Goal: Task Accomplishment & Management: Manage account settings

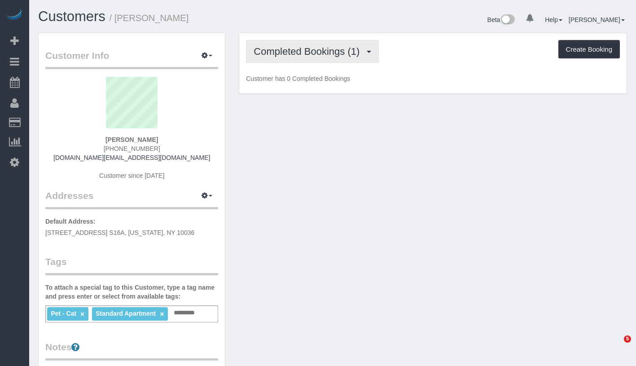
click at [324, 56] on span "Completed Bookings (1)" at bounding box center [309, 51] width 110 height 11
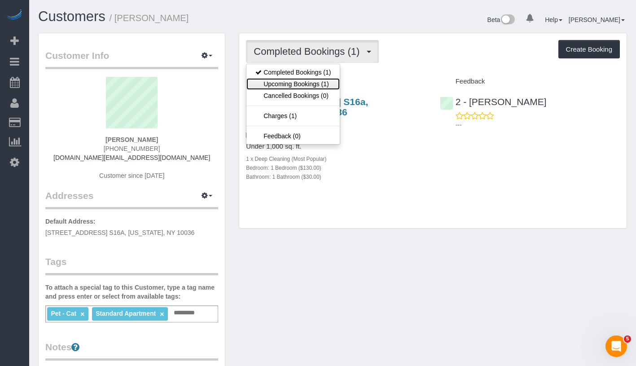
click at [307, 81] on link "Upcoming Bookings (1)" at bounding box center [292, 84] width 93 height 12
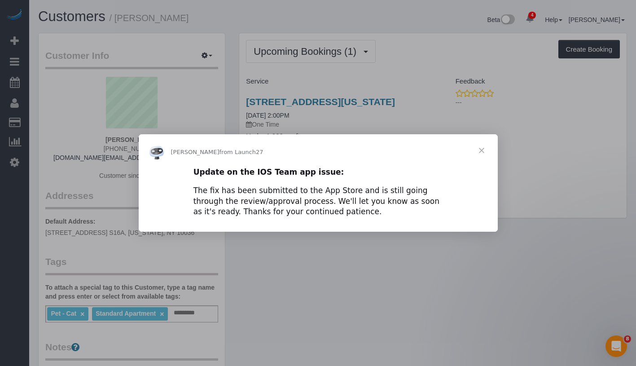
click at [479, 149] on span "Close" at bounding box center [482, 150] width 32 height 32
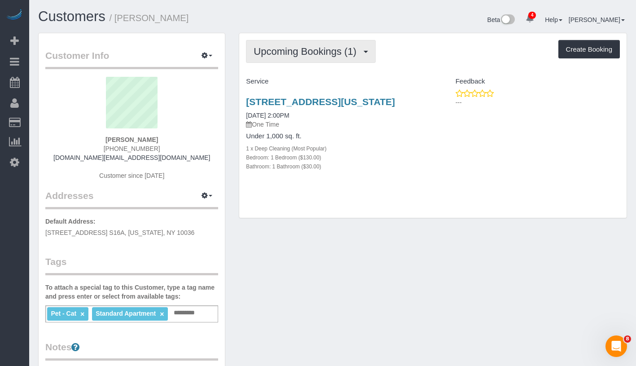
click at [351, 53] on span "Upcoming Bookings (1)" at bounding box center [307, 51] width 107 height 11
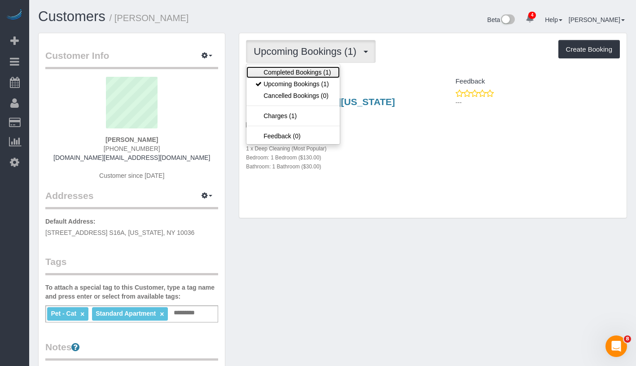
click at [334, 72] on link "Completed Bookings (1)" at bounding box center [292, 72] width 93 height 12
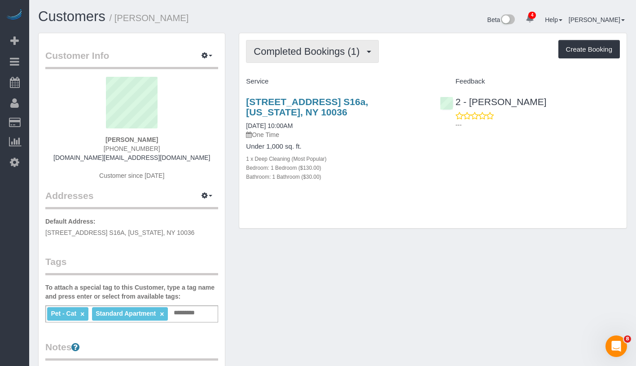
click at [340, 59] on button "Completed Bookings (1)" at bounding box center [312, 51] width 133 height 23
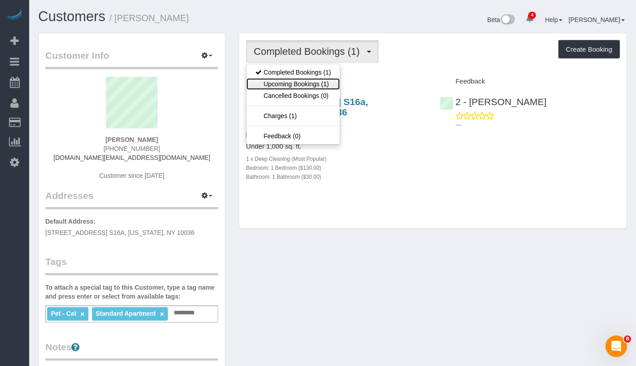
click at [313, 88] on link "Upcoming Bookings (1)" at bounding box center [292, 84] width 93 height 12
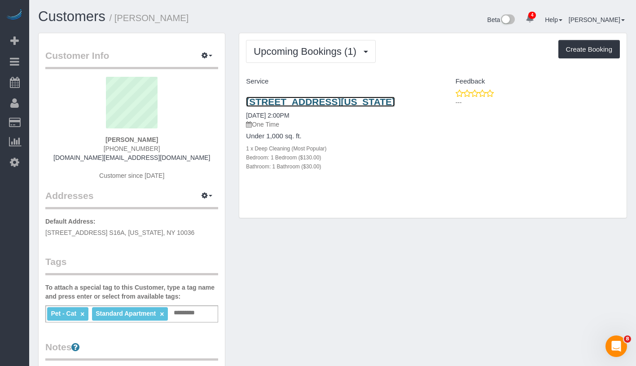
click at [329, 98] on link "360 W 43rd St, S16a, New York, NY 10036" at bounding box center [320, 102] width 149 height 10
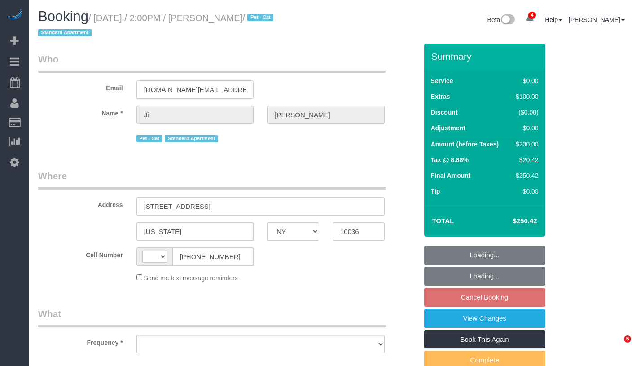
select select "NY"
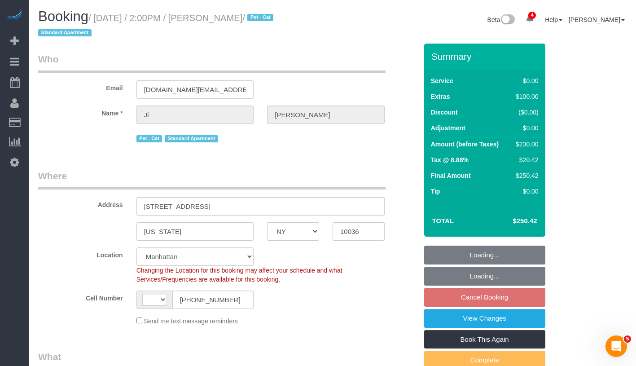
select select "string:[GEOGRAPHIC_DATA]"
select select "object:660"
select select "1"
select select "spot7"
select select "number:60"
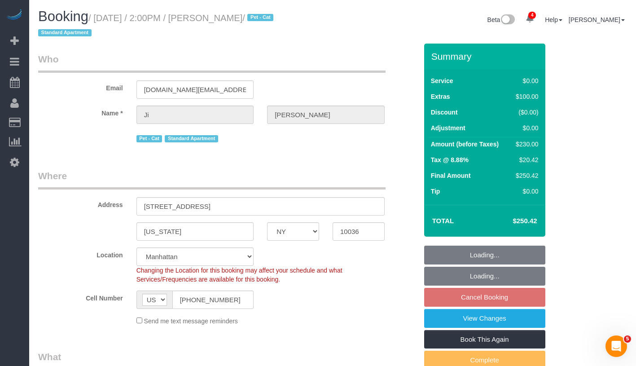
select select "number:75"
select select "number:14"
select select "number:5"
select select "string:stripe-pm_1S0bFR4VGloSiKo7eifKeeWM"
select select "1"
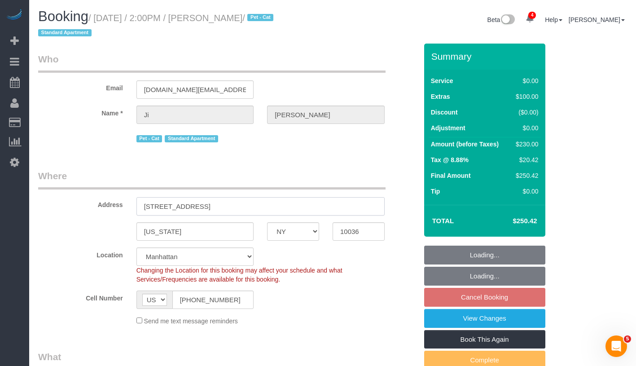
click at [163, 207] on input "[STREET_ADDRESS]" at bounding box center [260, 206] width 248 height 18
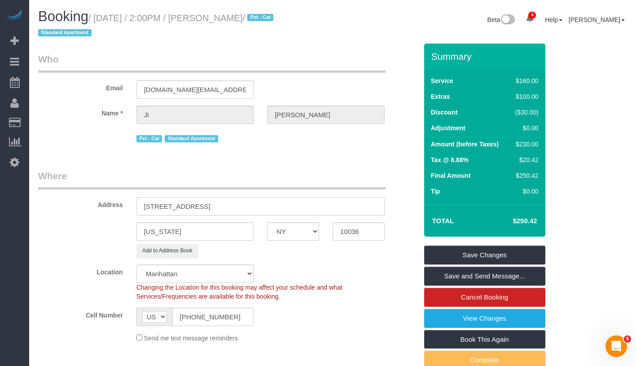
click at [195, 208] on input "[STREET_ADDRESS]" at bounding box center [260, 206] width 248 height 18
click at [211, 207] on input "[STREET_ADDRESS]" at bounding box center [260, 206] width 248 height 18
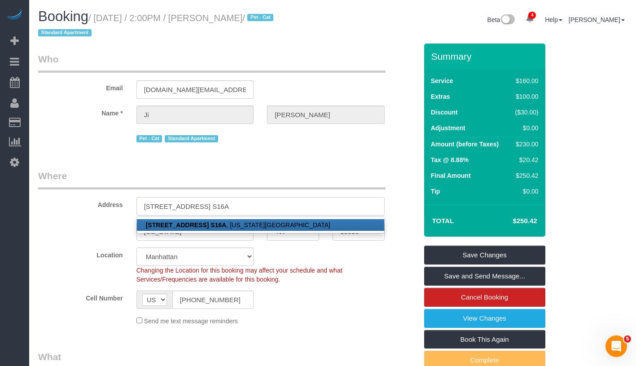
type input "[STREET_ADDRESS] S16A"
click at [292, 227] on link "360 West 43rd Street, Apt. S16A , New York, NY 10036" at bounding box center [260, 225] width 247 height 12
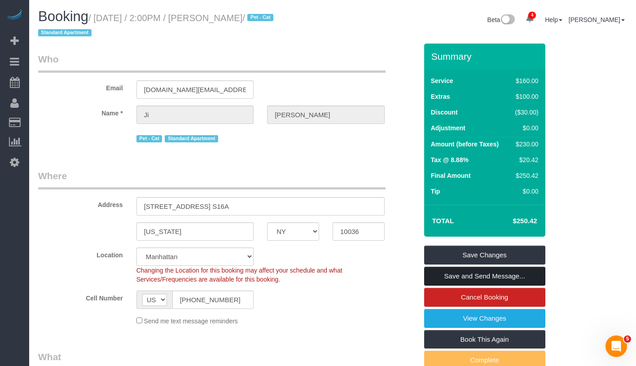
click at [523, 278] on link "Save and Send Message..." at bounding box center [484, 276] width 121 height 19
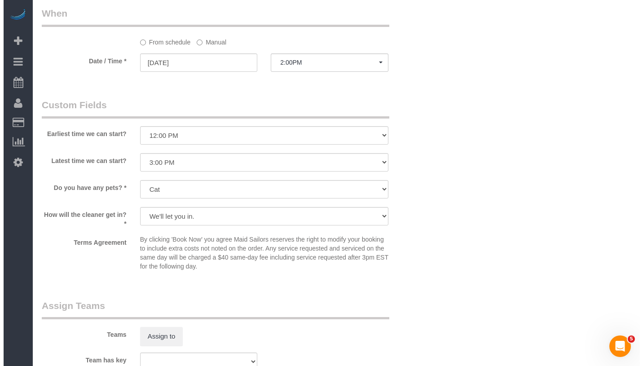
scroll to position [959, 0]
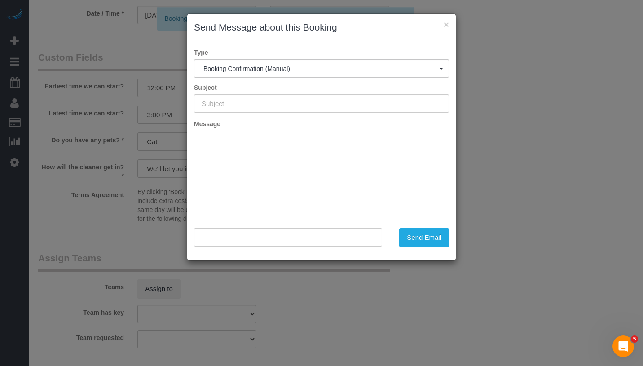
type input "Cleaning Confirmed for 08/31/2025 at 2:00pm"
type input ""Ji Yoon" <jihee.biz@gmail.com>"
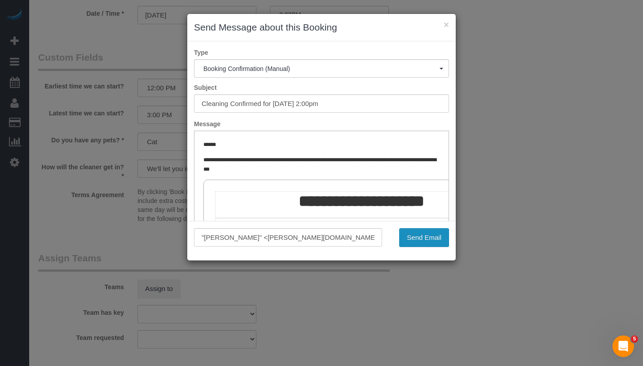
click at [430, 235] on button "Send Email" at bounding box center [424, 237] width 50 height 19
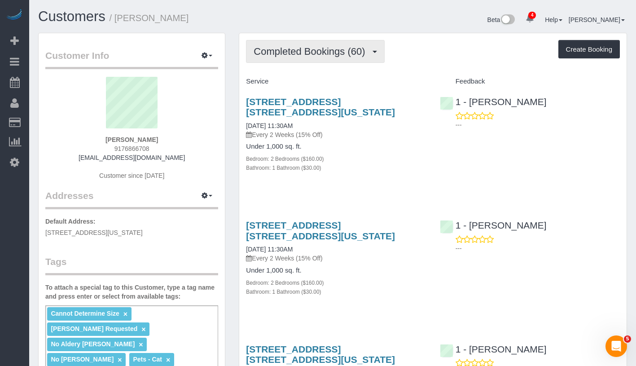
click at [330, 58] on button "Completed Bookings (60)" at bounding box center [315, 51] width 138 height 23
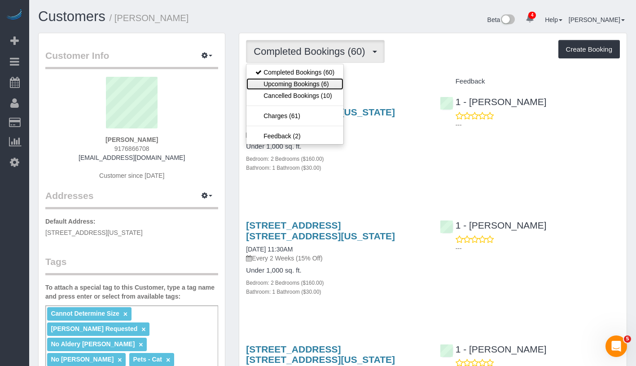
click at [316, 79] on link "Upcoming Bookings (6)" at bounding box center [294, 84] width 97 height 12
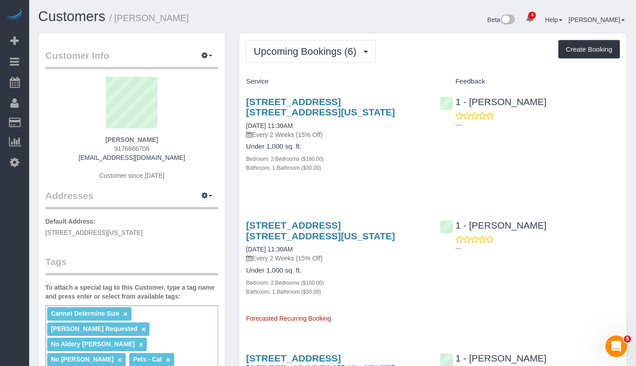
drag, startPoint x: 97, startPoint y: 136, endPoint x: 174, endPoint y: 137, distance: 77.2
click at [174, 137] on div "Alexandra Roseman 9176866708 alexandraroseman@gmail.com Customer since 2017" at bounding box center [131, 133] width 173 height 112
copy strong "Alexandra Roseman"
drag, startPoint x: 239, startPoint y: 125, endPoint x: 312, endPoint y: 125, distance: 72.7
click at [312, 125] on div "405 East 14th Street, Apt. 9h, New York, NY 10009 09/08/2025 11:30AM Every 2 We…" at bounding box center [335, 139] width 193 height 101
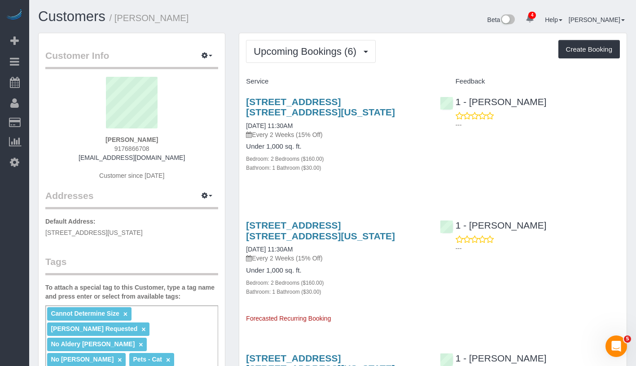
copy link "09/08/2025 11:30AM"
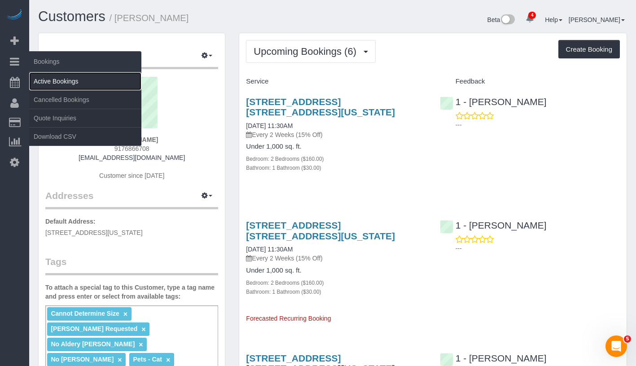
click at [74, 81] on link "Active Bookings" at bounding box center [85, 81] width 112 height 18
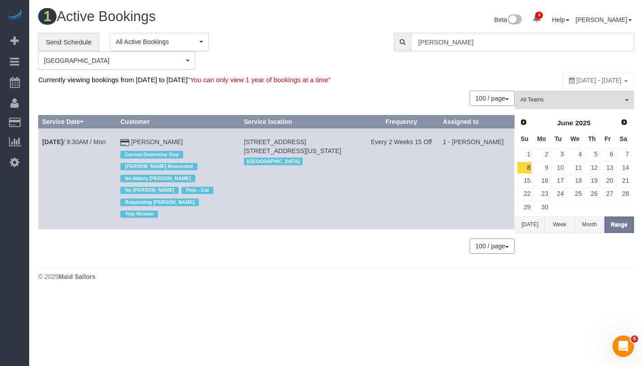
click at [501, 44] on input "Alexandra Roseman" at bounding box center [522, 42] width 223 height 18
paste input "Brett Taylor -"
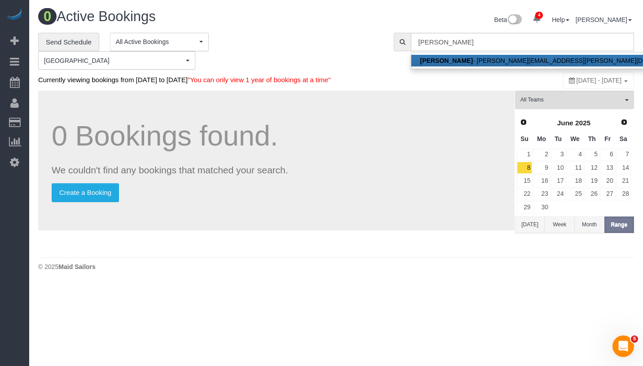
click at [506, 60] on link "Brett Taylor - brett@akila.la" at bounding box center [553, 61] width 285 height 12
type input "[PERSON_NAME][EMAIL_ADDRESS][PERSON_NAME][DOMAIN_NAME]"
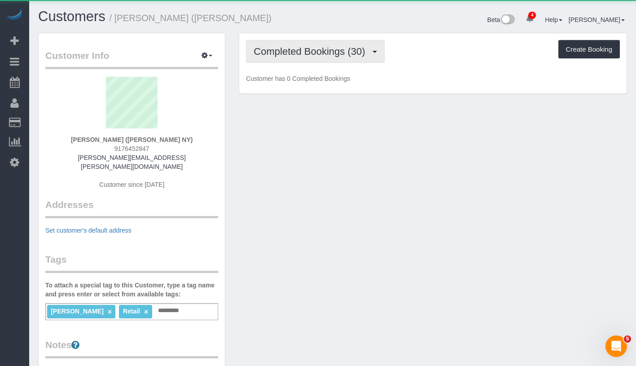
click at [310, 60] on button "Completed Bookings (30)" at bounding box center [315, 51] width 138 height 23
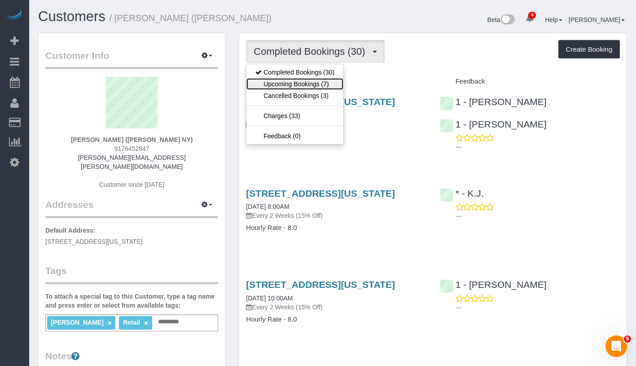
click at [306, 84] on link "Upcoming Bookings (7)" at bounding box center [294, 84] width 97 height 12
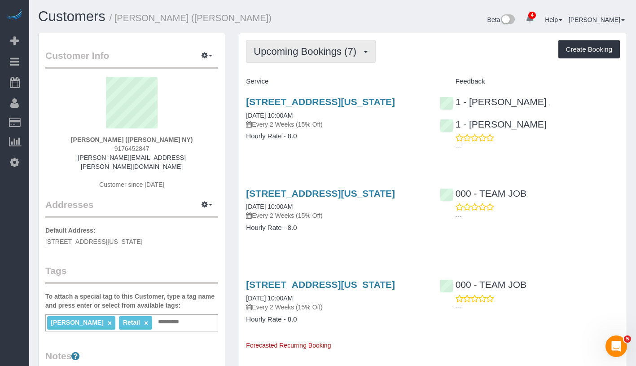
click at [338, 44] on button "Upcoming Bookings (7)" at bounding box center [311, 51] width 130 height 23
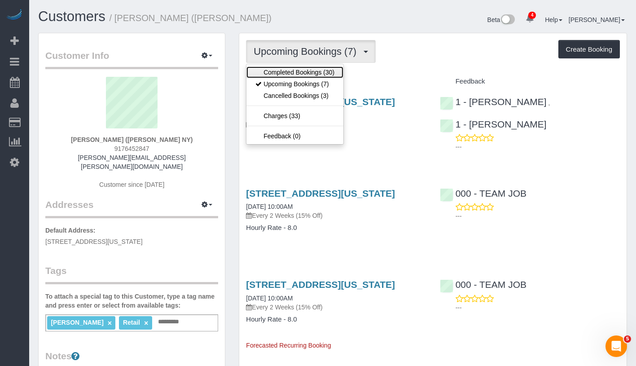
click at [318, 71] on link "Completed Bookings (30)" at bounding box center [294, 72] width 97 height 12
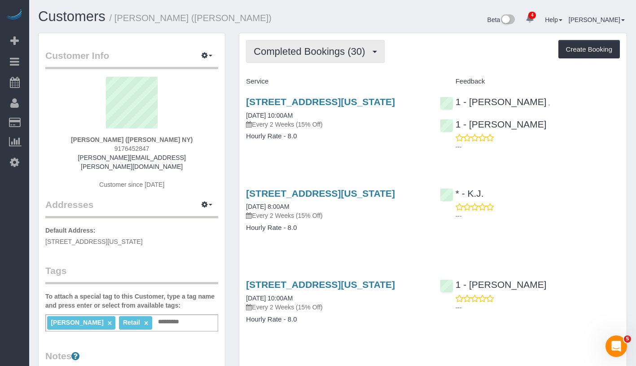
click at [334, 55] on span "Completed Bookings (30)" at bounding box center [312, 51] width 116 height 11
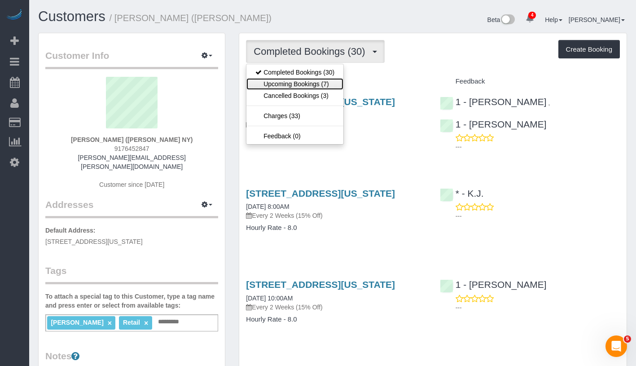
click at [325, 81] on link "Upcoming Bookings (7)" at bounding box center [294, 84] width 97 height 12
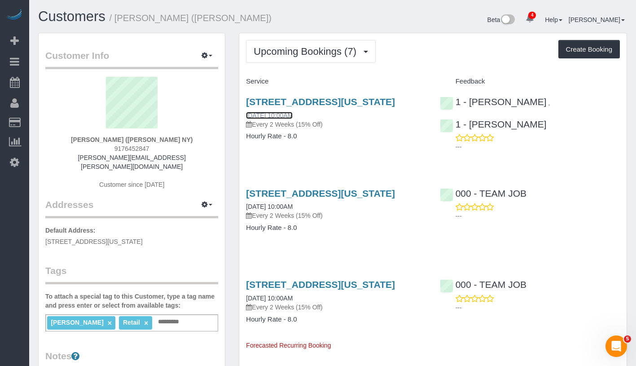
click at [293, 118] on link "08/27/2025 10:00AM" at bounding box center [269, 115] width 47 height 7
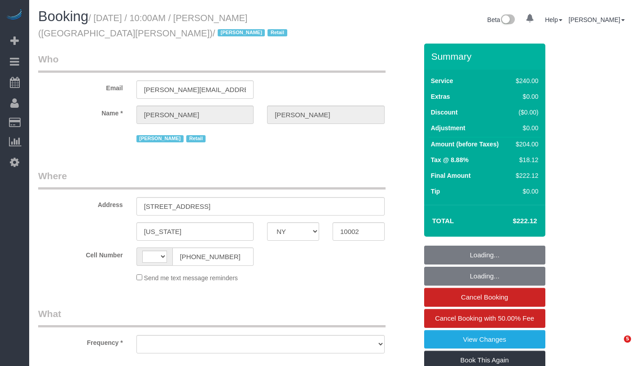
select select "NY"
select select "string:[GEOGRAPHIC_DATA]"
select select "object:668"
select select "number:89"
select select "number:90"
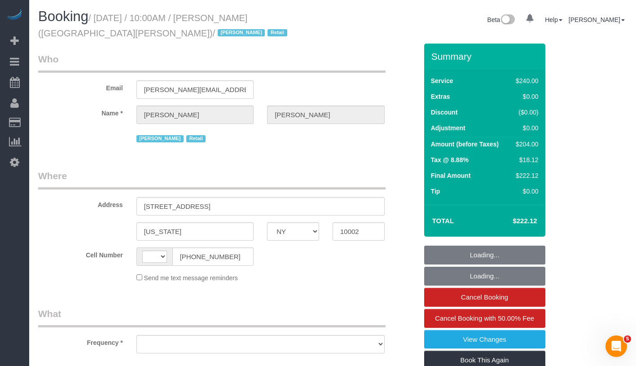
select select "number:15"
select select "number:7"
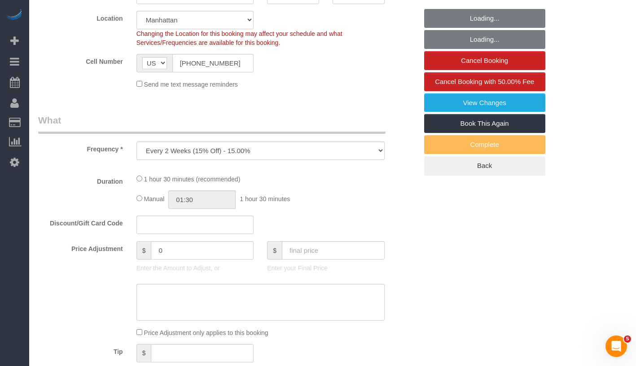
select select "string:stripe-pm_1QIcSx4VGloSiKo7YBGSrmhK"
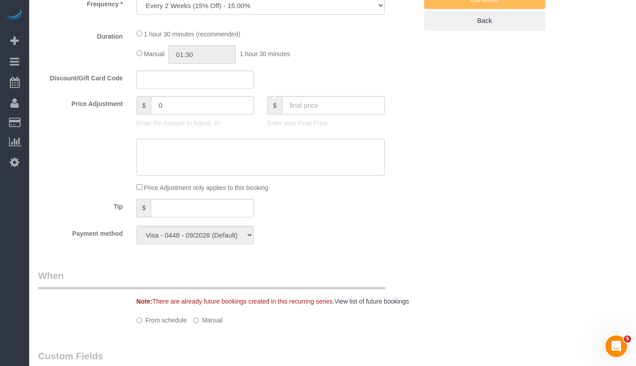
select select "spot1"
select select "object:1389"
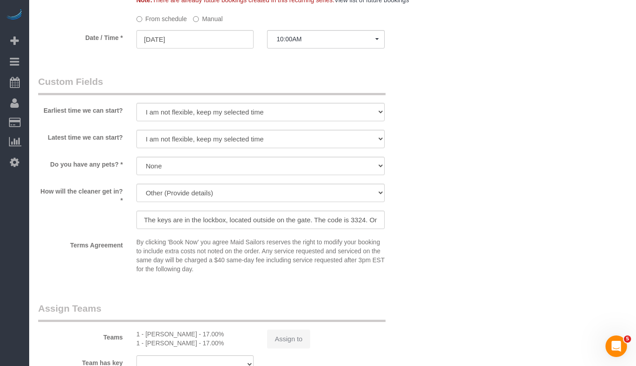
select select "2"
select select "90"
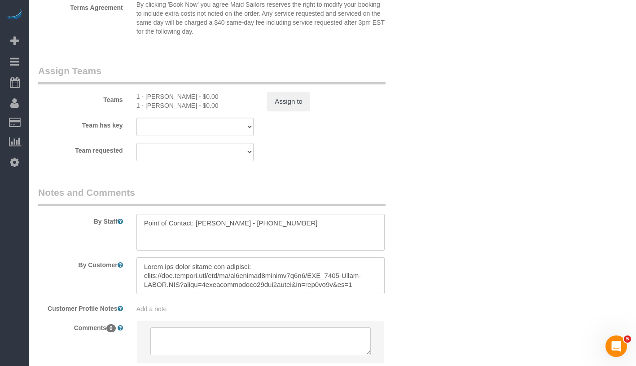
scroll to position [1050, 0]
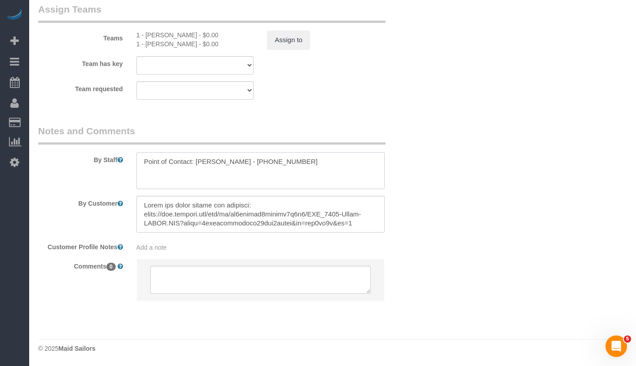
drag, startPoint x: 196, startPoint y: 161, endPoint x: 224, endPoint y: 161, distance: 28.3
click at [224, 161] on textarea at bounding box center [260, 170] width 248 height 37
drag, startPoint x: 199, startPoint y: 163, endPoint x: 225, endPoint y: 163, distance: 26.5
click at [225, 163] on textarea at bounding box center [260, 170] width 248 height 37
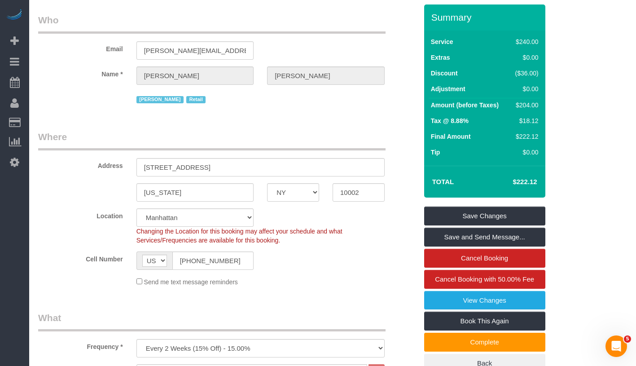
scroll to position [0, 0]
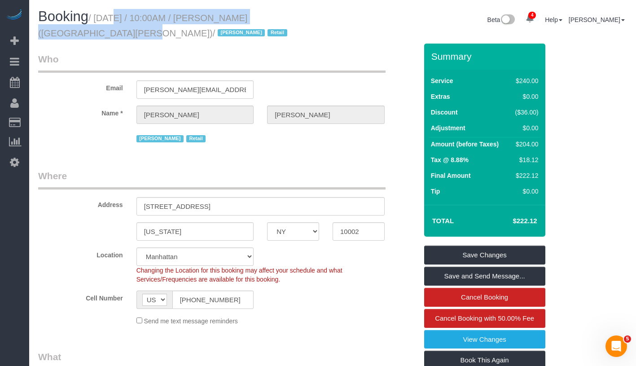
drag, startPoint x: 103, startPoint y: 19, endPoint x: 316, endPoint y: 18, distance: 212.3
click at [290, 18] on small "/ August 27, 2025 / 10:00AM / Brett Taylor (AKILA NY) / Jacky Xu Retail" at bounding box center [164, 25] width 252 height 25
copy small "August 27, 2025 / 10:00AM / Brett Taylor (AKILA NY)"
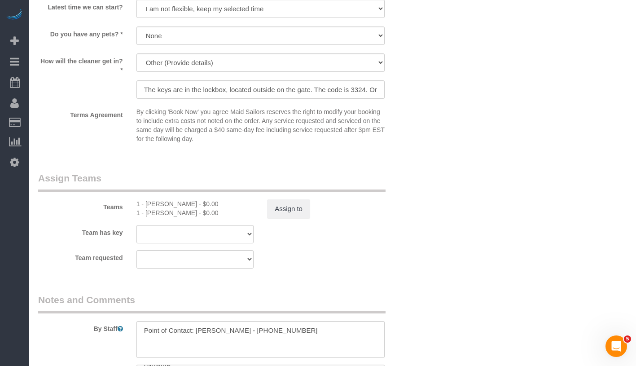
scroll to position [905, 0]
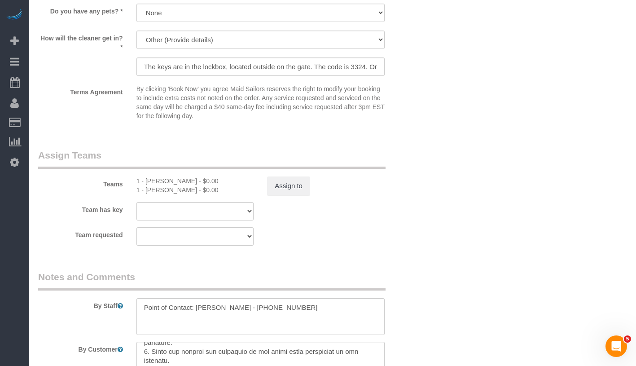
drag, startPoint x: 145, startPoint y: 182, endPoint x: 188, endPoint y: 191, distance: 43.1
click at [188, 191] on div "1 - Berdina Philistin - $0.00 1 - Joselin Cecilio - $0.00" at bounding box center [195, 185] width 131 height 18
copy div "Berdina Philistin - $0.00 1 - Joselin Cecilio"
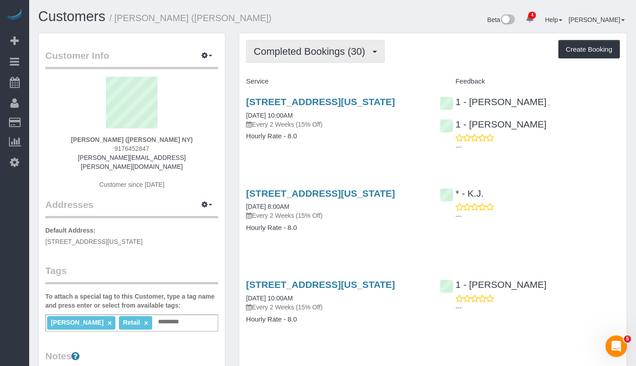
click at [320, 52] on span "Completed Bookings (30)" at bounding box center [312, 51] width 116 height 11
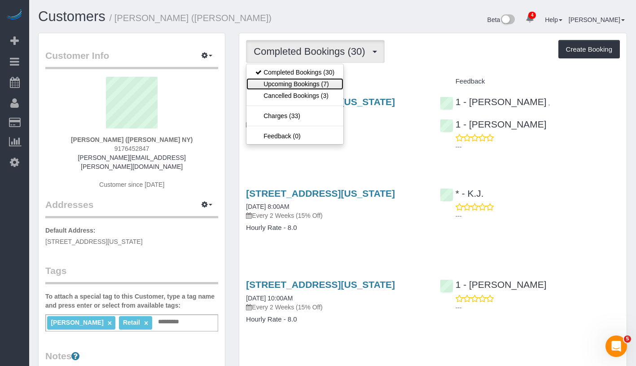
click at [302, 82] on link "Upcoming Bookings (7)" at bounding box center [294, 84] width 97 height 12
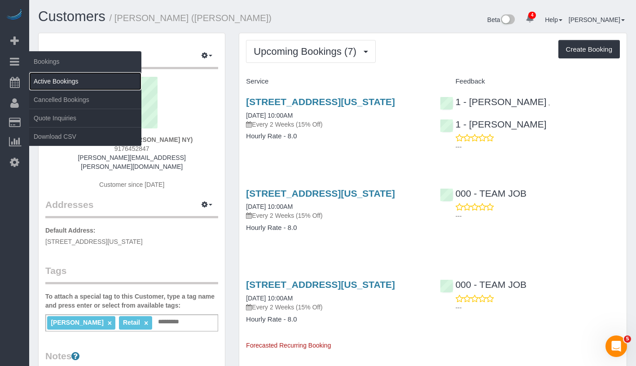
click at [76, 84] on link "Active Bookings" at bounding box center [85, 81] width 112 height 18
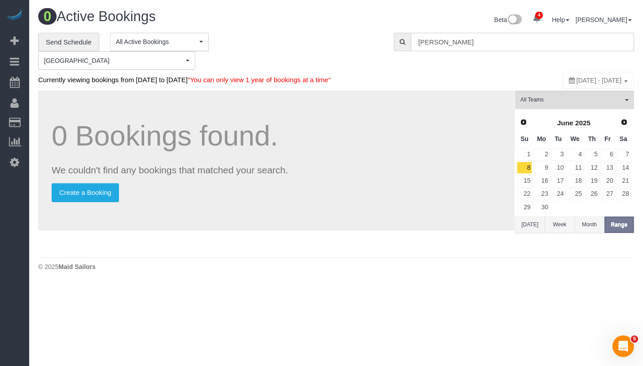
click at [514, 47] on input "[PERSON_NAME]" at bounding box center [522, 42] width 223 height 18
click at [514, 47] on input "Brett Taylor" at bounding box center [522, 42] width 223 height 18
paste input "Sarah Greenberg"
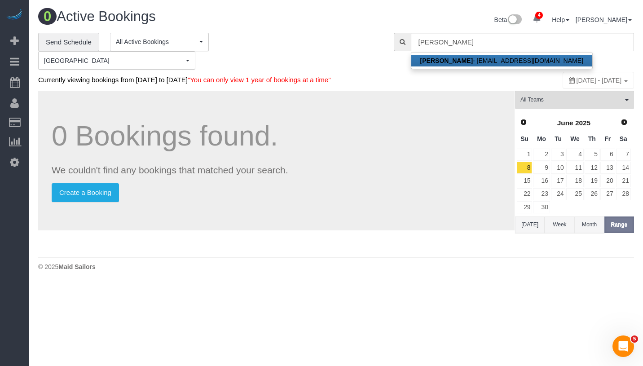
click at [512, 61] on link "Sarah Greenberg - sarahgreenberg14@gmail.com" at bounding box center [501, 61] width 181 height 12
type input "[EMAIL_ADDRESS][DOMAIN_NAME]"
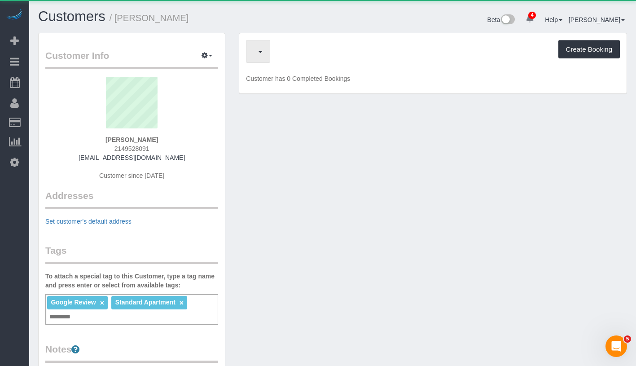
click at [258, 50] on span "button" at bounding box center [256, 51] width 4 height 11
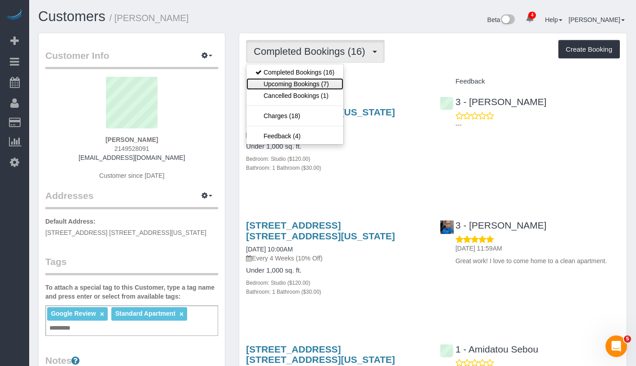
click at [302, 81] on link "Upcoming Bookings (7)" at bounding box center [294, 84] width 97 height 12
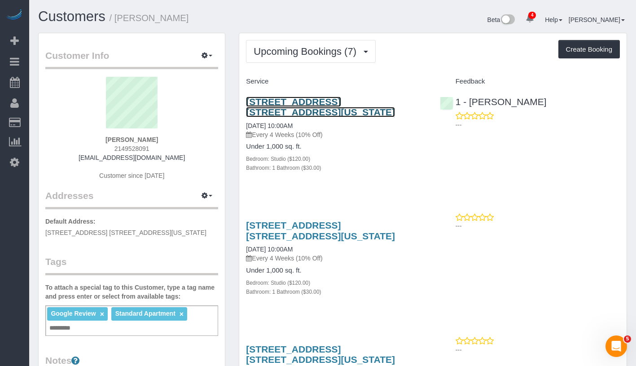
click at [290, 103] on link "166 East 35th Street, Apt. 5c, New York, NY 10016" at bounding box center [320, 107] width 149 height 21
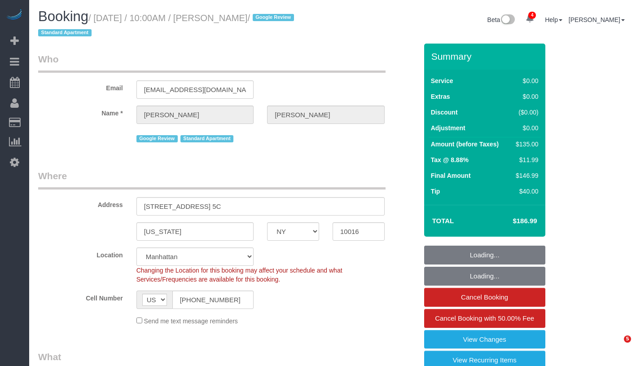
select select "NY"
select select "number:89"
select select "number:90"
select select "number:15"
select select "number:6"
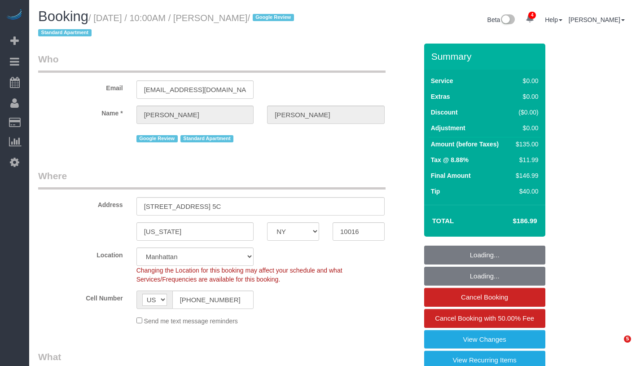
select select "spot1"
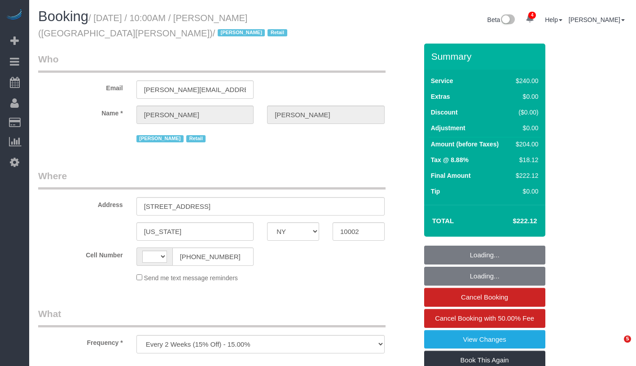
select select "NY"
select select "number:89"
select select "number:90"
select select "number:15"
select select "number:7"
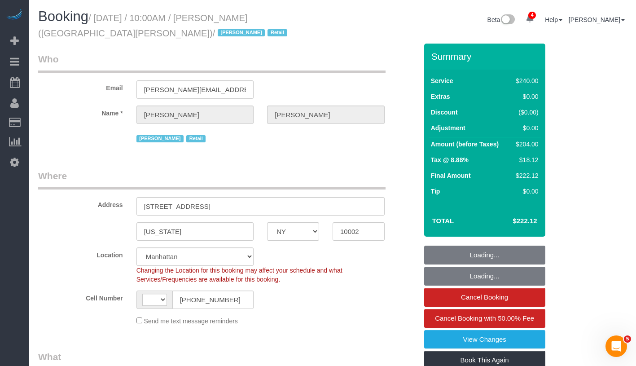
select select "object:723"
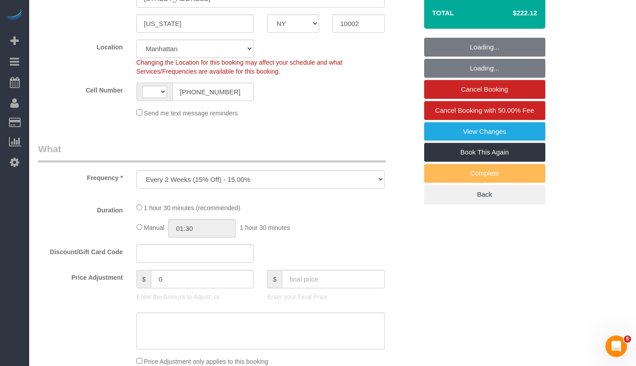
select select "string:US"
select select "string:stripe-pm_1QIcSx4VGloSiKo7YBGSrmhK"
select select "2"
select select "90"
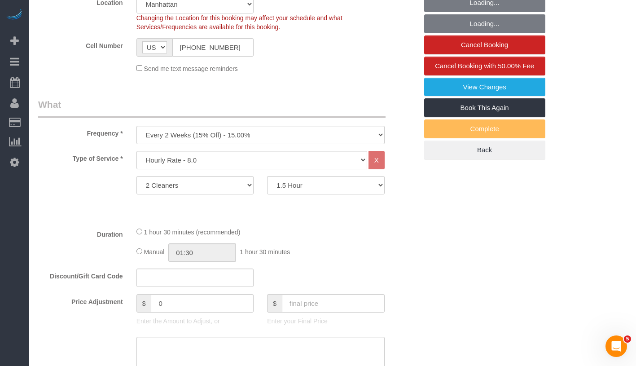
select select "spot1"
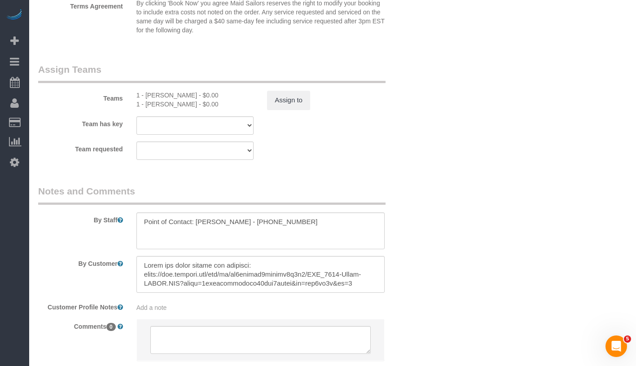
scroll to position [861, 0]
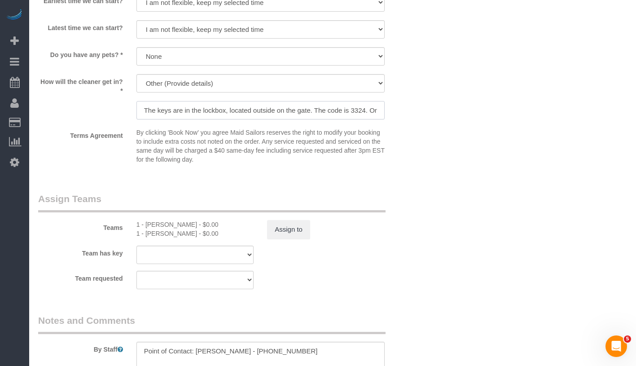
click at [327, 113] on input "The keys are in the lockbox, located outside on the gate. The code is 3324. Onc…" at bounding box center [260, 110] width 248 height 18
click at [342, 109] on input "The keys are in the lockbox, located outside on the gate. The code is 3324. Onc…" at bounding box center [260, 110] width 248 height 18
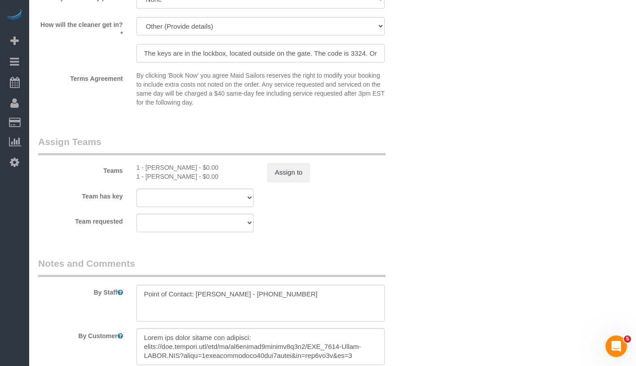
scroll to position [901, 0]
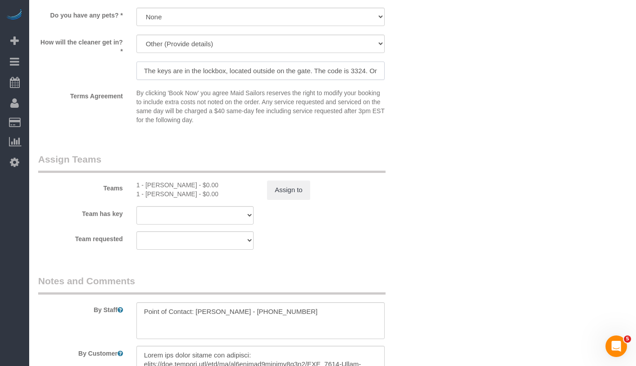
click at [308, 68] on input "The keys are in the lockbox, located outside on the gate. The code is 3324. Onc…" at bounding box center [260, 71] width 248 height 18
click at [351, 68] on input "The keys are in the lockbox, located outside on the gate. The code is 3324. Onc…" at bounding box center [260, 71] width 248 height 18
click at [337, 71] on input "The keys are in the lockbox, located outside on the gate. The code is 3324. Onc…" at bounding box center [260, 71] width 248 height 18
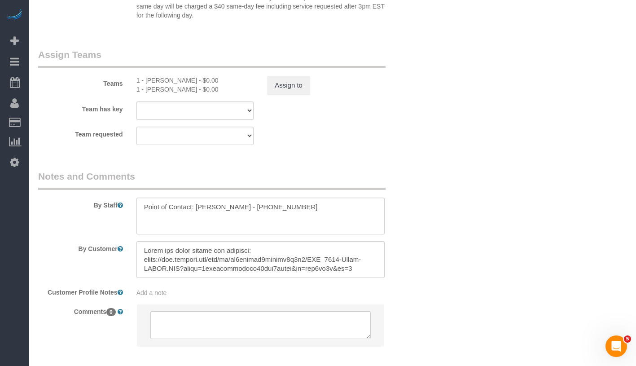
scroll to position [1050, 0]
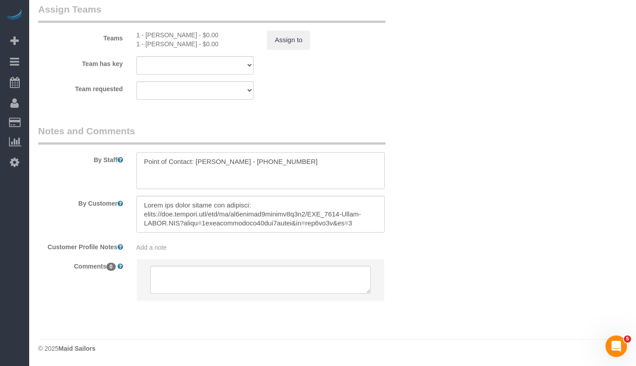
drag, startPoint x: 231, startPoint y: 160, endPoint x: 305, endPoint y: 161, distance: 73.6
click at [305, 161] on textarea at bounding box center [260, 170] width 248 height 37
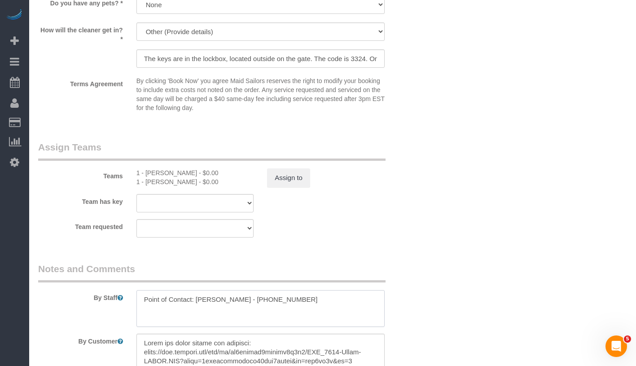
scroll to position [911, 0]
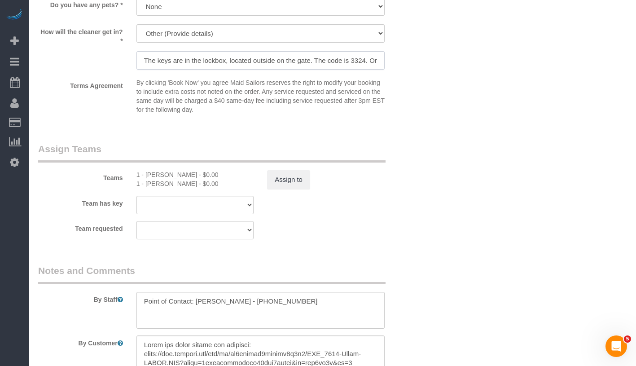
click at [264, 61] on input "The keys are in the lockbox, located outside on the gate. The code is 3324. Onc…" at bounding box center [260, 60] width 248 height 18
click at [296, 60] on input "The keys are in the lockbox, located outside on the gate. The code is 3324. Onc…" at bounding box center [260, 60] width 248 height 18
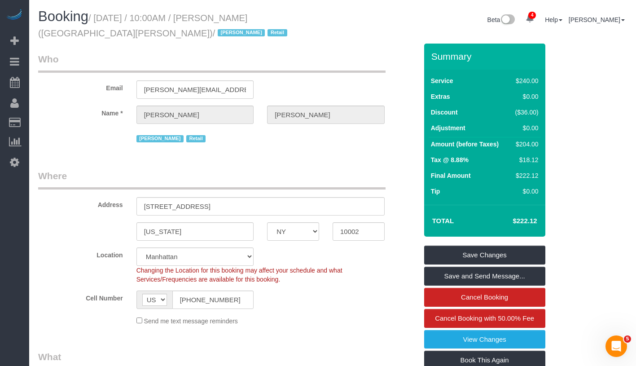
scroll to position [0, 0]
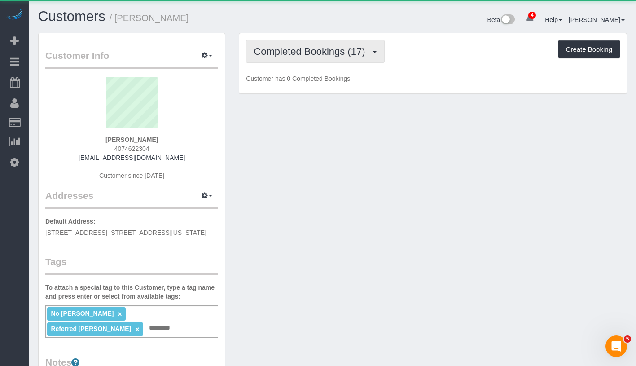
click at [335, 49] on span "Completed Bookings (17)" at bounding box center [312, 51] width 116 height 11
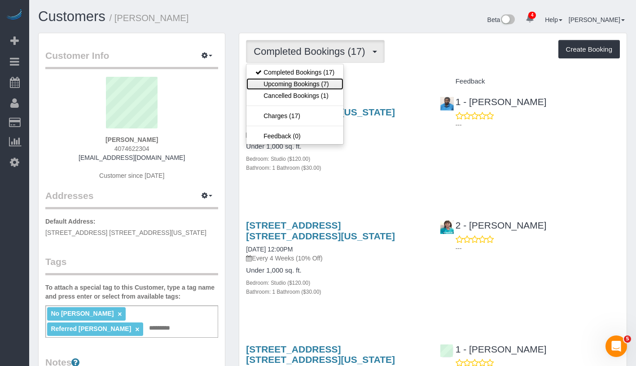
click at [324, 88] on link "Upcoming Bookings (7)" at bounding box center [294, 84] width 97 height 12
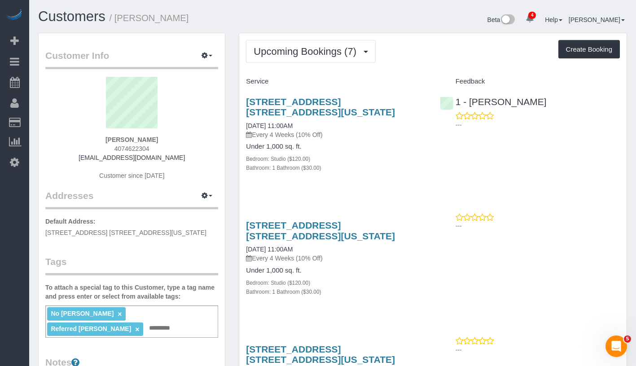
drag, startPoint x: 111, startPoint y: 138, endPoint x: 158, endPoint y: 141, distance: 46.3
click at [158, 141] on div "Arley Ruskin 4074622304 arleyruskin@gmail.com Customer since 2023" at bounding box center [131, 133] width 173 height 112
copy strong "Arley Ruskin"
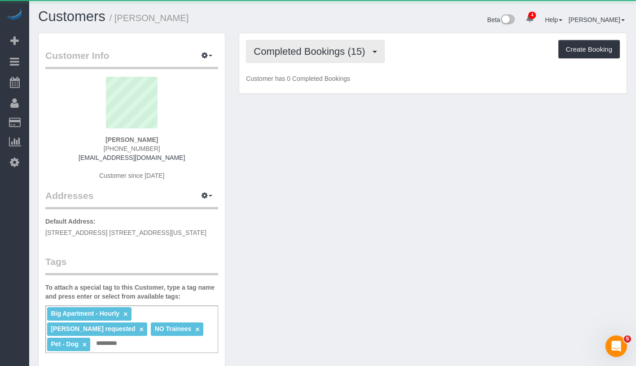
click at [305, 47] on span "Completed Bookings (15)" at bounding box center [312, 51] width 116 height 11
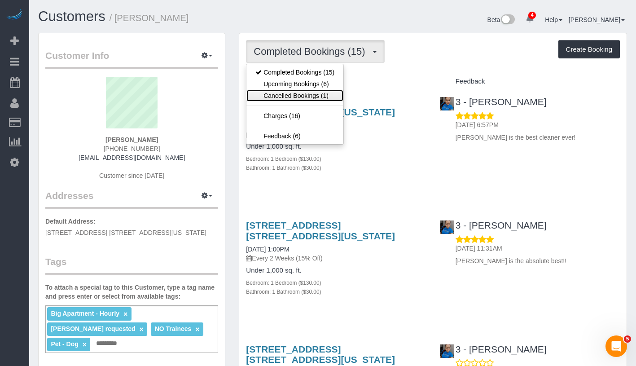
click at [302, 91] on link "Cancelled Bookings (1)" at bounding box center [294, 96] width 97 height 12
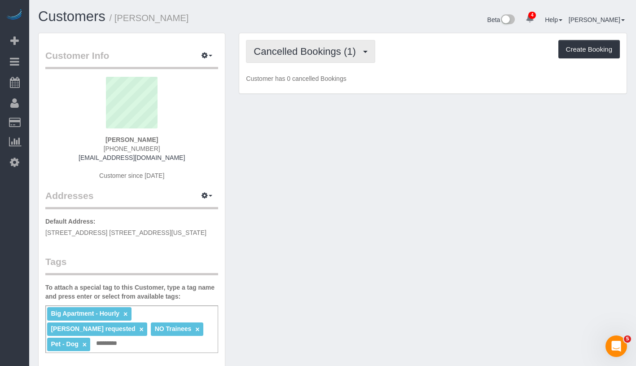
click at [317, 58] on button "Cancelled Bookings (1)" at bounding box center [310, 51] width 129 height 23
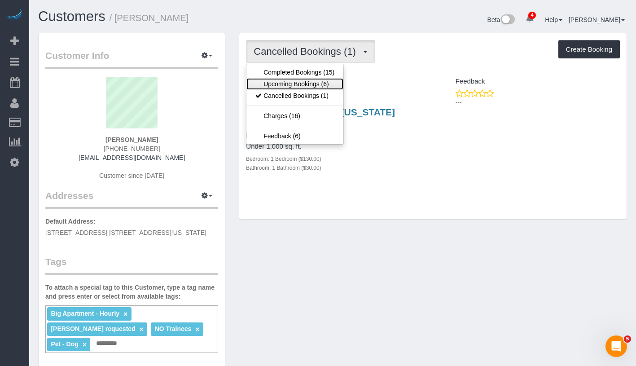
click at [309, 79] on link "Upcoming Bookings (6)" at bounding box center [294, 84] width 97 height 12
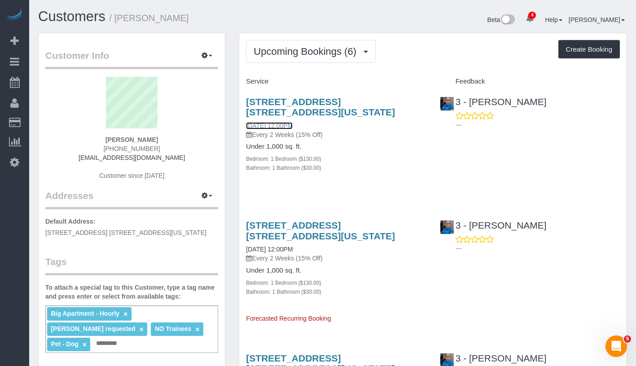
click at [268, 122] on link "09/06/2025 12:00PM" at bounding box center [269, 125] width 47 height 7
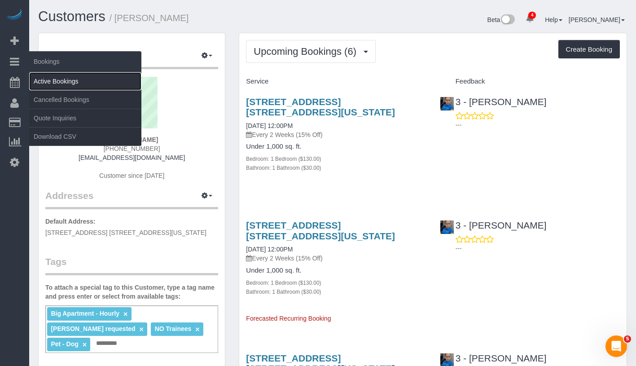
click at [79, 78] on link "Active Bookings" at bounding box center [85, 81] width 112 height 18
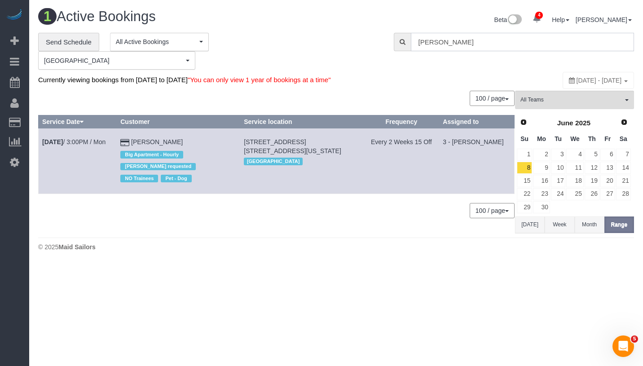
click at [520, 44] on input "Megan Maher" at bounding box center [522, 42] width 223 height 18
paste input "Christopher Doyle -"
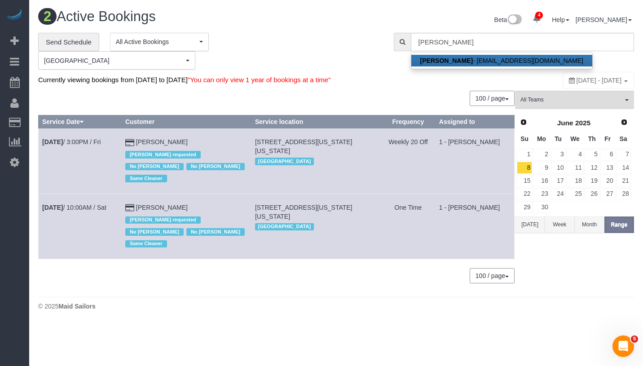
click at [496, 65] on link "[PERSON_NAME] - [EMAIL_ADDRESS][DOMAIN_NAME]" at bounding box center [501, 61] width 181 height 12
type input "[EMAIL_ADDRESS][DOMAIN_NAME]"
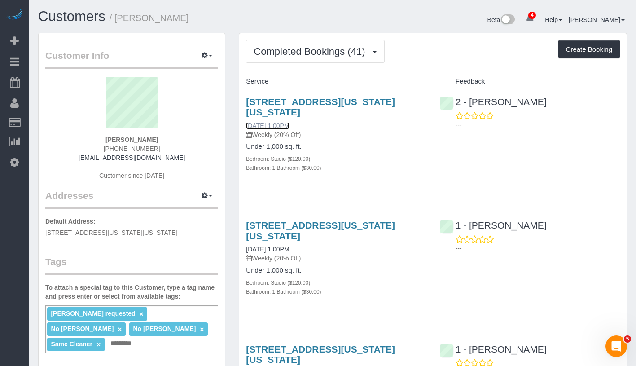
click at [286, 125] on link "08/21/2025 1:00PM" at bounding box center [267, 125] width 43 height 7
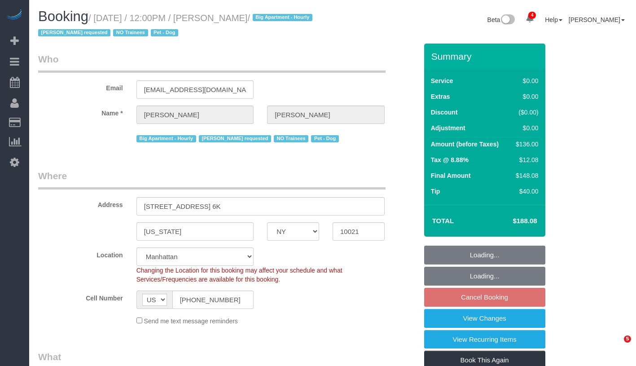
select select "NY"
select select "1"
select select "number:57"
select select "number:75"
select select "number:13"
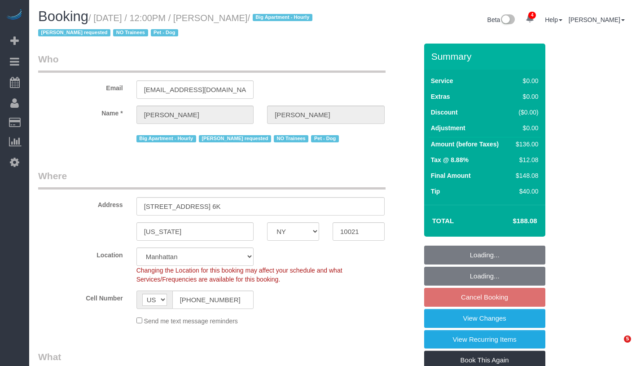
select select "number:6"
select select "spot4"
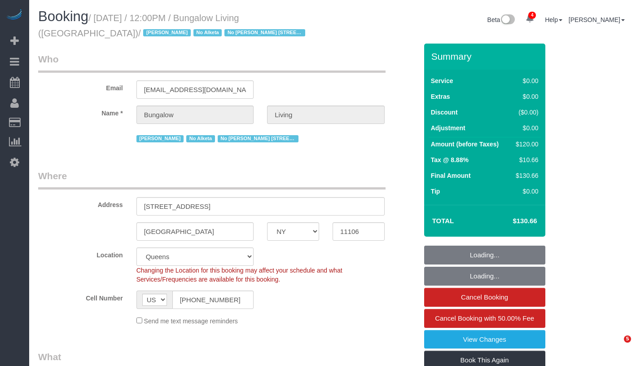
select select "NY"
select select "number:89"
select select "number:90"
select select "number:15"
select select "number:7"
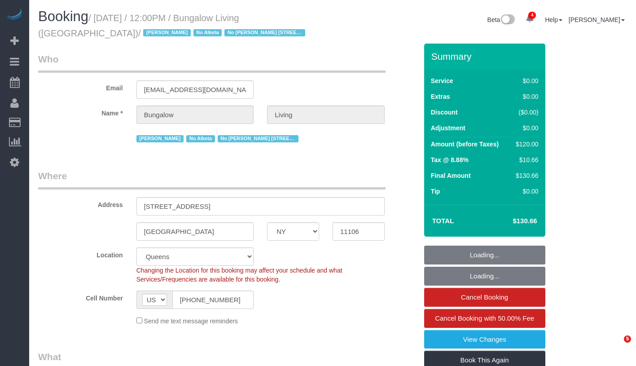
select select "object:1382"
select select "spot1"
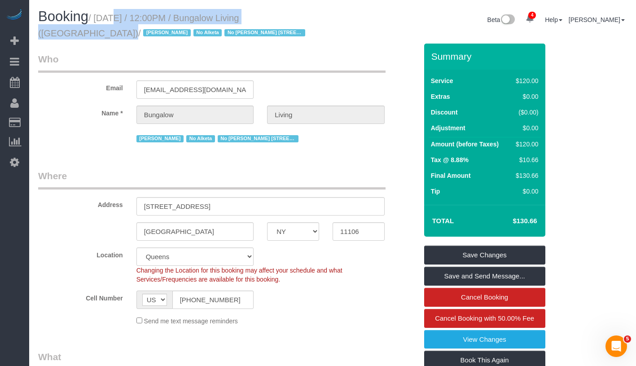
drag, startPoint x: 101, startPoint y: 20, endPoint x: 314, endPoint y: 18, distance: 212.3
click at [308, 18] on small "/ August 27, 2025 / 12:00PM / Bungalow Living (NYC) / Jacky Xu No Alketa No Ana…" at bounding box center [173, 25] width 270 height 25
copy small "August 27, 2025 / 12:00PM / Bungalow Living (NYC)"
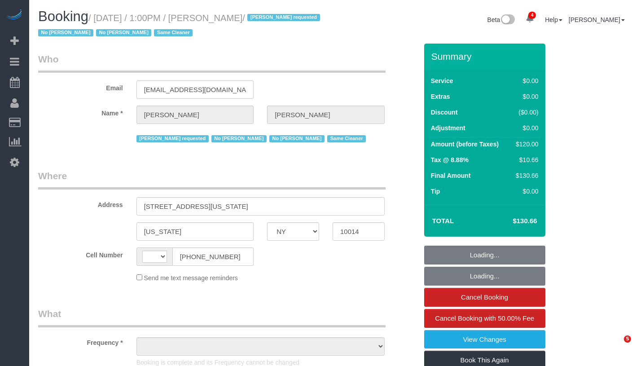
select select "NY"
select select "string:[GEOGRAPHIC_DATA]"
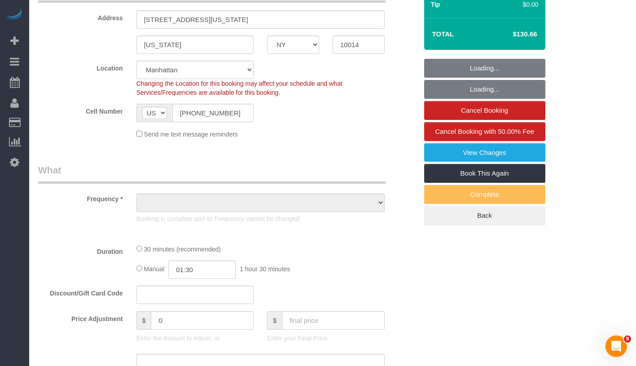
select select "string:stripe-pm_1RlZe34VGloSiKo7V0Y4Tepe"
select select "object:683"
select select "number:89"
select select "number:90"
select select "number:15"
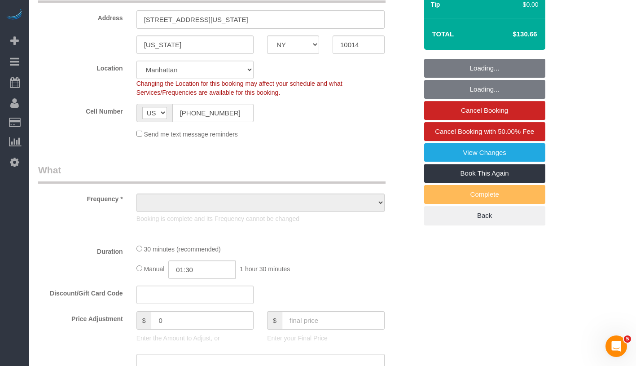
select select "number:6"
select select "object:1354"
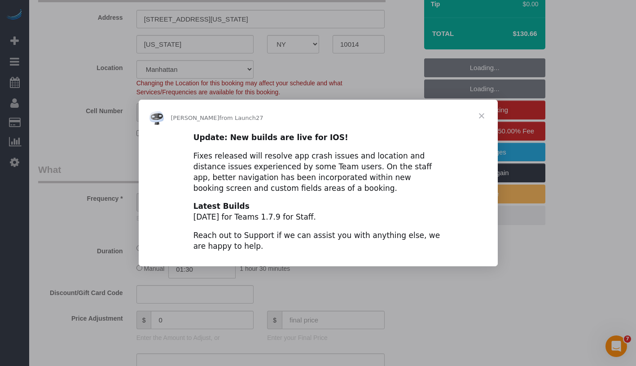
select select "spot1"
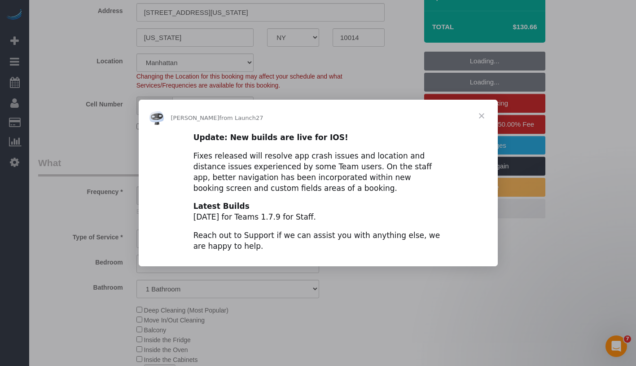
scroll to position [208, 0]
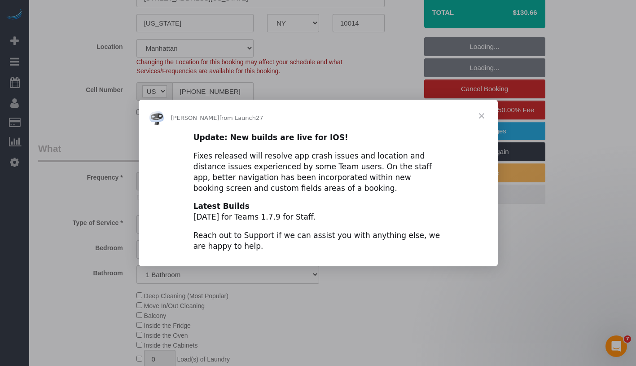
click at [479, 115] on span "Close" at bounding box center [482, 116] width 32 height 32
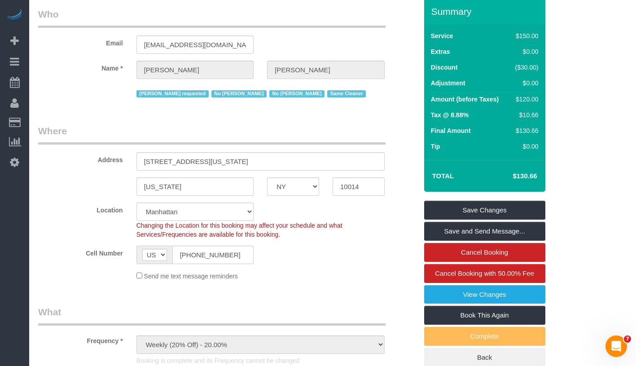
scroll to position [0, 0]
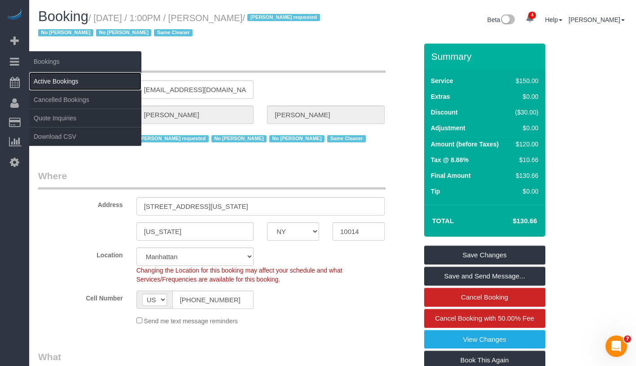
click at [77, 79] on link "Active Bookings" at bounding box center [85, 81] width 112 height 18
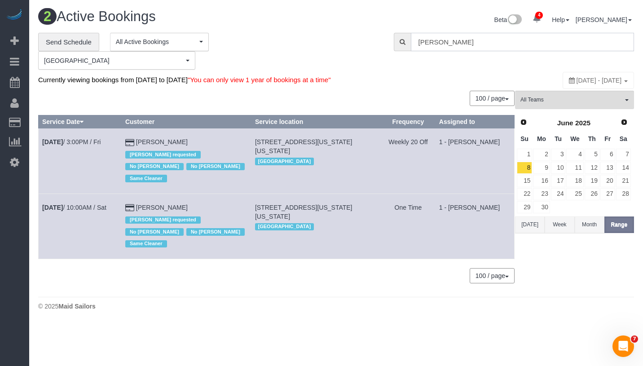
click at [492, 40] on input "Christopher Doyle" at bounding box center [522, 42] width 223 height 18
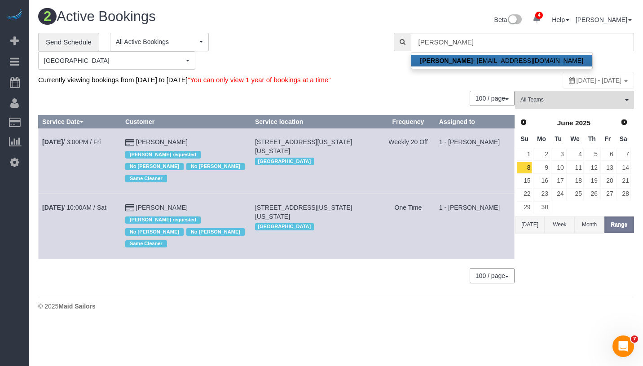
click at [456, 63] on strong "[PERSON_NAME]" at bounding box center [446, 60] width 53 height 7
type input "[EMAIL_ADDRESS][DOMAIN_NAME]"
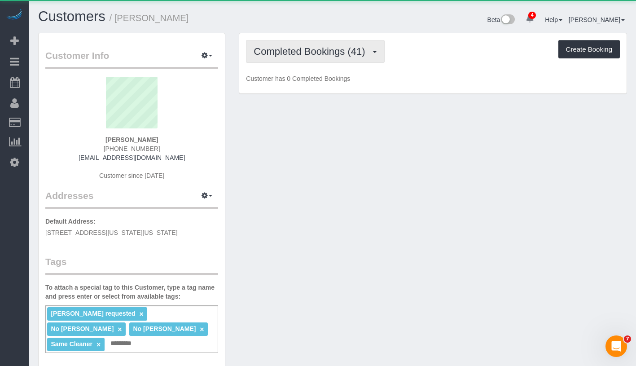
click at [326, 53] on span "Completed Bookings (41)" at bounding box center [312, 51] width 116 height 11
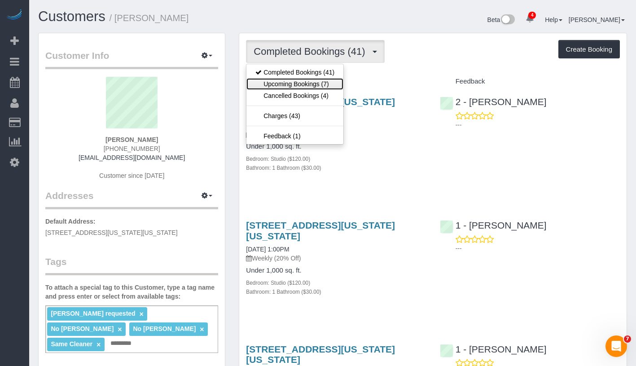
click at [326, 81] on link "Upcoming Bookings (7)" at bounding box center [294, 84] width 97 height 12
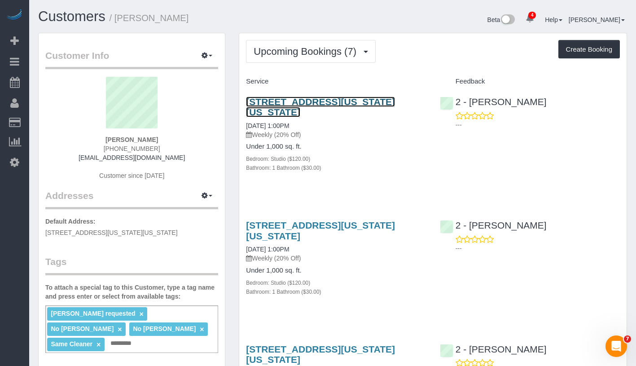
click at [334, 105] on link "600 Washington Street, Apt.708, New York, NY 10014" at bounding box center [320, 107] width 149 height 21
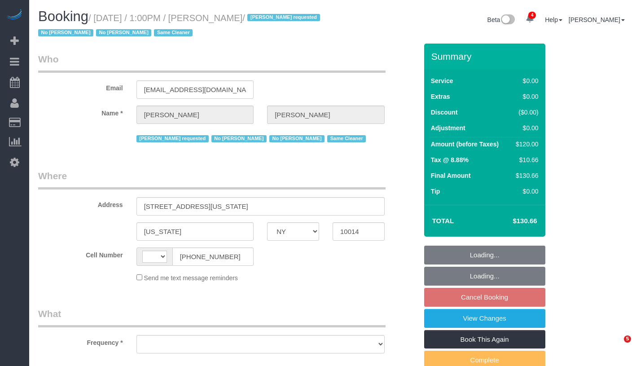
select select "NY"
select select "number:89"
select select "number:90"
select select "number:15"
select select "number:6"
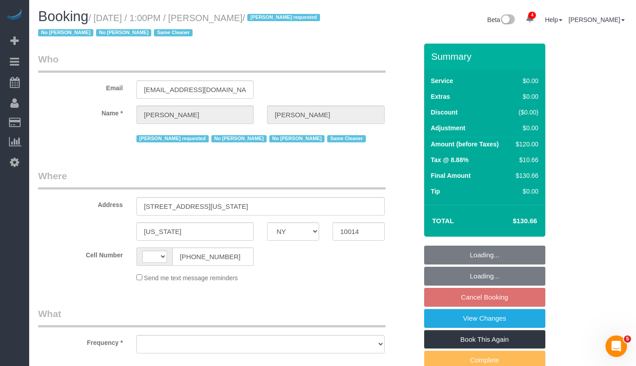
select select "string:[GEOGRAPHIC_DATA]"
select select "object:815"
select select "string:stripe-pm_1RlZe34VGloSiKo7V0Y4Tepe"
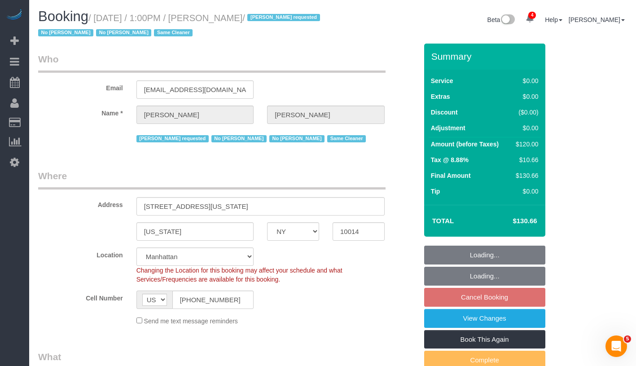
select select "spot2"
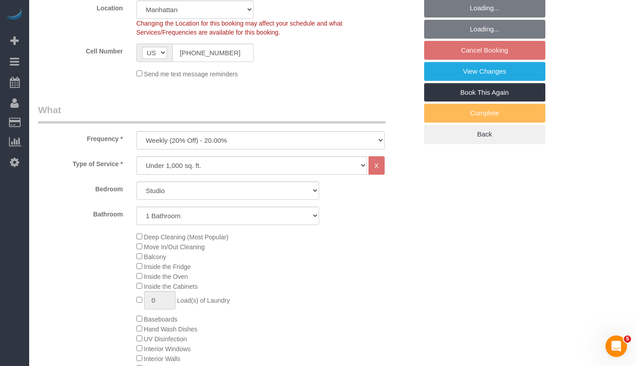
select select "object:1343"
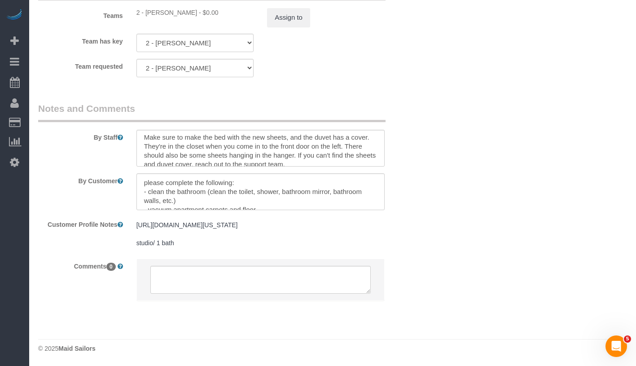
scroll to position [80, 0]
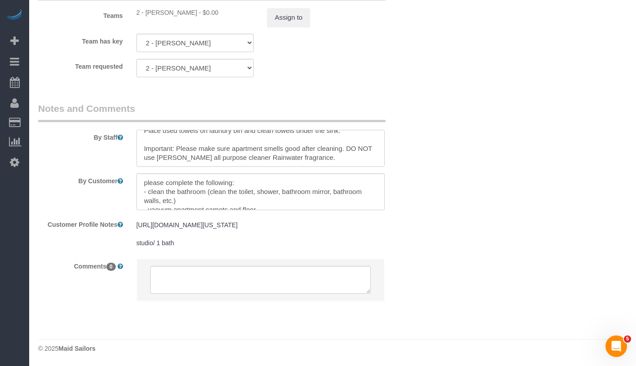
click at [276, 145] on textarea at bounding box center [260, 148] width 248 height 37
drag, startPoint x: 142, startPoint y: 192, endPoint x: 269, endPoint y: 221, distance: 130.4
click at [269, 221] on sui-booking-comments "By Staff By Customer Customer Profile Notes https://streeteasy.com/building/600…" at bounding box center [227, 206] width 379 height 208
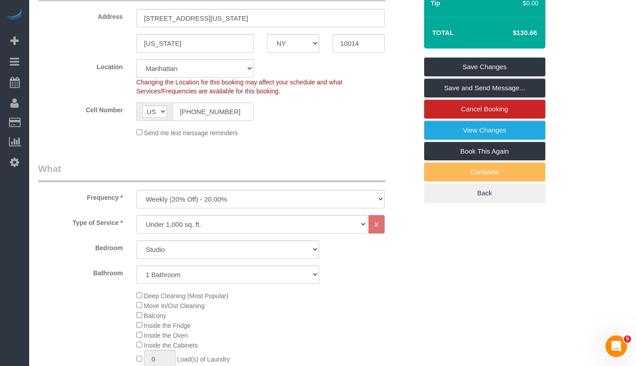
scroll to position [0, 0]
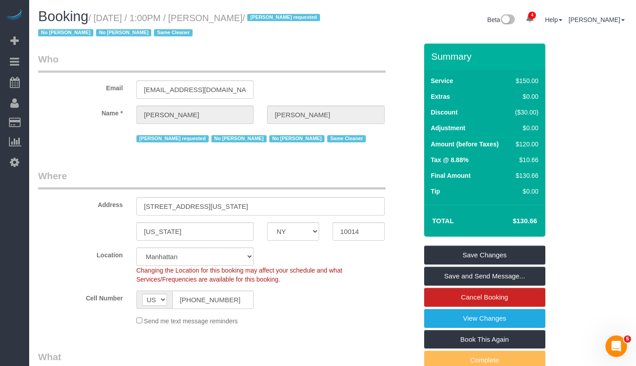
drag, startPoint x: 215, startPoint y: 18, endPoint x: 291, endPoint y: 18, distance: 76.3
click at [291, 18] on small "/ [DATE] / 1:00PM / [PERSON_NAME] / [PERSON_NAME] requested No [PERSON_NAME] No…" at bounding box center [180, 25] width 285 height 25
copy small "[PERSON_NAME]"
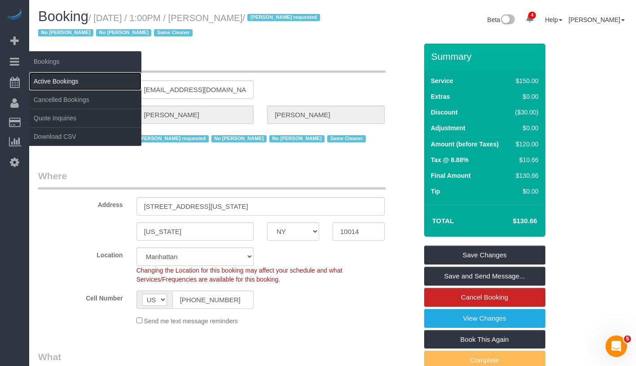
click at [65, 81] on link "Active Bookings" at bounding box center [85, 81] width 112 height 18
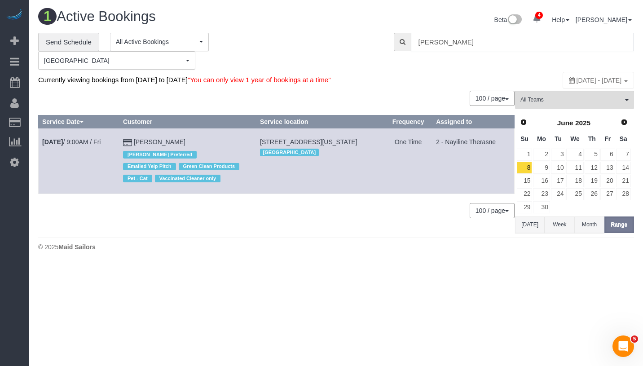
click at [489, 40] on input "Maxine Blake" at bounding box center [522, 42] width 223 height 18
paste input "Ethan Mattheus"
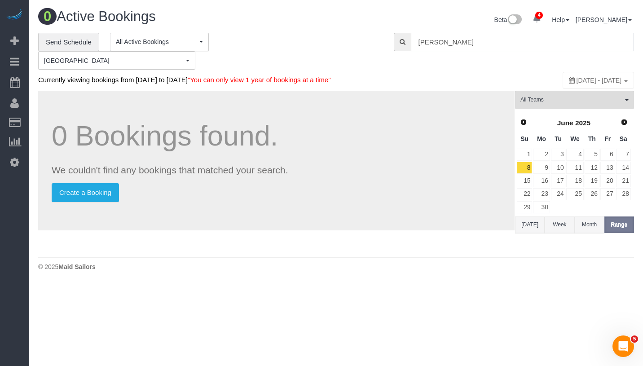
type input "Ethan Mattheu"
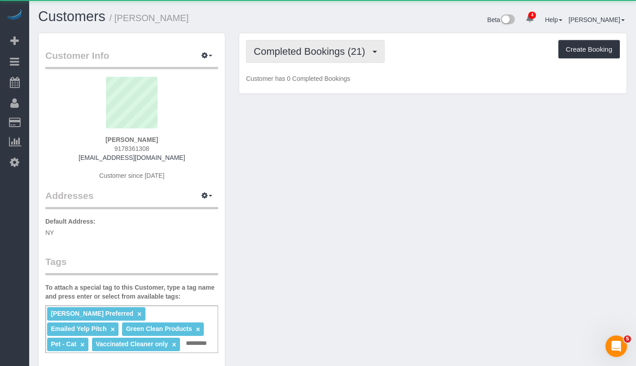
click at [267, 59] on button "Completed Bookings (21)" at bounding box center [315, 51] width 138 height 23
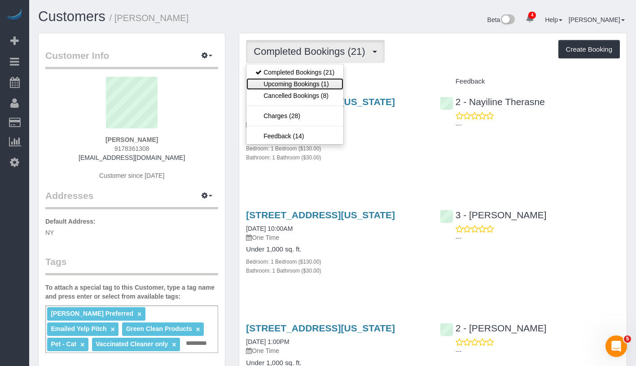
click at [288, 83] on link "Upcoming Bookings (1)" at bounding box center [294, 84] width 97 height 12
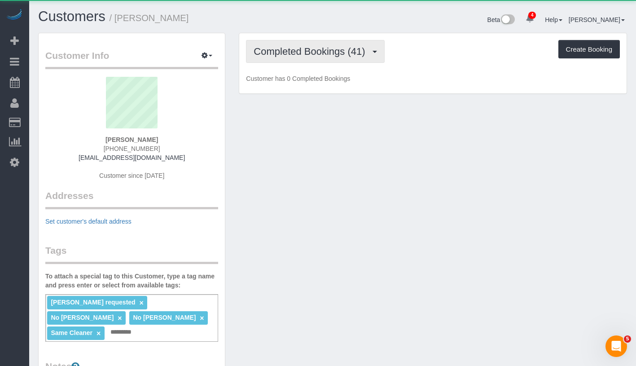
click at [286, 57] on button "Completed Bookings (41)" at bounding box center [315, 51] width 138 height 23
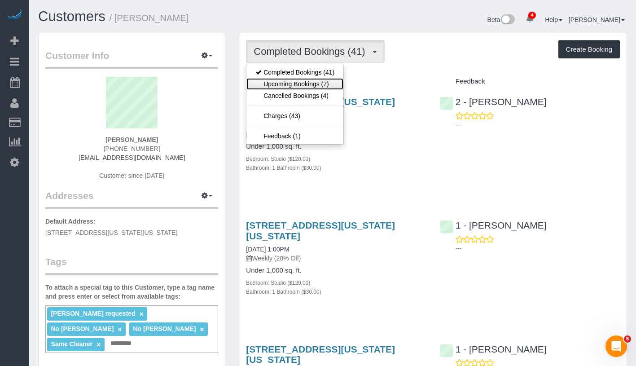
click at [309, 86] on link "Upcoming Bookings (7)" at bounding box center [294, 84] width 97 height 12
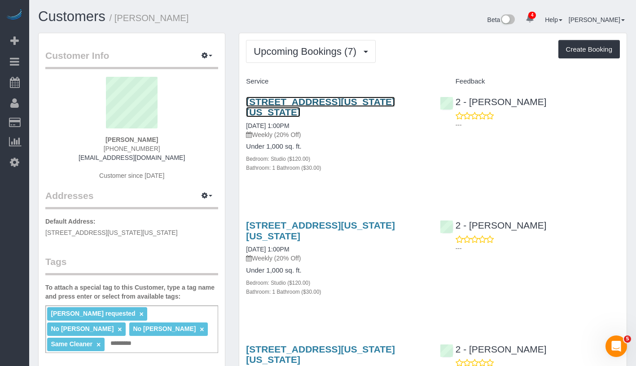
click at [346, 100] on link "600 Washington Street, Apt.708, New York, NY 10014" at bounding box center [320, 107] width 149 height 21
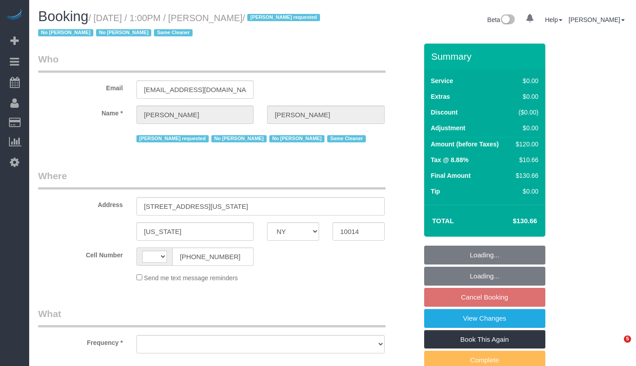
select select "NY"
select select "object:421"
select select "number:89"
select select "number:90"
select select "number:15"
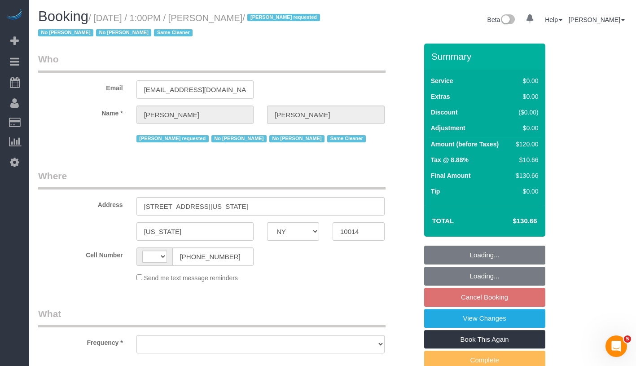
select select "number:6"
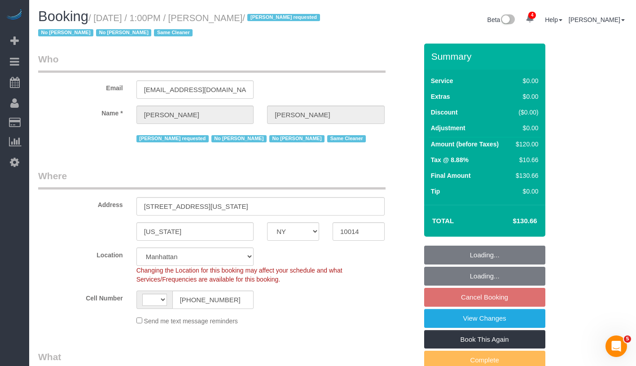
select select "object:576"
select select "string:[GEOGRAPHIC_DATA]"
select select "string:stripe-pm_1RlZe34VGloSiKo7V0Y4Tepe"
select select "spot1"
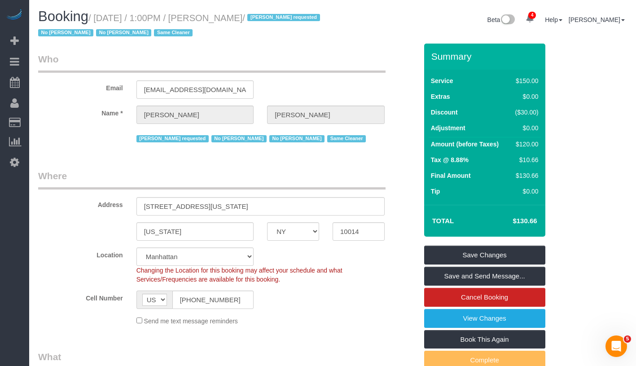
drag, startPoint x: 100, startPoint y: 19, endPoint x: 299, endPoint y: 30, distance: 198.7
click at [299, 30] on h1 "Booking / August 28, 2025 / 1:00PM / Christopher Doyle / Maria camas requested …" at bounding box center [182, 24] width 288 height 31
copy small "August 28, 2025 / 1:00PM / Christopher Doyle / Maria camas requested No Ana Ara…"
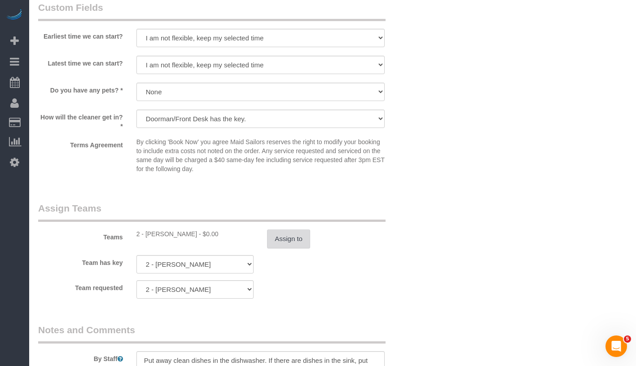
scroll to position [1086, 0]
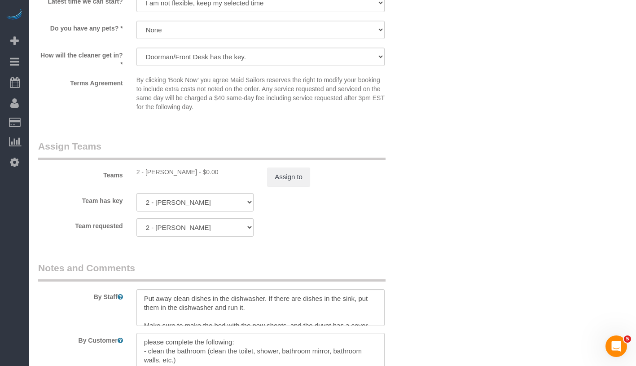
drag, startPoint x: 146, startPoint y: 171, endPoint x: 200, endPoint y: 173, distance: 53.9
click at [200, 173] on div "2 - [PERSON_NAME] - $0.00" at bounding box center [195, 171] width 118 height 9
copy div "Milagros Ramirez -"
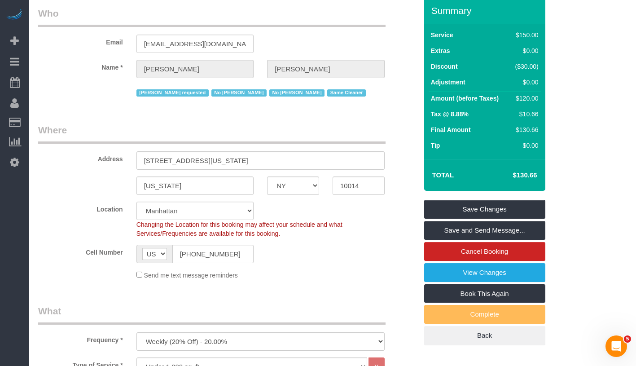
scroll to position [0, 0]
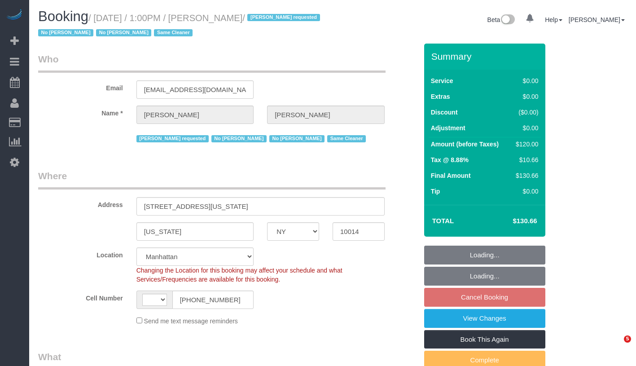
select select "NY"
select select "number:89"
select select "number:90"
select select "number:15"
select select "number:6"
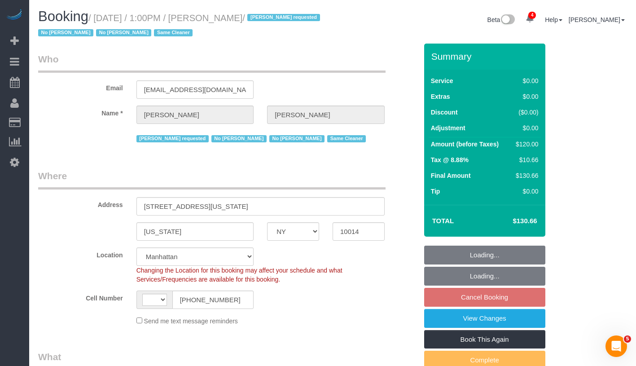
select select "string:[GEOGRAPHIC_DATA]"
select select "object:572"
select select "string:stripe-pm_1RlZe34VGloSiKo7V0Y4Tepe"
select select "spot1"
select select "object:1343"
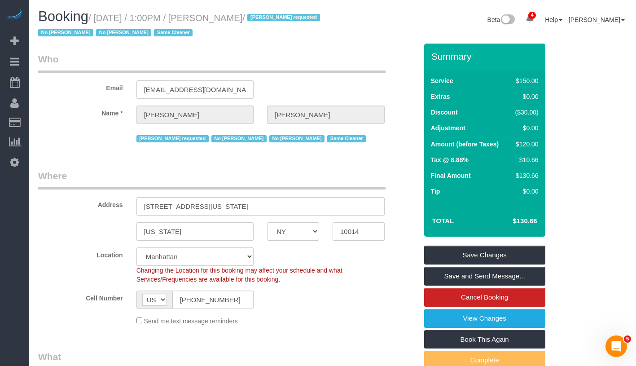
drag, startPoint x: 214, startPoint y: 17, endPoint x: 288, endPoint y: 16, distance: 74.5
click at [288, 16] on small "/ August 28, 2025 / 1:00PM / Christopher Doyle / Maria camas requested No Ana A…" at bounding box center [180, 25] width 285 height 25
copy small "[PERSON_NAME]"
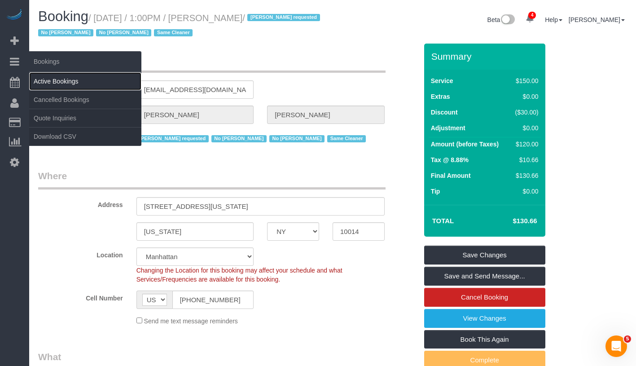
click at [74, 85] on link "Active Bookings" at bounding box center [85, 81] width 112 height 18
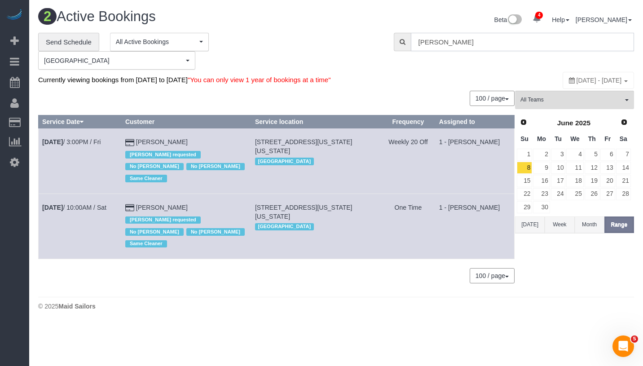
click at [488, 44] on input "Christopher Doyle" at bounding box center [522, 42] width 223 height 18
click at [495, 44] on input "Christopher Doyle" at bounding box center [522, 42] width 223 height 18
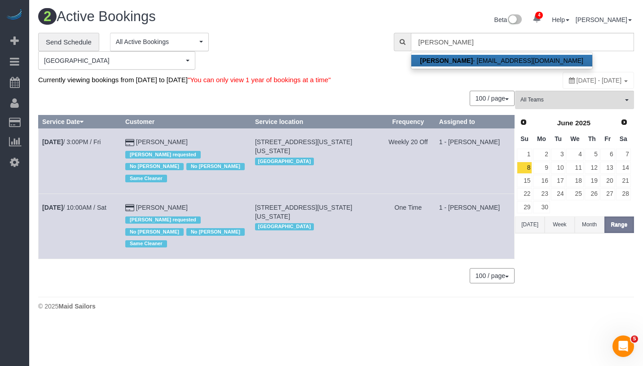
click at [488, 58] on link "Christopher Doyle - cjdoyle11@hotmail.com" at bounding box center [501, 61] width 181 height 12
type input "cjdoyle11@hotmail.com"
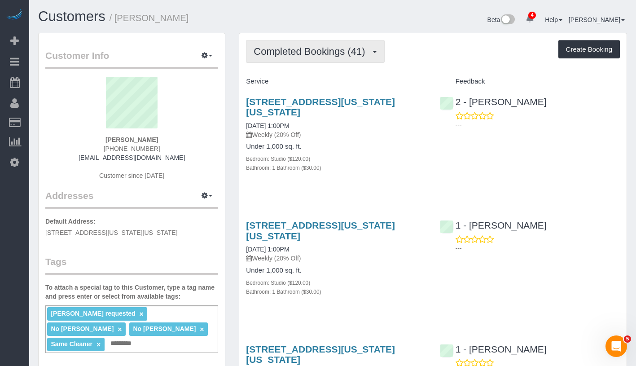
click at [340, 54] on span "Completed Bookings (41)" at bounding box center [312, 51] width 116 height 11
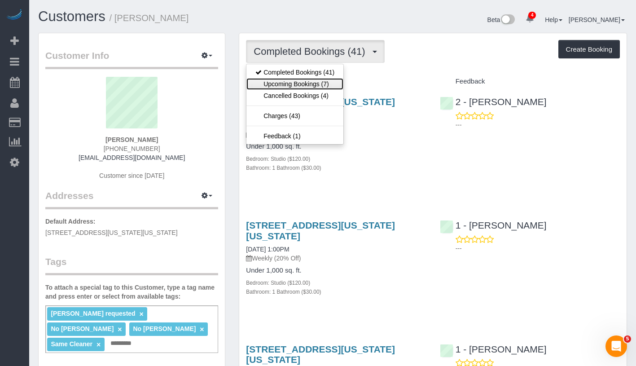
click at [312, 85] on link "Upcoming Bookings (7)" at bounding box center [294, 84] width 97 height 12
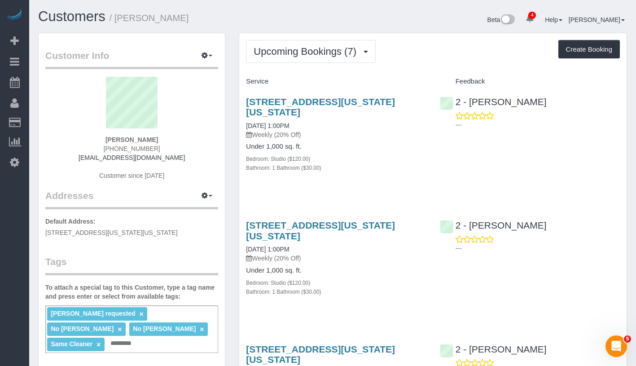
drag, startPoint x: 242, startPoint y: 93, endPoint x: 336, endPoint y: 171, distance: 121.8
click at [336, 171] on div "600 Washington Street, Apt.708, New York, NY 10014 08/28/2025 1:00PM Weekly (20…" at bounding box center [335, 139] width 193 height 101
copy div "600 Washington Street, Apt.708, New York, NY 10014 08/28/2025 1:00PM Weekly (20…"
click at [299, 111] on link "600 Washington Street, Apt.708, New York, NY 10014" at bounding box center [320, 107] width 149 height 21
click at [294, 46] on span "Upcoming Bookings (7)" at bounding box center [307, 51] width 107 height 11
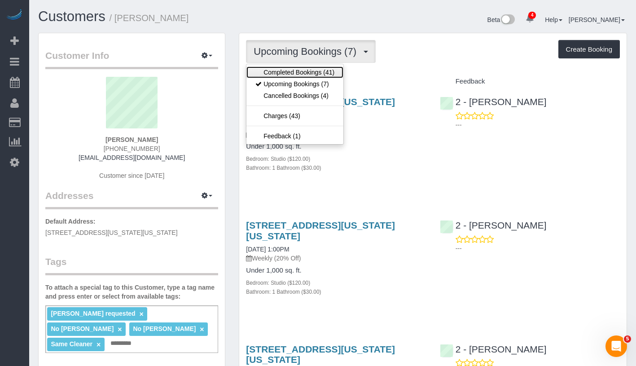
click at [289, 73] on link "Completed Bookings (41)" at bounding box center [294, 72] width 97 height 12
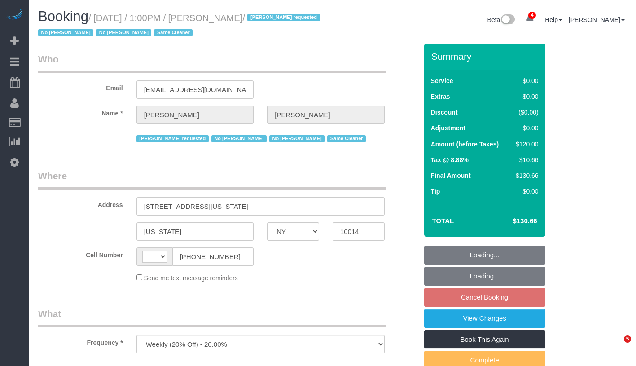
select select "NY"
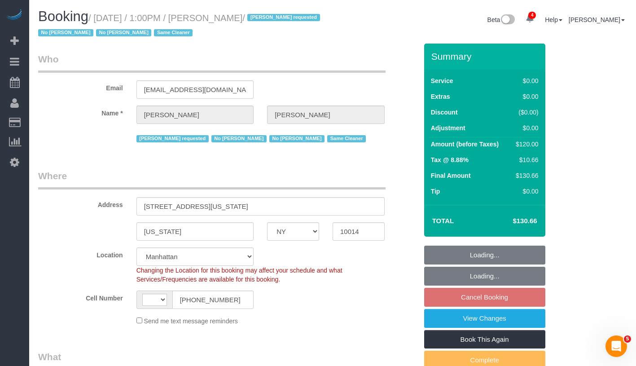
select select "object:534"
select select "string:[GEOGRAPHIC_DATA]"
select select "string:stripe-pm_1RlZe34VGloSiKo7V0Y4Tepe"
select select "spot1"
select select "number:89"
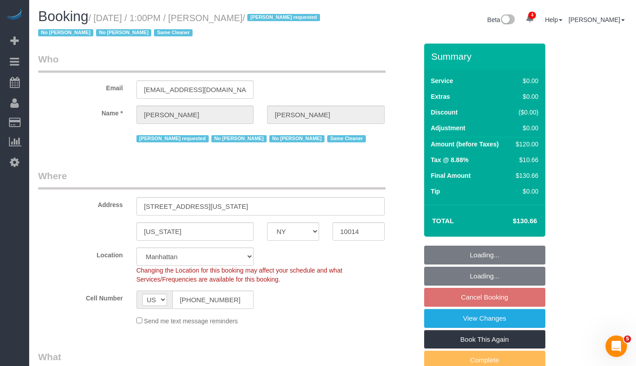
select select "number:90"
select select "number:15"
select select "number:6"
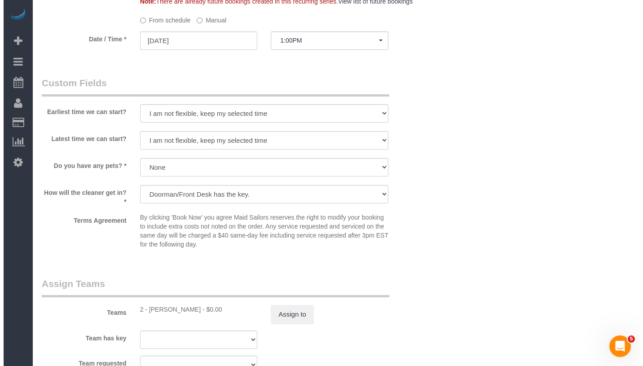
scroll to position [1211, 0]
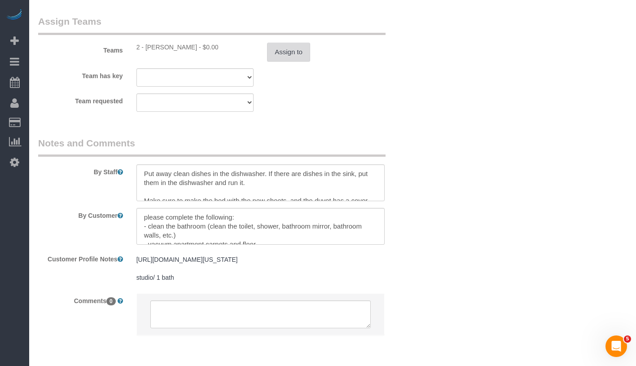
click at [277, 49] on button "Assign to" at bounding box center [288, 52] width 43 height 19
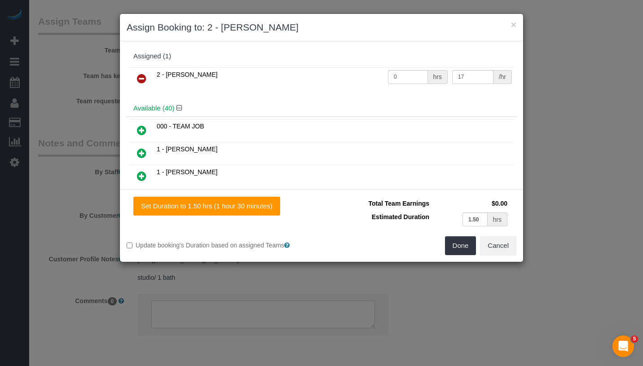
click at [142, 78] on icon at bounding box center [141, 78] width 9 height 11
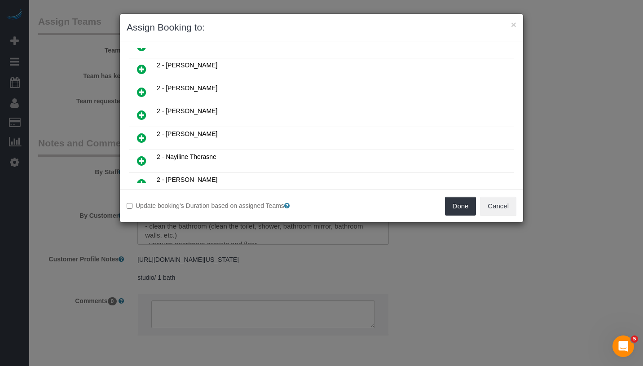
click at [144, 155] on icon at bounding box center [141, 160] width 9 height 11
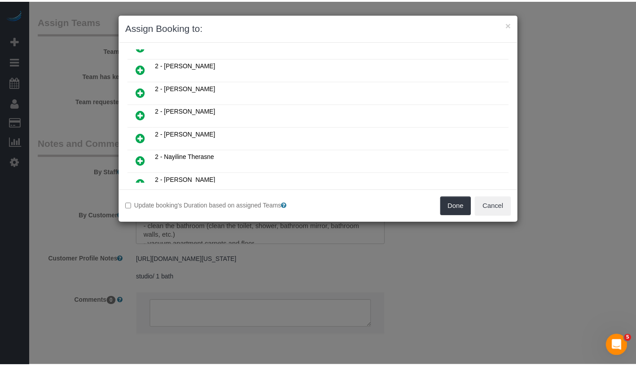
scroll to position [658, 0]
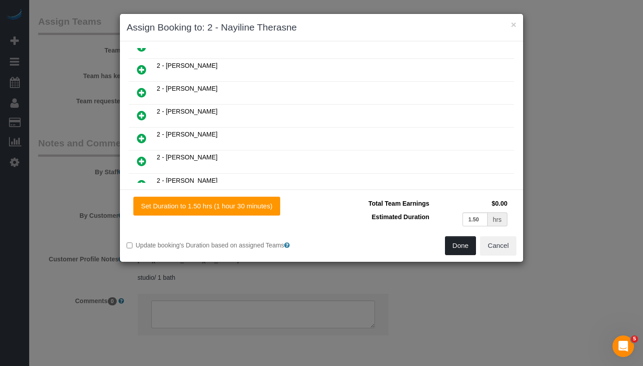
click at [456, 244] on button "Done" at bounding box center [460, 245] width 31 height 19
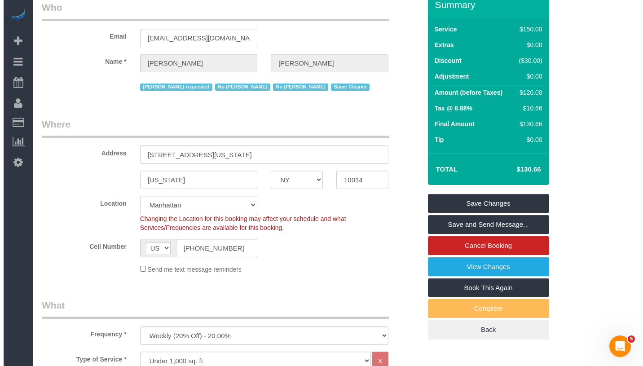
scroll to position [0, 0]
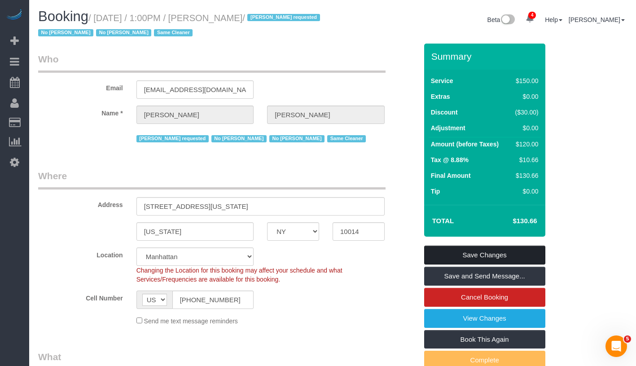
click at [534, 257] on link "Save Changes" at bounding box center [484, 255] width 121 height 19
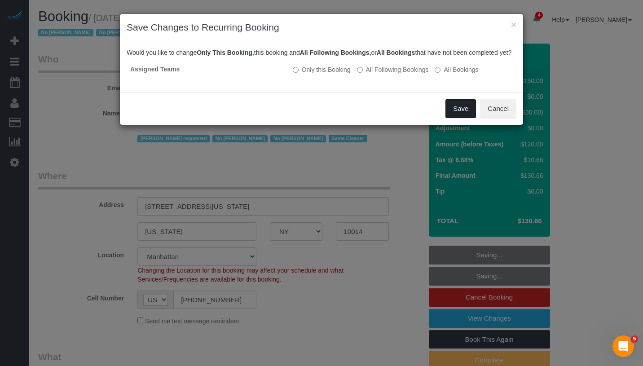
click at [450, 116] on button "Save" at bounding box center [460, 108] width 31 height 19
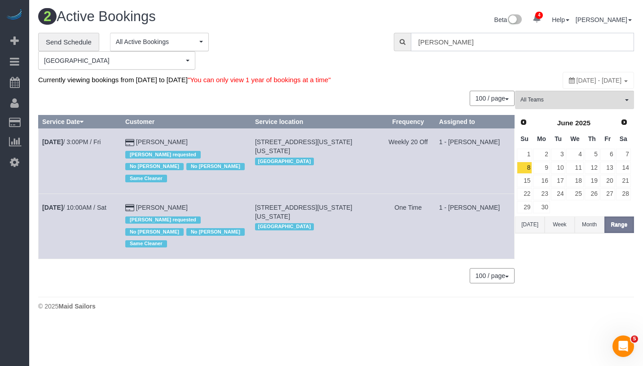
click at [532, 45] on input "Christopher Doyle" at bounding box center [522, 42] width 223 height 18
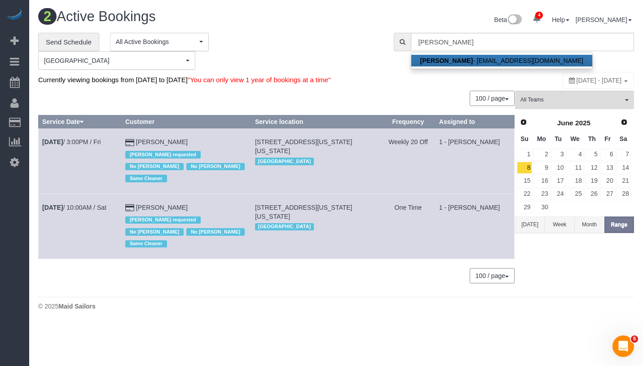
click at [488, 62] on link "Christopher Doyle - cjdoyle11@hotmail.com" at bounding box center [501, 61] width 181 height 12
type input "[EMAIL_ADDRESS][DOMAIN_NAME]"
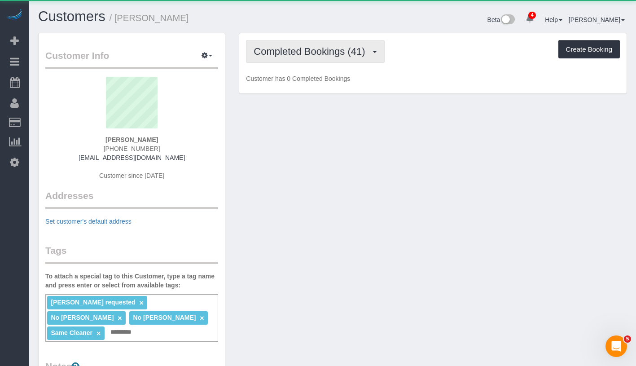
click at [306, 53] on span "Completed Bookings (41)" at bounding box center [312, 51] width 116 height 11
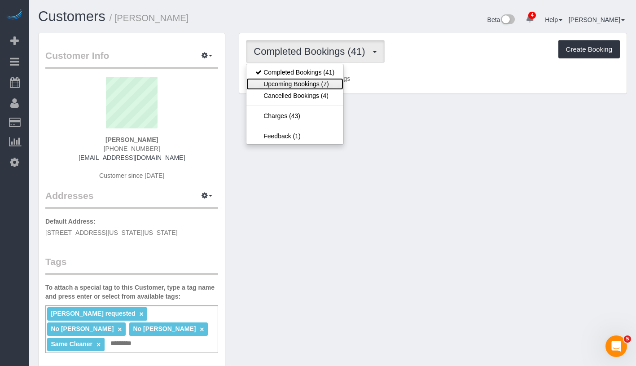
click at [302, 84] on link "Upcoming Bookings (7)" at bounding box center [294, 84] width 97 height 12
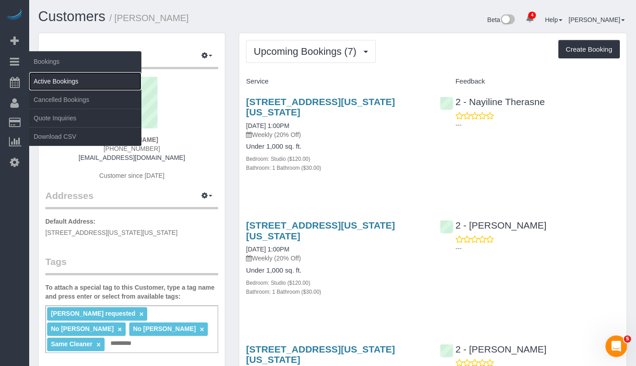
click at [69, 84] on link "Active Bookings" at bounding box center [85, 81] width 112 height 18
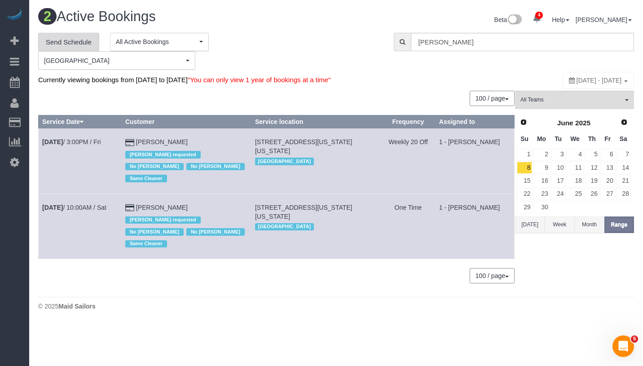
click at [75, 40] on link "Send Schedule" at bounding box center [68, 42] width 61 height 19
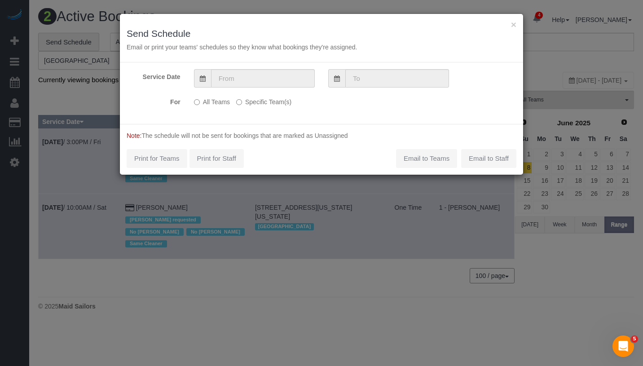
click at [243, 105] on div "All Teams Specific Team(s) Choose Team(s) * - K.J. *Irene Flores - Test 000 - P…" at bounding box center [288, 102] width 202 height 16
click at [243, 104] on label "Specific Team(s)" at bounding box center [263, 100] width 55 height 12
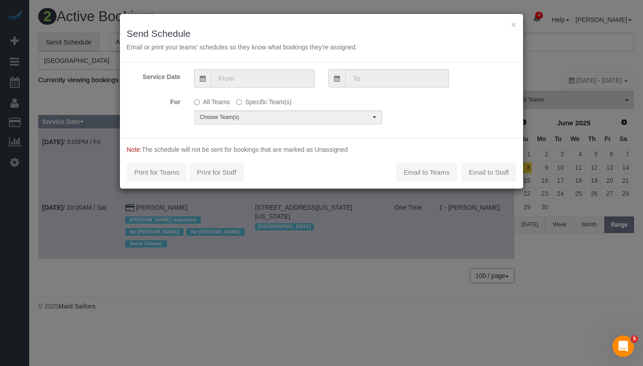
click at [238, 74] on input "text" at bounding box center [263, 78] width 104 height 18
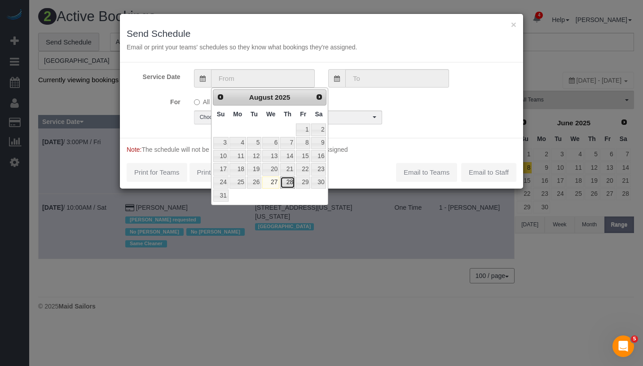
click at [289, 179] on link "28" at bounding box center [287, 182] width 15 height 12
type input "08/28/2025"
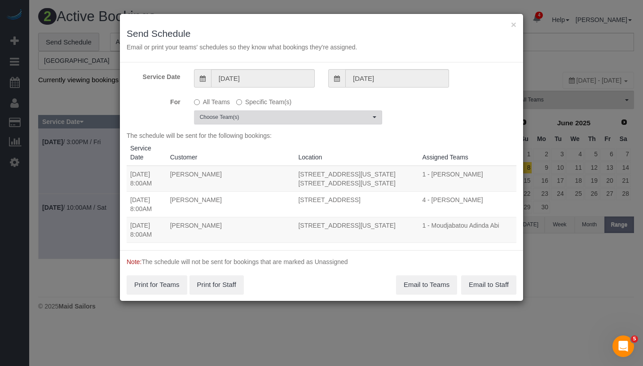
click at [272, 118] on span "Choose Team(s)" at bounding box center [285, 118] width 171 height 8
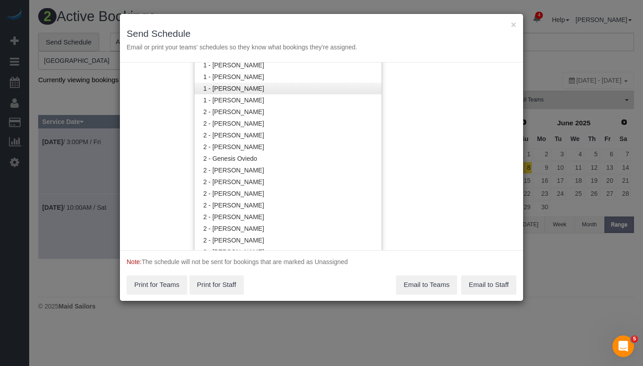
scroll to position [571, 0]
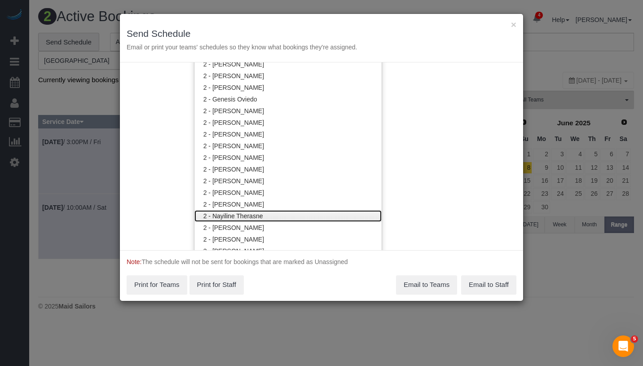
click at [292, 212] on link "2 - Nayiline Therasne" at bounding box center [287, 216] width 187 height 12
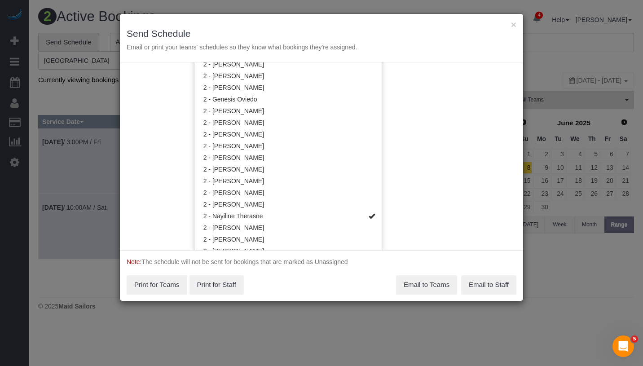
click at [427, 155] on div "Service Date 08/28/2025 08/28/2025 For All Teams Specific Team(s) 2 - Nayiline …" at bounding box center [321, 156] width 403 height 188
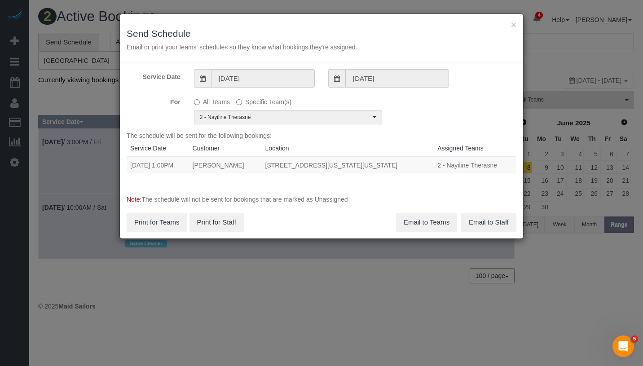
drag, startPoint x: 128, startPoint y: 165, endPoint x: 433, endPoint y: 169, distance: 305.3
click at [433, 169] on tr "08/28/2025 1:00PM Christopher Doyle 600 Washington Street, Apt.708, New York, N…" at bounding box center [322, 165] width 390 height 17
copy tr "08/28/2025 1:00PM Christopher Doyle 600 Washington Street, Apt.708, New York, N…"
click at [418, 222] on button "Email to Teams" at bounding box center [426, 222] width 61 height 19
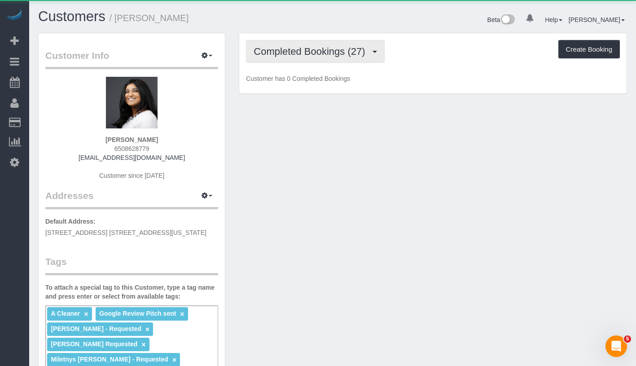
click at [291, 50] on span "Completed Bookings (27)" at bounding box center [312, 51] width 116 height 11
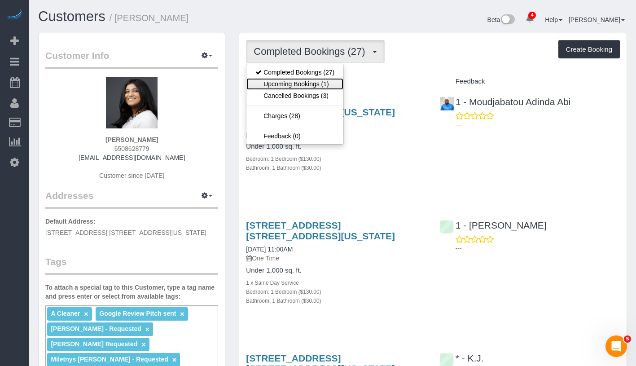
click at [312, 83] on link "Upcoming Bookings (1)" at bounding box center [294, 84] width 97 height 12
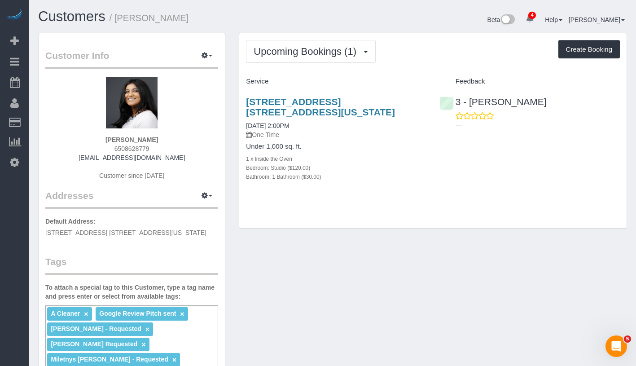
drag, startPoint x: 106, startPoint y: 137, endPoint x: 164, endPoint y: 136, distance: 57.9
click at [164, 136] on div "[PERSON_NAME] 6508628779 [EMAIL_ADDRESS][DOMAIN_NAME] Customer since [DATE]" at bounding box center [131, 133] width 173 height 112
copy strong "[PERSON_NAME]"
drag, startPoint x: 239, startPoint y: 128, endPoint x: 316, endPoint y: 128, distance: 76.8
click at [316, 128] on div "[STREET_ADDRESS] [STREET_ADDRESS][US_STATE] [DATE] 2:00PM One Time Under 1,000 …" at bounding box center [335, 144] width 193 height 110
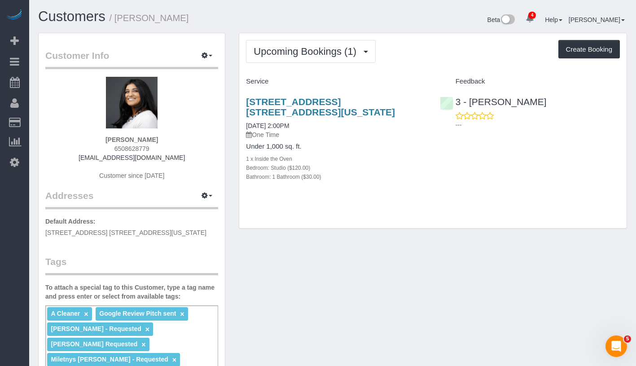
click at [239, 125] on div "[STREET_ADDRESS] [STREET_ADDRESS][US_STATE] [DATE] 2:00PM One Time Under 1,000 …" at bounding box center [335, 144] width 193 height 110
drag, startPoint x: 242, startPoint y: 125, endPoint x: 308, endPoint y: 127, distance: 66.5
click at [308, 127] on div "[STREET_ADDRESS] [STREET_ADDRESS][US_STATE] [DATE] 2:00PM One Time Under 1,000 …" at bounding box center [335, 144] width 193 height 110
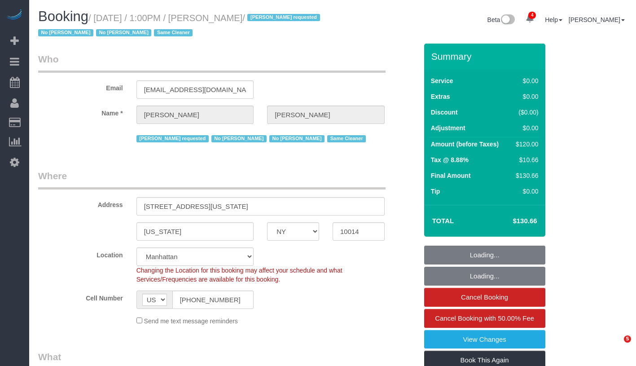
select select "NY"
select select "string:stripe-pm_1RlZe34VGloSiKo7V0Y4Tepe"
select select "spot1"
select select "number:89"
select select "number:90"
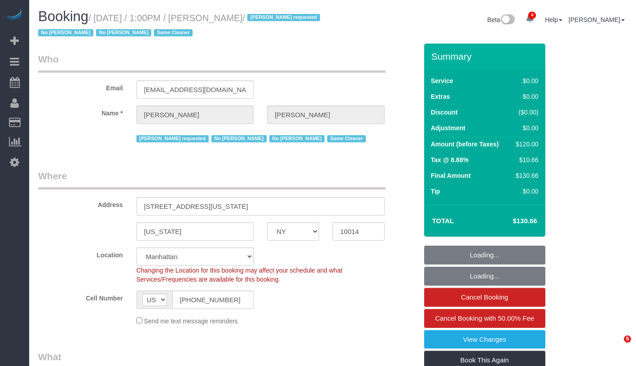
select select "number:15"
select select "number:6"
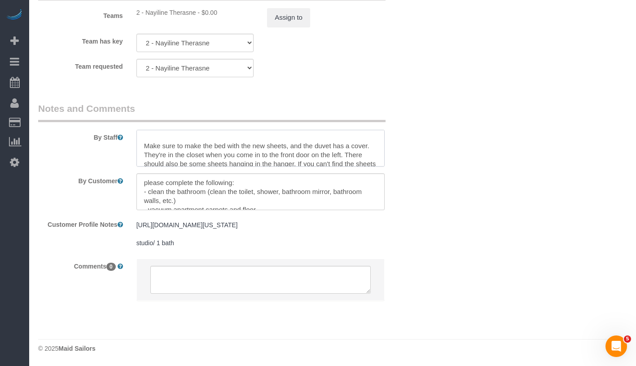
scroll to position [24, 0]
click at [163, 151] on textarea at bounding box center [260, 148] width 248 height 37
click at [266, 154] on textarea at bounding box center [260, 148] width 248 height 37
click at [274, 191] on textarea at bounding box center [260, 191] width 248 height 37
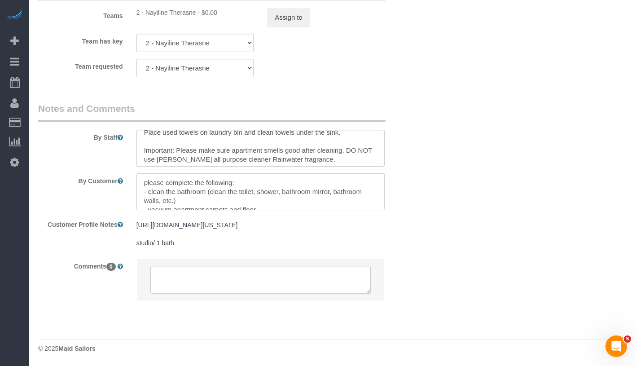
scroll to position [80, 0]
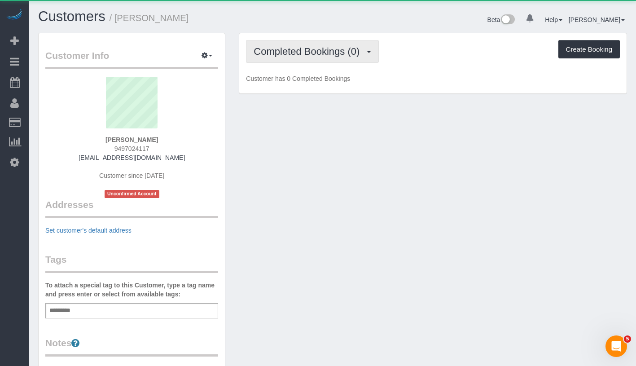
click at [328, 58] on button "Completed Bookings (0)" at bounding box center [312, 51] width 133 height 23
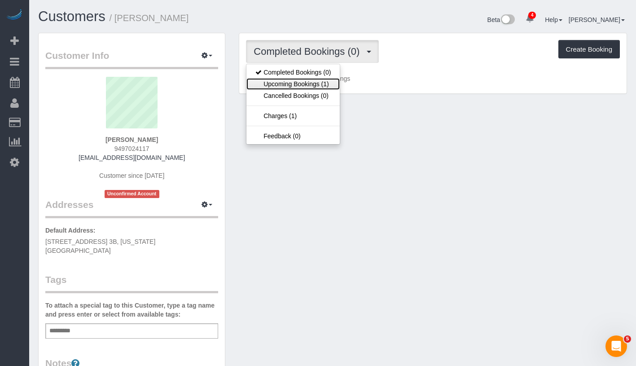
click at [318, 81] on link "Upcoming Bookings (1)" at bounding box center [292, 84] width 93 height 12
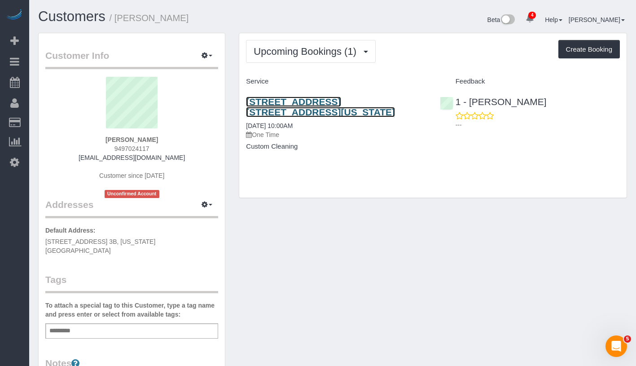
click at [364, 101] on link "145 Attorney Street, Apt. 3b, New York, NY 10002" at bounding box center [320, 107] width 149 height 21
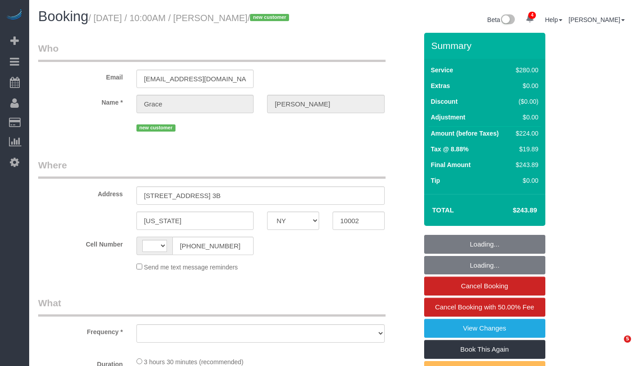
select select "NY"
select select "number:89"
select select "number:90"
select select "number:15"
select select "number:5"
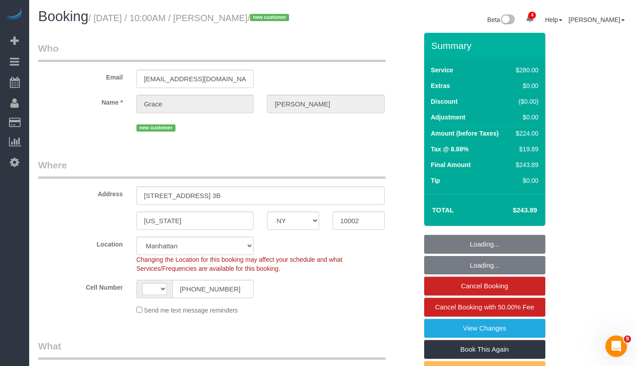
select select "string:US"
select select "object:807"
select select "string:stripe-pm_1RxSnE4VGloSiKo7iTt2wJyU"
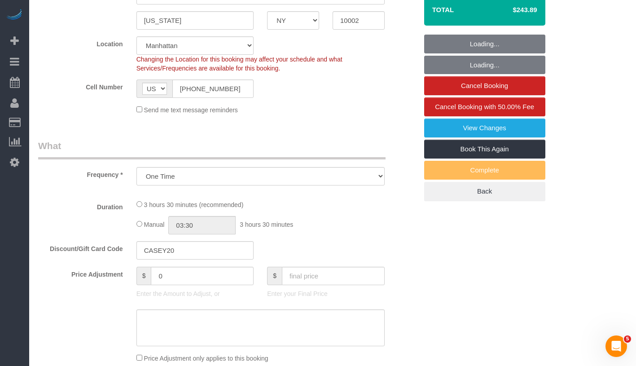
select select "210"
select select "spot1"
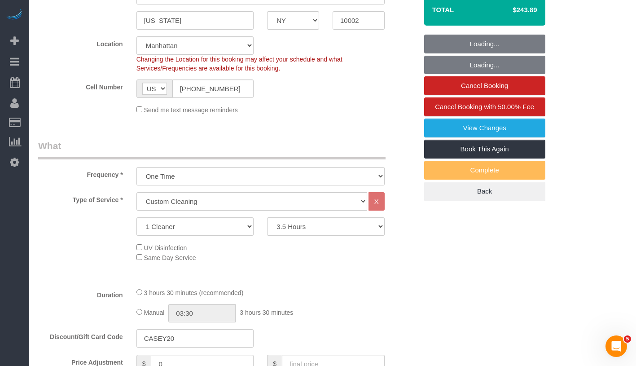
select select "object:1358"
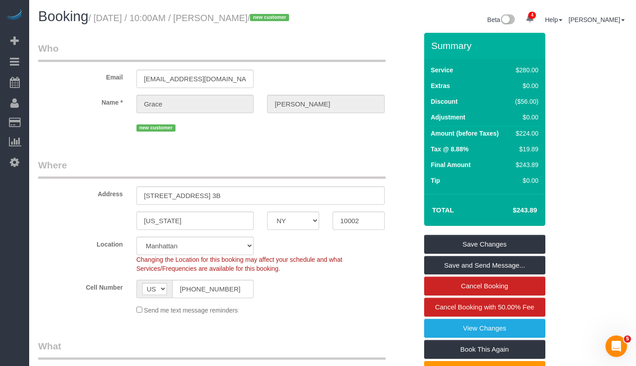
drag, startPoint x: 102, startPoint y: 19, endPoint x: 275, endPoint y: 22, distance: 172.4
click at [275, 22] on small "/ August 27, 2025 / 10:00AM / Grace Dennis / new customer" at bounding box center [189, 18] width 203 height 10
copy small "August 27, 2025 / 10:00AM / Grace Dennis"
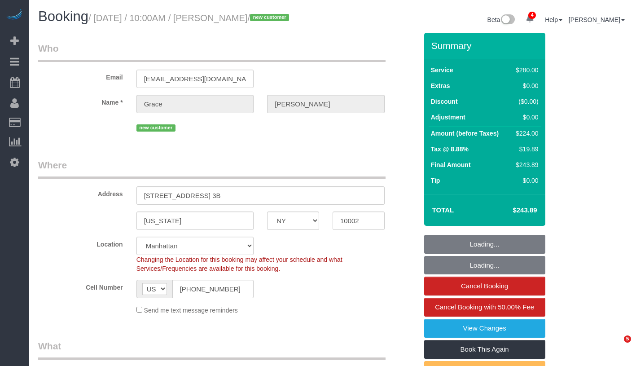
select select "NY"
select select "number:89"
select select "number:90"
select select "number:15"
select select "number:5"
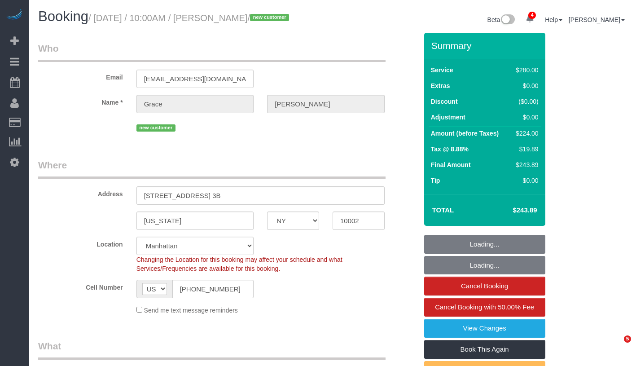
select select "object:1358"
select select "210"
select select "spot1"
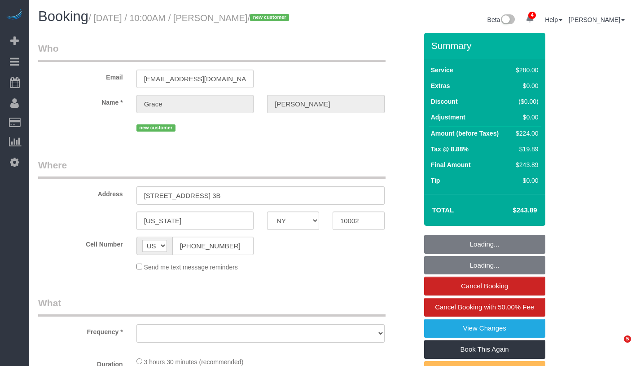
select select "NY"
select select "object:660"
select select "number:89"
select select "number:90"
select select "number:15"
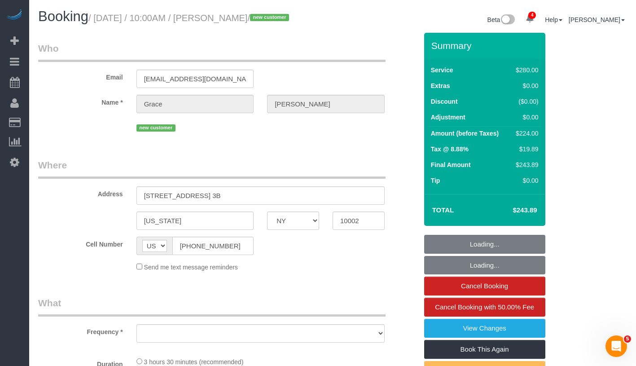
select select "number:5"
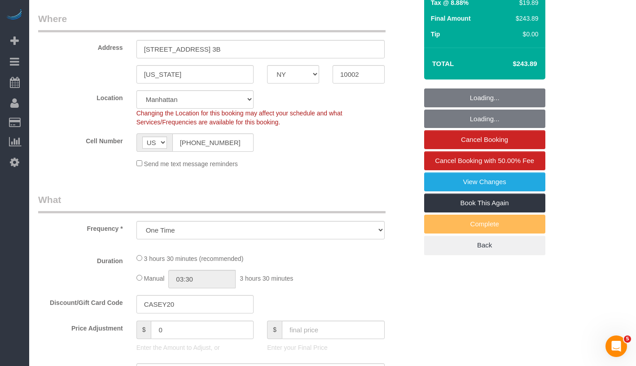
select select "object:940"
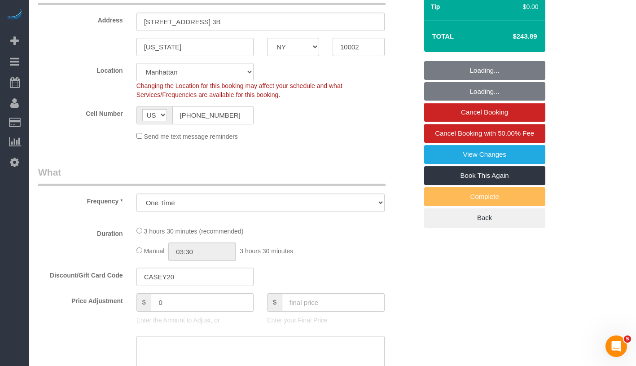
select select "string:stripe-pm_1RxSnE4VGloSiKo7iTt2wJyU"
select select "210"
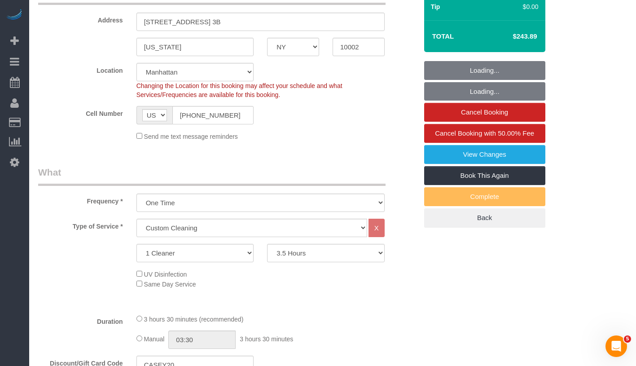
select select "spot1"
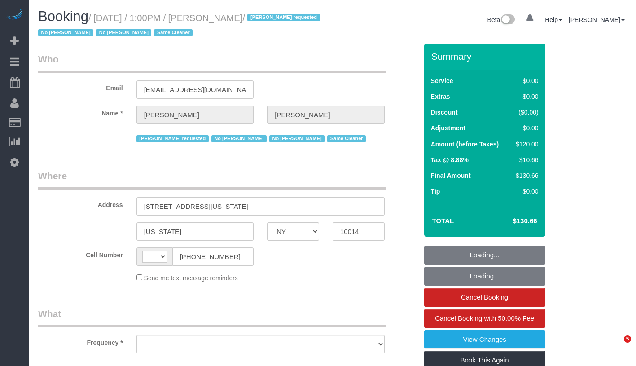
select select "NY"
select select "object:425"
select select "number:89"
select select "number:90"
select select "number:15"
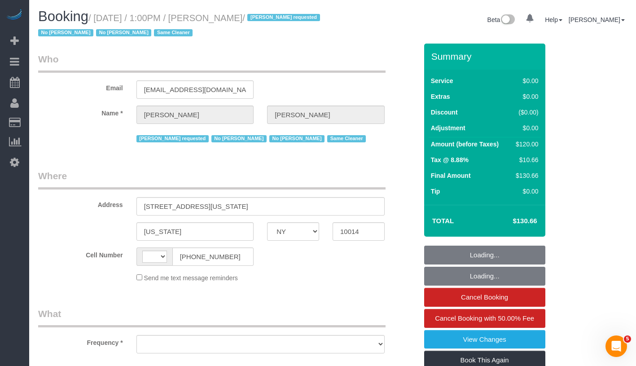
select select "number:6"
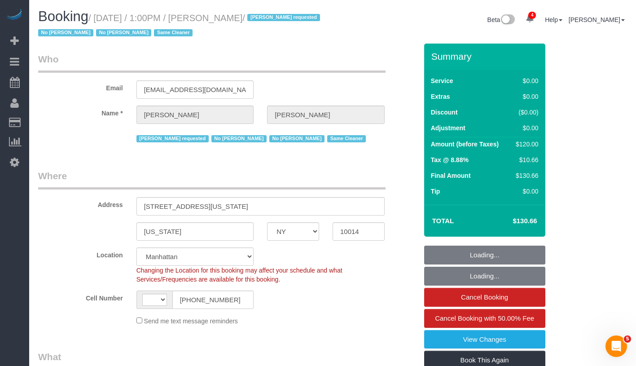
select select "object:827"
select select "string:[GEOGRAPHIC_DATA]"
select select "string:stripe-pm_1RlZe34VGloSiKo7V0Y4Tepe"
select select "spot1"
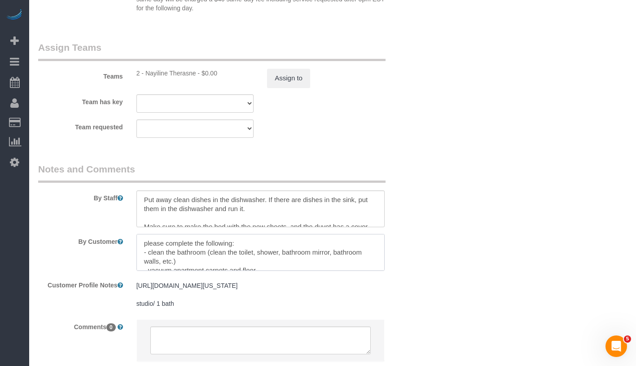
scroll to position [26, 0]
drag, startPoint x: 138, startPoint y: 239, endPoint x: 335, endPoint y: 303, distance: 207.1
click at [335, 303] on sui-booking-comments "By Staff By Customer Customer Profile Notes https://streeteasy.com/building/600…" at bounding box center [227, 267] width 379 height 208
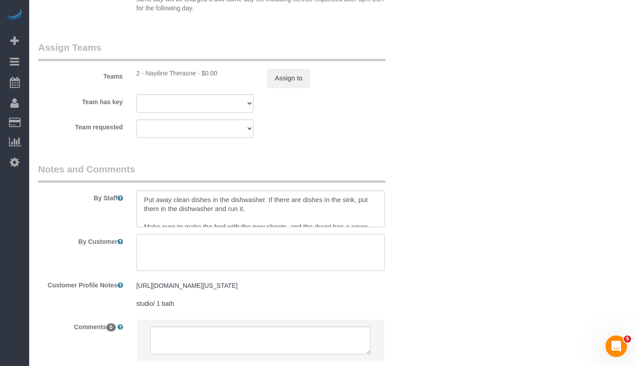
scroll to position [0, 0]
type textarea "please complete the following: - clean the bathroom (clean the toilet, shower, …"
paste textarea "Put away clean dishes from dishwasher. Load and run dishwasher with any dishes …"
type textarea "Put away clean dishes from dishwasher. Load and run dishwasher with any dishes …"
click at [307, 216] on textarea at bounding box center [260, 208] width 248 height 37
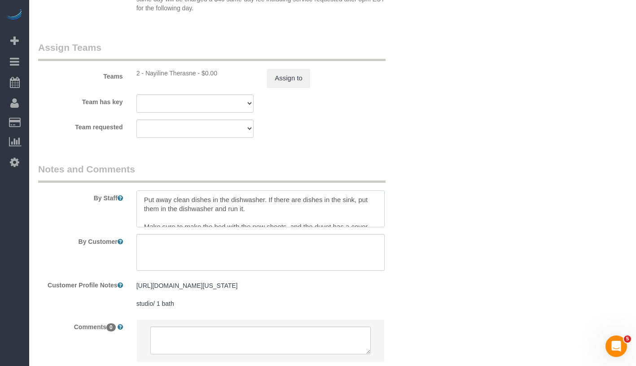
click at [307, 216] on textarea at bounding box center [260, 208] width 248 height 37
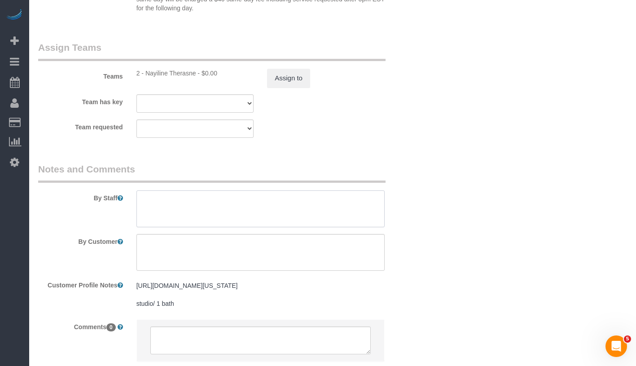
paste textarea "Put away clean dishes from dishwasher. Load and run dishwasher with any dishes …"
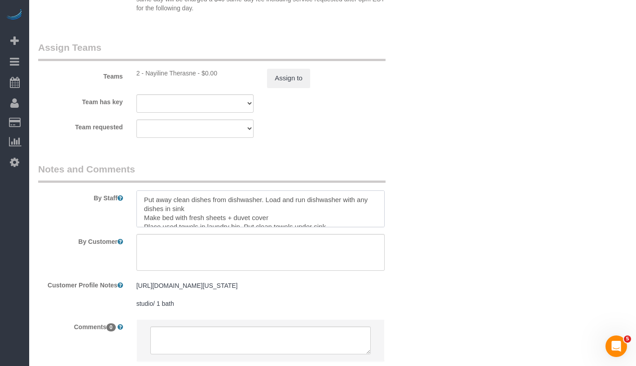
click at [143, 201] on textarea at bounding box center [260, 208] width 248 height 37
click at [140, 218] on textarea at bounding box center [260, 208] width 248 height 37
click at [149, 202] on textarea at bounding box center [260, 208] width 248 height 37
click at [148, 216] on textarea at bounding box center [260, 208] width 248 height 37
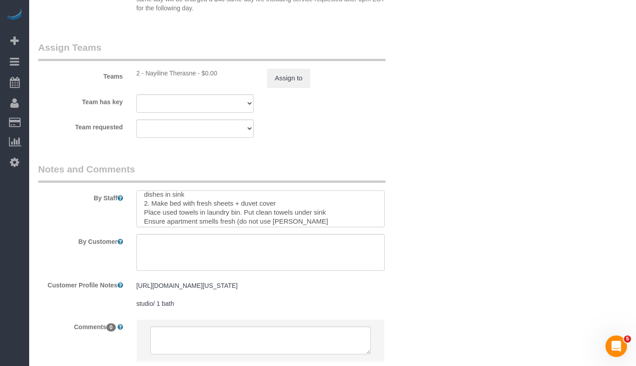
scroll to position [15, 0]
click at [144, 214] on textarea at bounding box center [260, 208] width 248 height 37
click at [351, 209] on textarea at bounding box center [260, 208] width 248 height 37
click at [146, 220] on textarea at bounding box center [260, 208] width 248 height 37
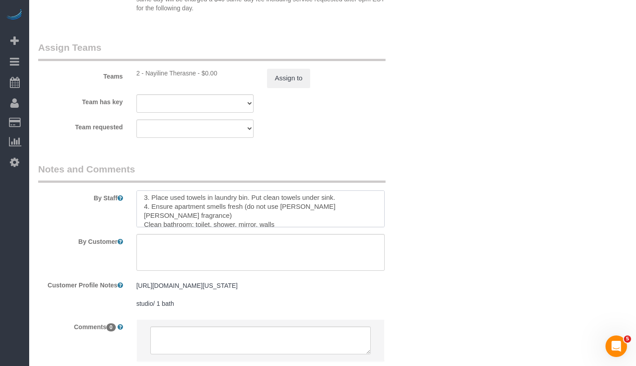
scroll to position [29, 0]
click at [141, 227] on sui-booking-comments "By Staff By Customer Customer Profile Notes https://streeteasy.com/building/600…" at bounding box center [227, 267] width 379 height 208
click at [143, 224] on textarea at bounding box center [260, 208] width 248 height 37
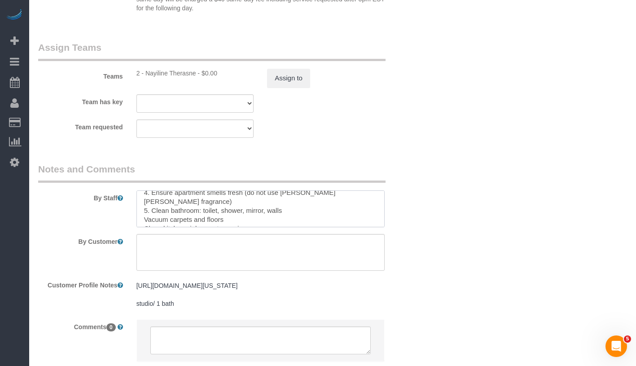
scroll to position [44, 0]
click at [145, 217] on textarea at bounding box center [260, 208] width 248 height 37
click at [142, 219] on textarea at bounding box center [260, 208] width 248 height 37
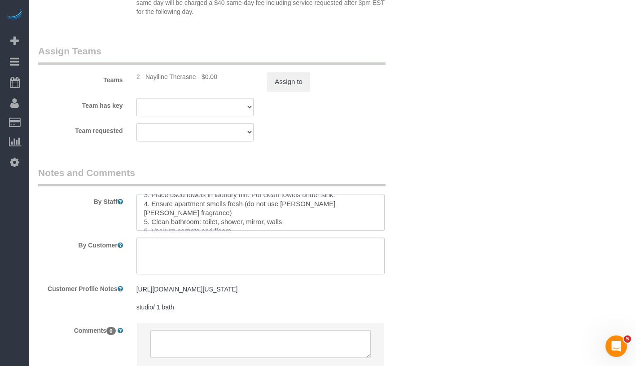
scroll to position [0, 0]
click at [319, 217] on textarea at bounding box center [260, 212] width 248 height 37
click at [342, 223] on textarea at bounding box center [260, 212] width 248 height 37
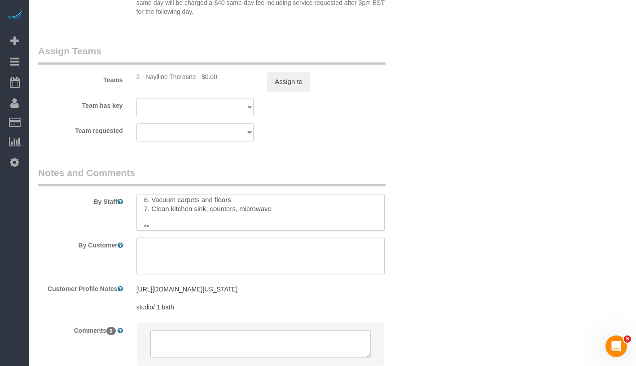
paste textarea "They're in the closet when you come in to the front door on the left. There sho…"
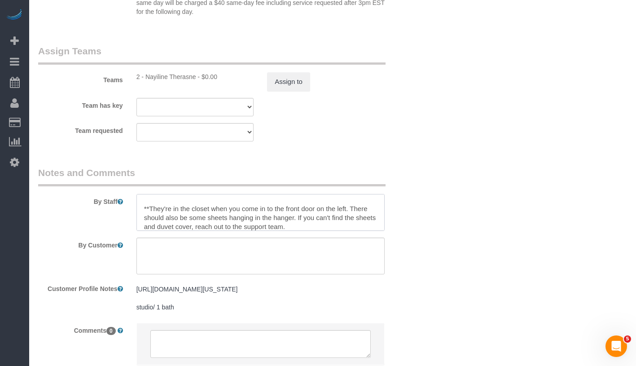
drag, startPoint x: 141, startPoint y: 211, endPoint x: 311, endPoint y: 226, distance: 169.9
click at [311, 226] on textarea at bounding box center [260, 212] width 248 height 37
click at [156, 208] on textarea at bounding box center [260, 212] width 248 height 37
click at [149, 208] on textarea at bounding box center [260, 212] width 248 height 37
drag, startPoint x: 150, startPoint y: 208, endPoint x: 365, endPoint y: 239, distance: 216.4
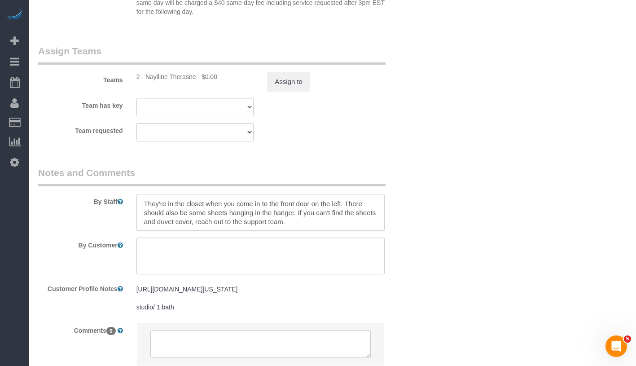
click at [365, 239] on sui-booking-comments "By Staff By Customer Customer Profile Notes https://streeteasy.com/building/600…" at bounding box center [227, 270] width 379 height 208
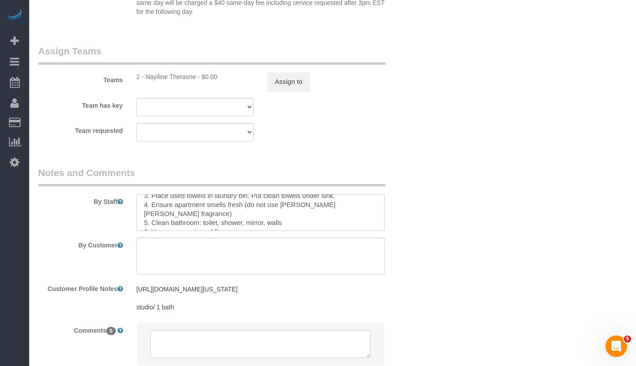
scroll to position [0, 0]
click at [291, 220] on textarea at bounding box center [260, 212] width 248 height 37
paste textarea "They're in the closet when you come in to the front door on the left. There sho…"
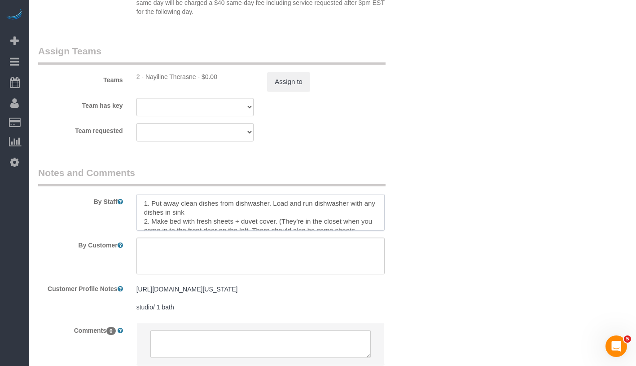
scroll to position [22, 0]
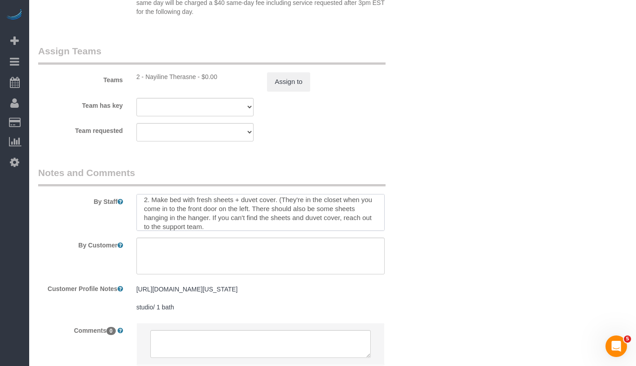
type textarea "1. Put away clean dishes from dishwasher. Load and run dishwasher with any dish…"
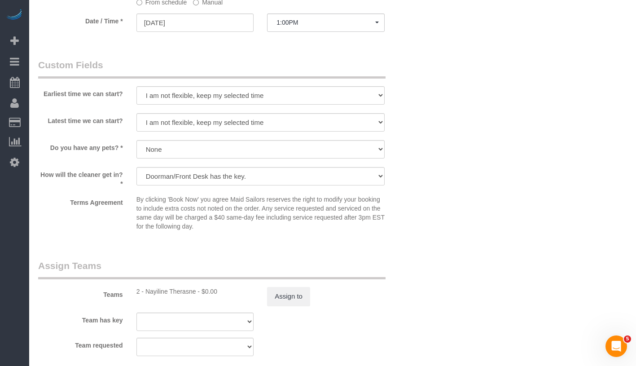
scroll to position [1192, 0]
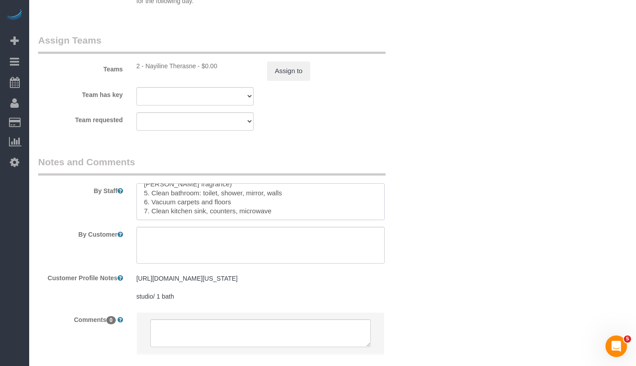
click at [301, 207] on textarea at bounding box center [260, 201] width 248 height 37
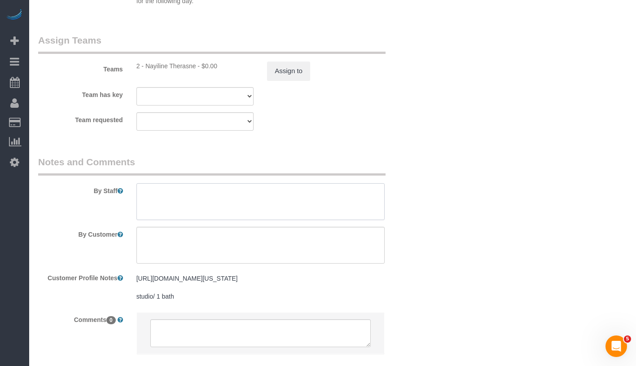
scroll to position [0, 0]
click at [283, 237] on textarea at bounding box center [260, 245] width 248 height 37
paste textarea "1. Put away clean dishes from dishwasher. Load and run dishwasher with any dish…"
type textarea "1. Put away clean dishes from dishwasher. Load and run dishwasher with any dish…"
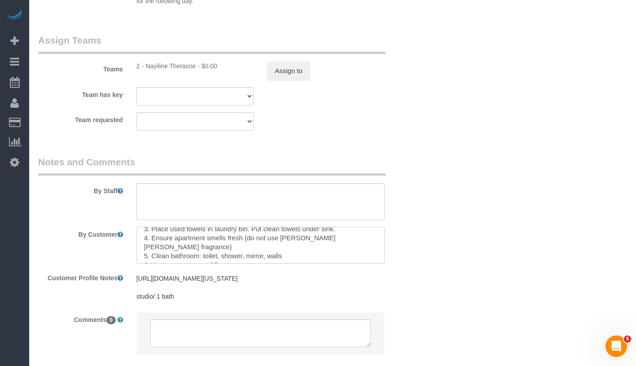
scroll to position [65, 0]
click at [315, 256] on textarea at bounding box center [260, 245] width 248 height 37
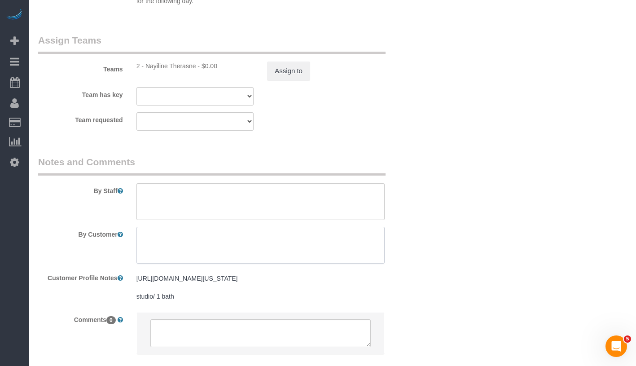
scroll to position [0, 0]
click at [282, 202] on textarea at bounding box center [260, 201] width 248 height 37
paste textarea "1. Put away clean dishes from dishwasher. Load and run dishwasher with any dish…"
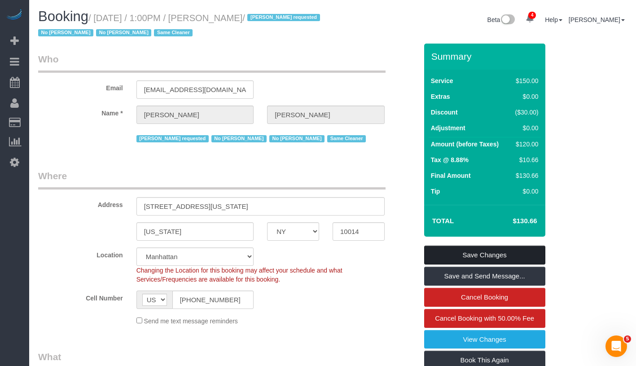
type textarea "1. Put away clean dishes from dishwasher. Load and run dishwasher with any dish…"
click at [521, 261] on link "Save Changes" at bounding box center [484, 255] width 121 height 19
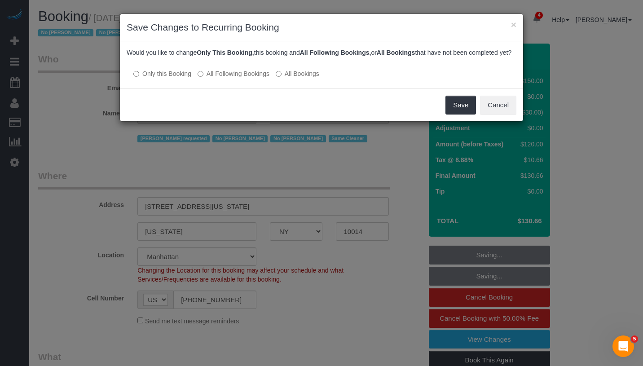
click at [233, 78] on label "All Following Bookings" at bounding box center [234, 73] width 72 height 9
click at [451, 114] on button "Save" at bounding box center [460, 105] width 31 height 19
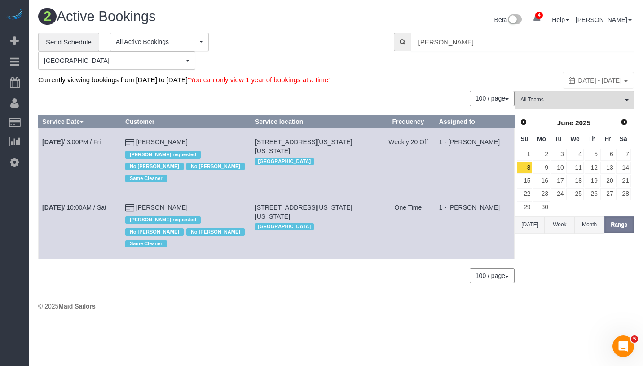
click at [518, 35] on input "Christopher Doyle" at bounding box center [522, 42] width 223 height 18
click at [518, 37] on input "Christopher Doyle" at bounding box center [522, 42] width 223 height 18
click at [519, 38] on input "Christopher Doyle" at bounding box center [522, 42] width 223 height 18
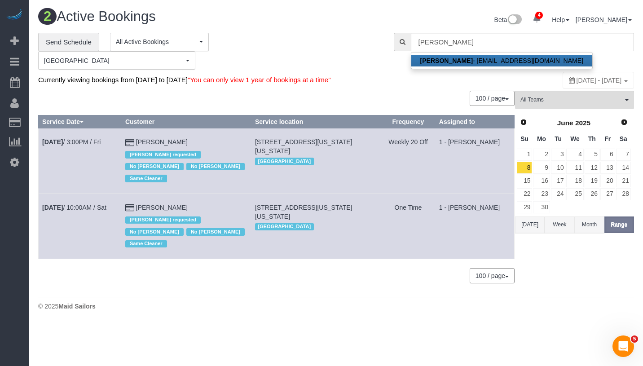
click at [462, 63] on strong "Christopher Doyle" at bounding box center [446, 60] width 53 height 7
type input "cjdoyle11@hotmail.com"
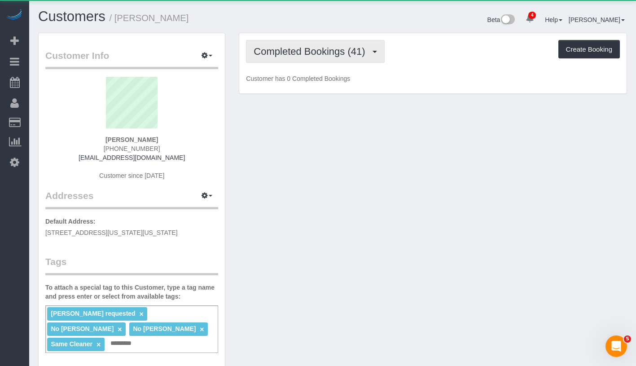
click at [294, 54] on span "Completed Bookings (41)" at bounding box center [312, 51] width 116 height 11
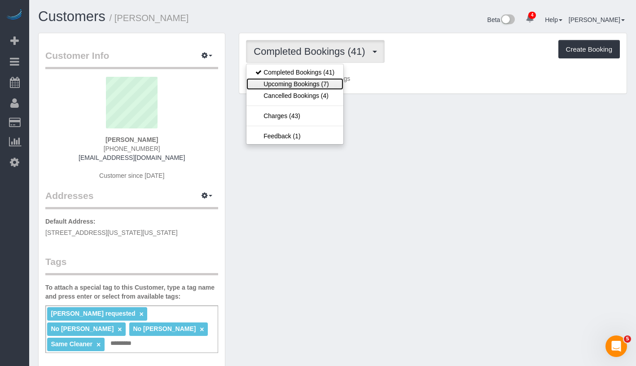
click at [293, 87] on link "Upcoming Bookings (7)" at bounding box center [294, 84] width 97 height 12
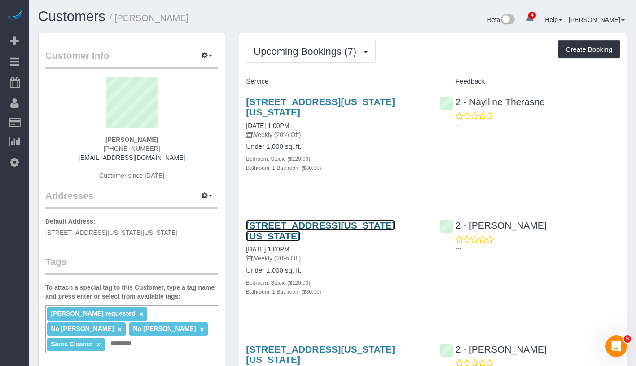
click at [295, 221] on link "600 Washington Street, Apt.708, New York, NY 10014" at bounding box center [320, 230] width 149 height 21
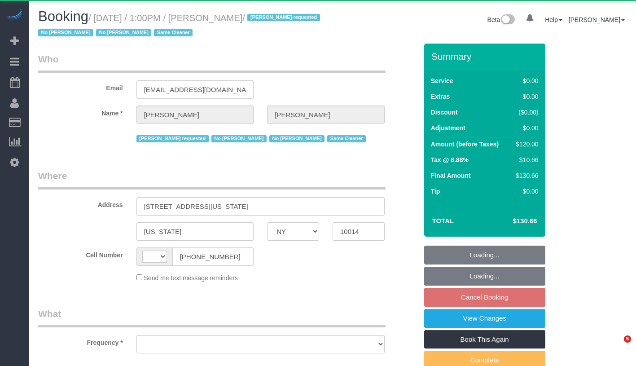
select select "NY"
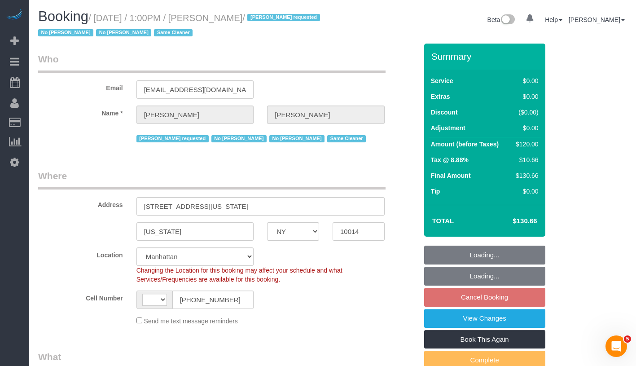
select select "string:[GEOGRAPHIC_DATA]"
select select "object:809"
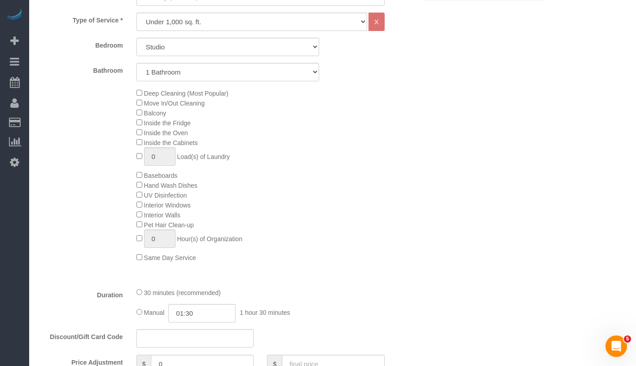
select select "spot6"
select select "number:89"
select select "number:90"
select select "number:15"
select select "number:6"
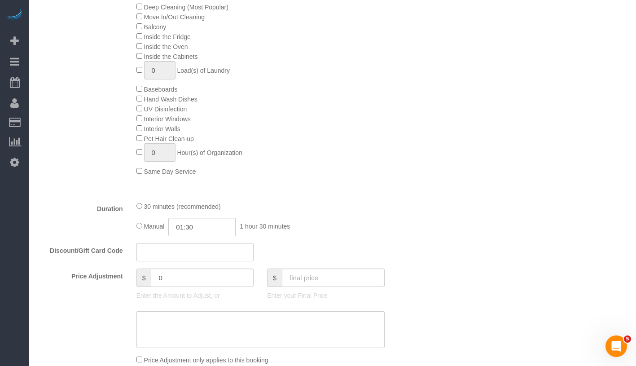
select select "string:stripe-pm_1RlZe34VGloSiKo7V0Y4Tepe"
select select "object:1376"
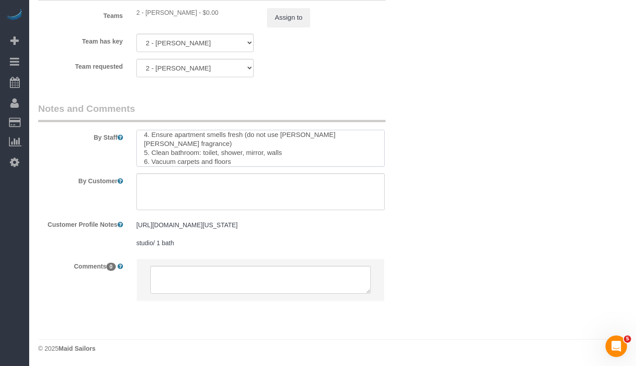
scroll to position [80, 0]
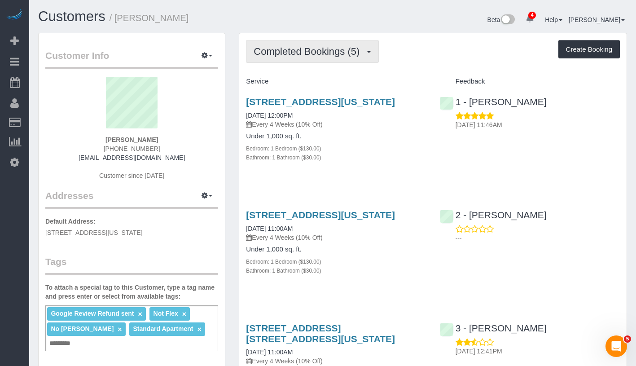
click at [304, 51] on span "Completed Bookings (5)" at bounding box center [309, 51] width 110 height 11
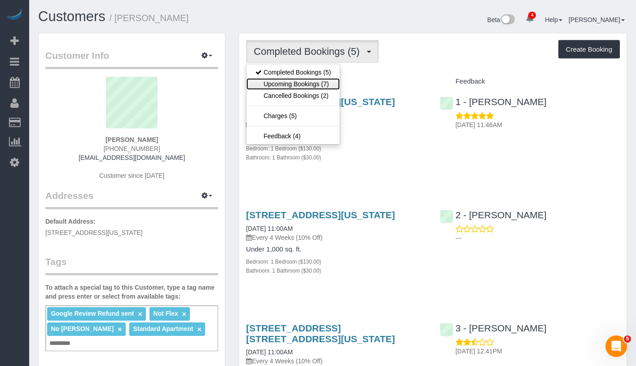
click at [291, 80] on link "Upcoming Bookings (7)" at bounding box center [292, 84] width 93 height 12
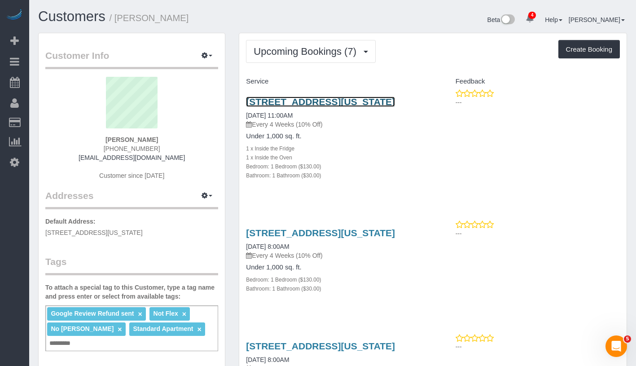
click at [357, 103] on link "[STREET_ADDRESS][US_STATE]" at bounding box center [320, 102] width 149 height 10
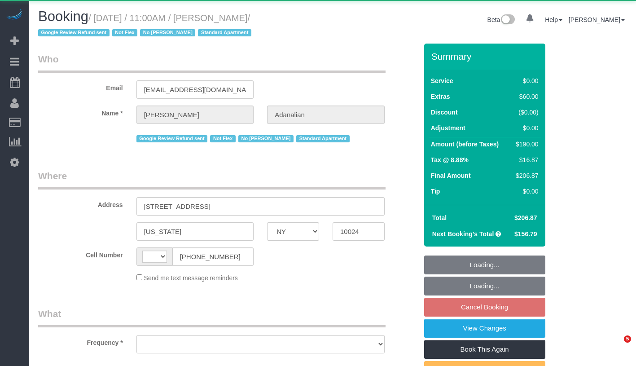
select select "NY"
select select "string:[GEOGRAPHIC_DATA]"
select select "object:688"
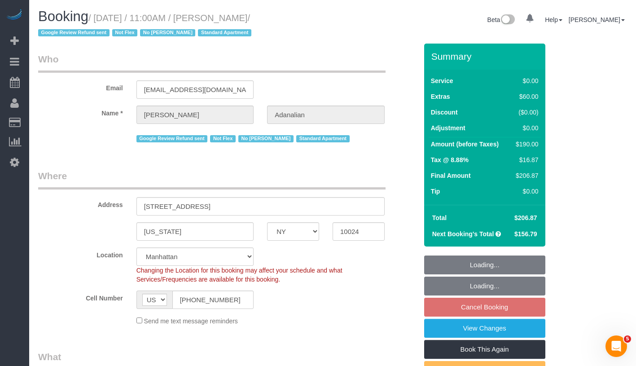
select select "string:stripe-pm_1QrgCn4VGloSiKo7GXhdb6K1"
select select "number:89"
select select "number:90"
select select "number:15"
select select "number:5"
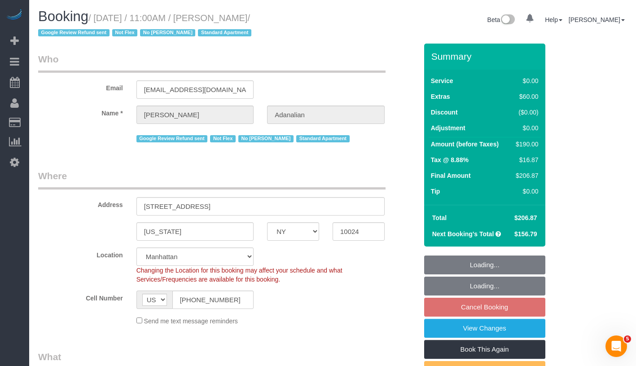
select select "spot2"
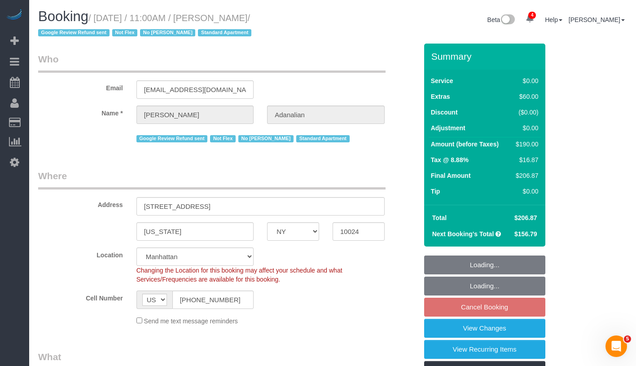
select select "object:1399"
select select "1"
click at [512, 324] on link "View Changes" at bounding box center [484, 328] width 121 height 19
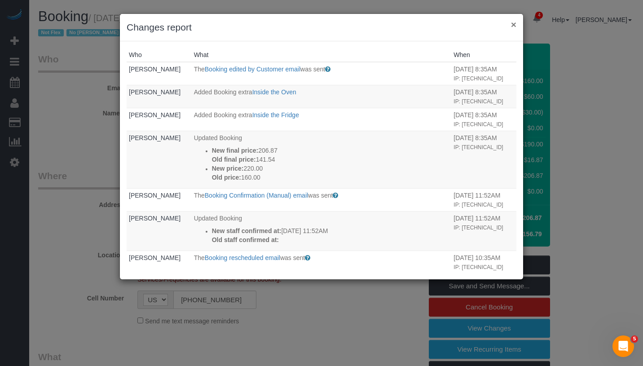
click at [513, 27] on button "×" at bounding box center [513, 24] width 5 height 9
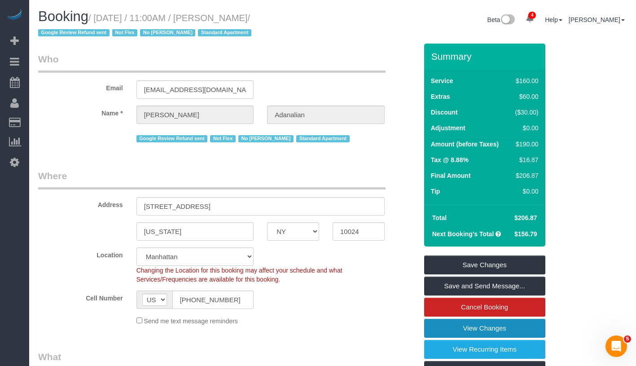
click at [522, 324] on link "View Changes" at bounding box center [484, 328] width 121 height 19
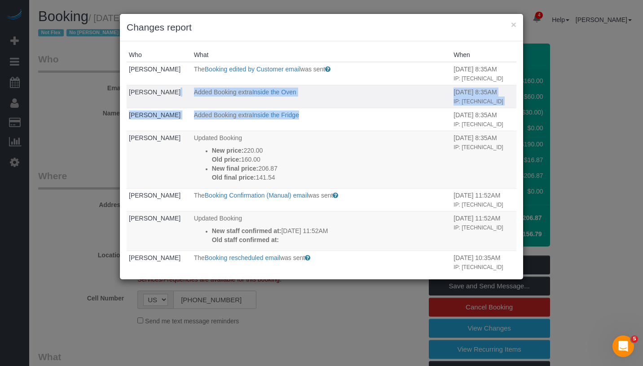
drag, startPoint x: 308, startPoint y: 134, endPoint x: 178, endPoint y: 97, distance: 135.7
copy tbody "Added Booking extra Inside the Oven 08/27/2025 8:35AM IP: 2600:4040:9746:2000:1…"
click at [515, 26] on button "×" at bounding box center [513, 24] width 5 height 9
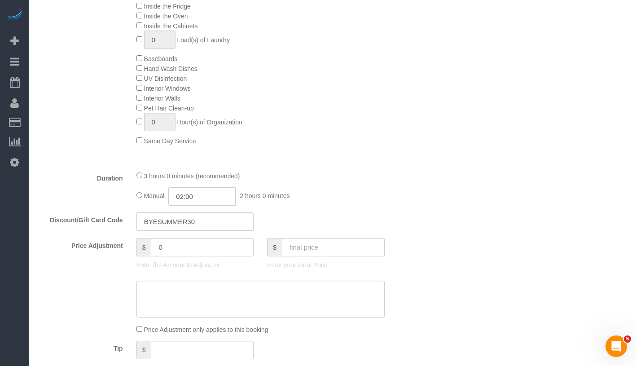
scroll to position [514, 0]
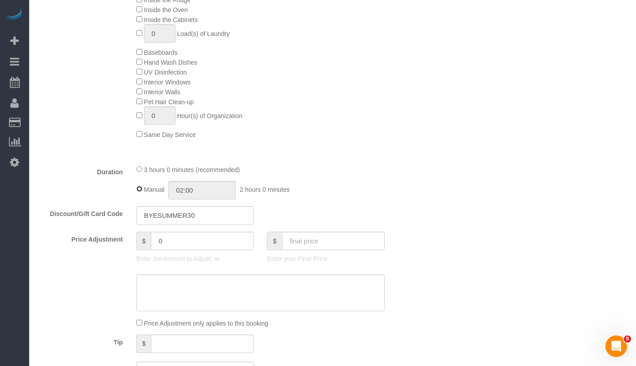
type input "03:00"
select select "spot60"
click at [139, 163] on fieldset "What Frequency * One Time Weekly (20% Off) - 20.00% Every 2 Weeks (15% Off) - 1…" at bounding box center [227, 112] width 379 height 550
click at [530, 169] on div "Who Email lsetrakian@gmail.com Name * Laura Adanalian Google Review Refund sent…" at bounding box center [332, 323] width 589 height 1586
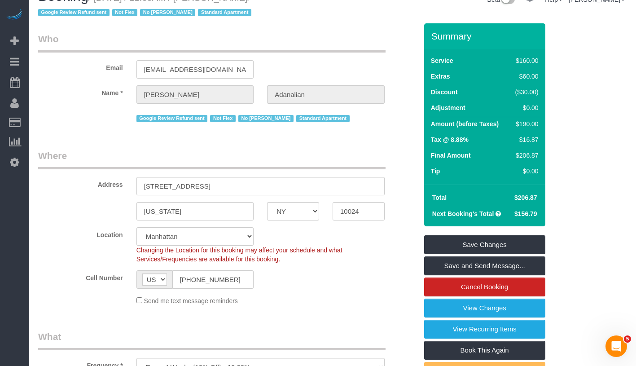
scroll to position [0, 0]
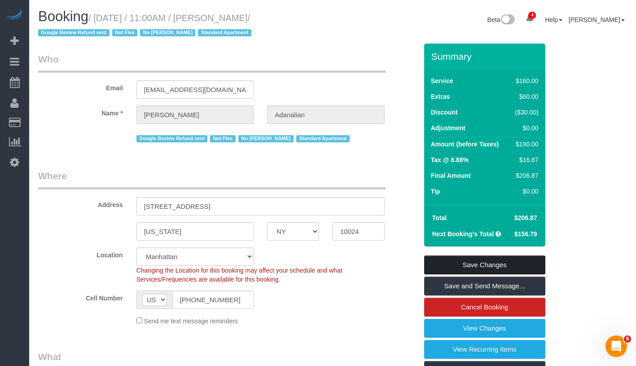
click at [521, 266] on link "Save Changes" at bounding box center [484, 264] width 121 height 19
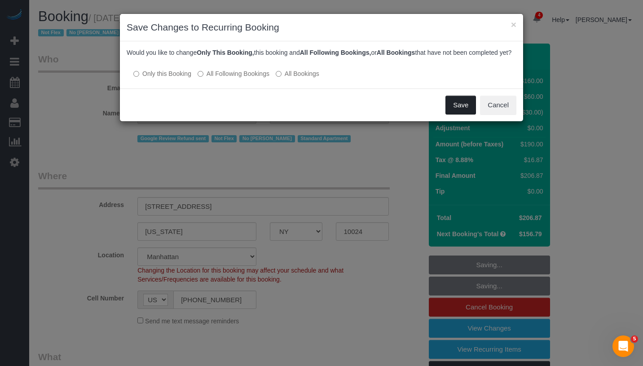
click at [456, 114] on button "Save" at bounding box center [460, 105] width 31 height 19
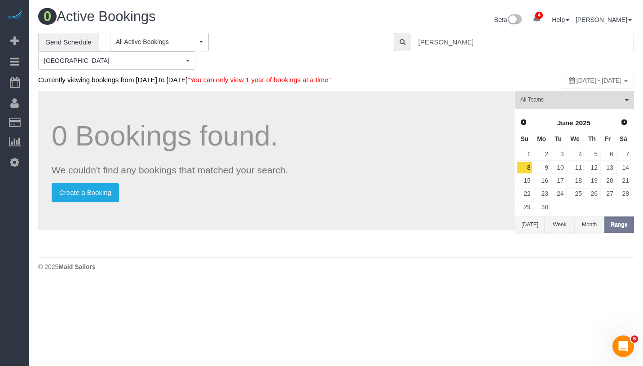
click at [532, 40] on input "Laura Adanalian" at bounding box center [522, 42] width 223 height 18
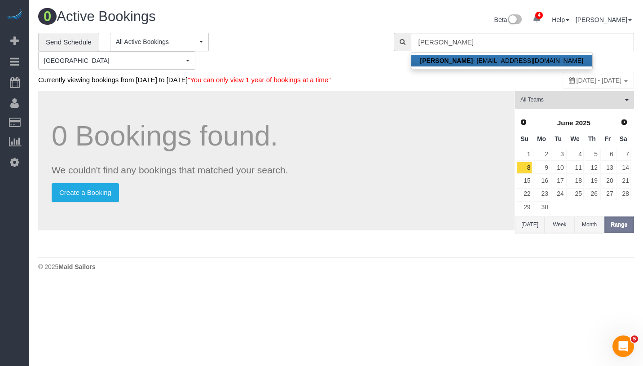
click at [487, 61] on link "Laura Adanalian - lsetrakian@gmail.com" at bounding box center [501, 61] width 181 height 12
type input "lsetrakian@gmail.com"
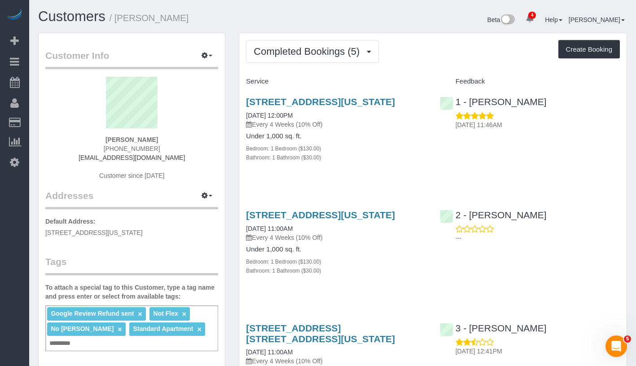
click at [197, 334] on div "Google Review Refund sent × Not Flex × No Yenis × Standard Apartment × Add a tag" at bounding box center [131, 328] width 173 height 46
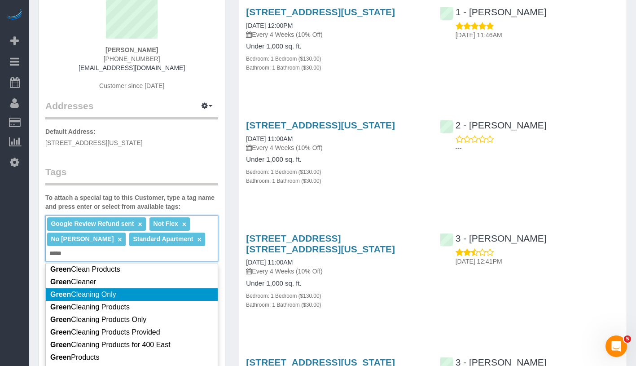
scroll to position [86, 0]
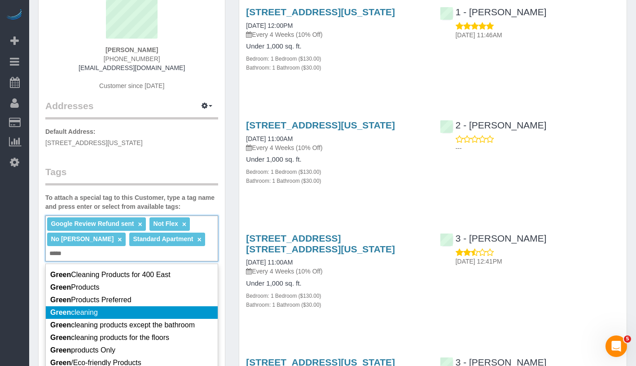
type input "*****"
click at [169, 306] on li "Green cleaning" at bounding box center [132, 312] width 172 height 13
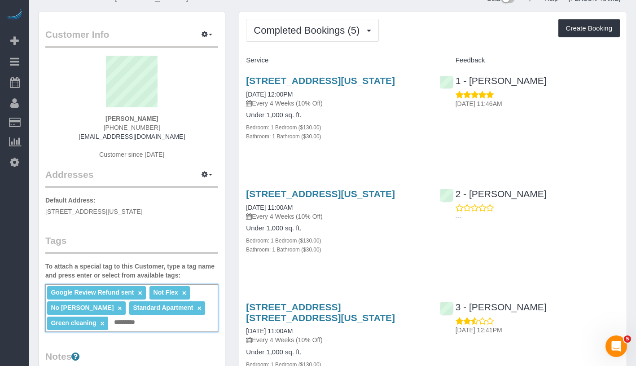
scroll to position [0, 0]
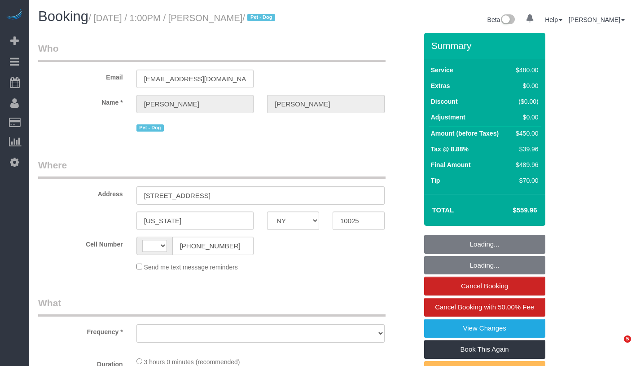
select select "NY"
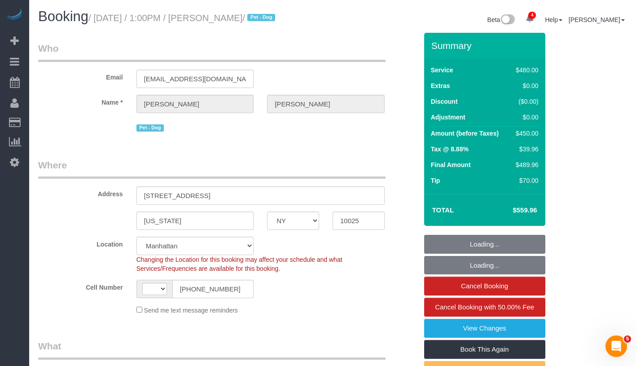
select select "string:US"
select select "object:666"
select select "2"
select select "180"
select select "spot1"
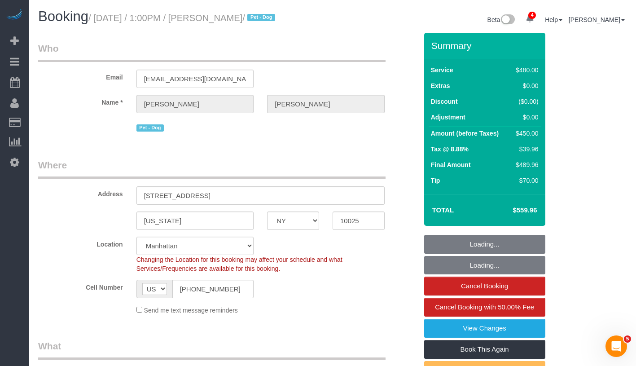
select select "number:89"
select select "number:90"
select select "number:15"
select select "number:5"
select select "object:1316"
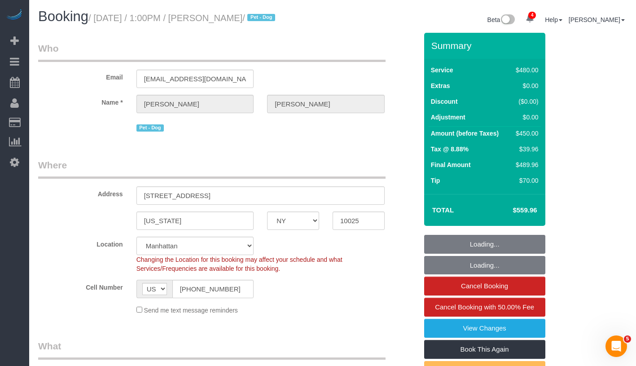
select select "string:stripe-pm_1ROnzY4VGloSiKo7iZH3n0OD"
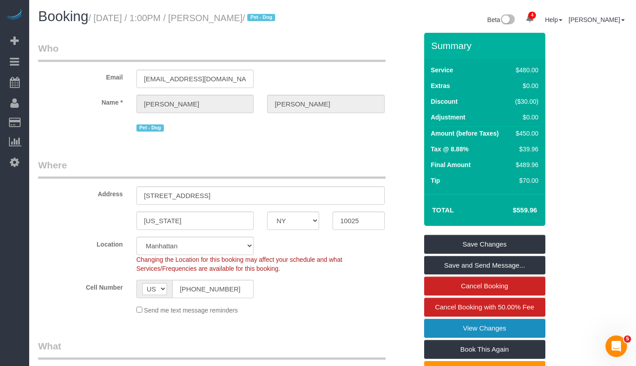
click at [519, 321] on link "View Changes" at bounding box center [484, 328] width 121 height 19
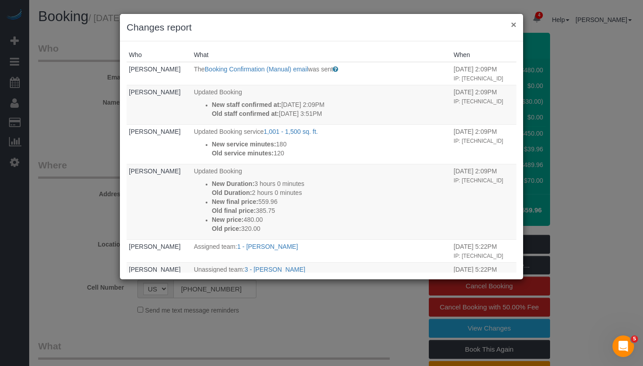
click at [513, 25] on button "×" at bounding box center [513, 24] width 5 height 9
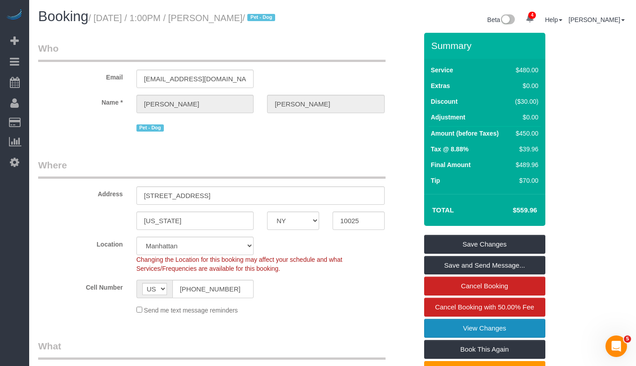
scroll to position [291, 0]
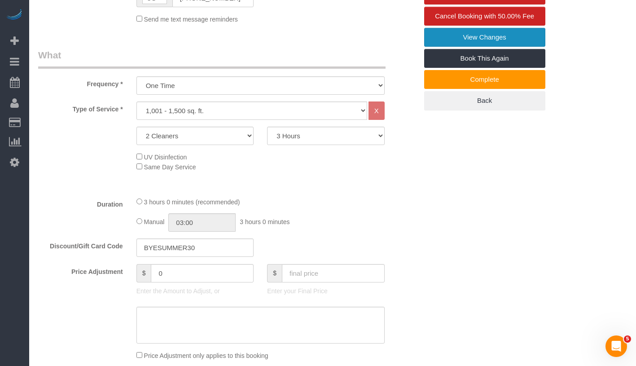
click at [522, 37] on link "View Changes" at bounding box center [484, 37] width 121 height 19
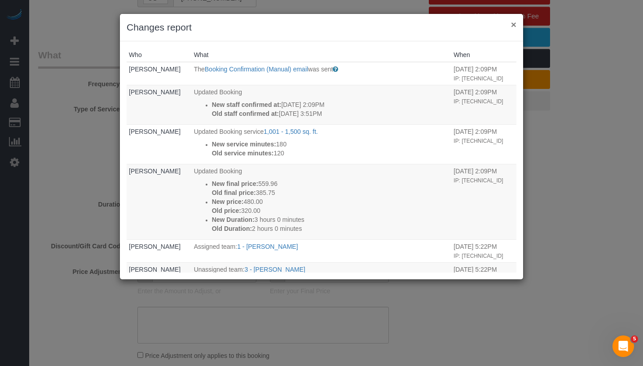
click at [516, 28] on button "×" at bounding box center [513, 24] width 5 height 9
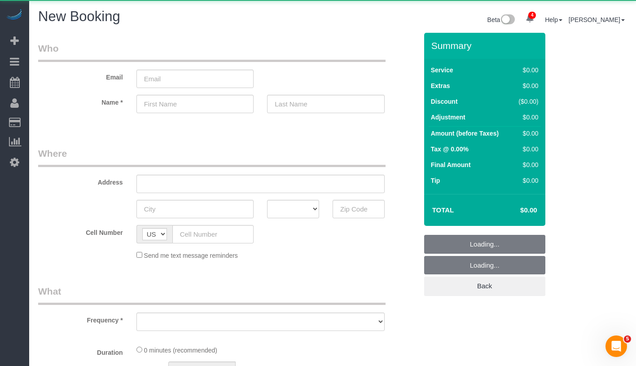
select select "object:961"
select select "number:89"
select select "number:90"
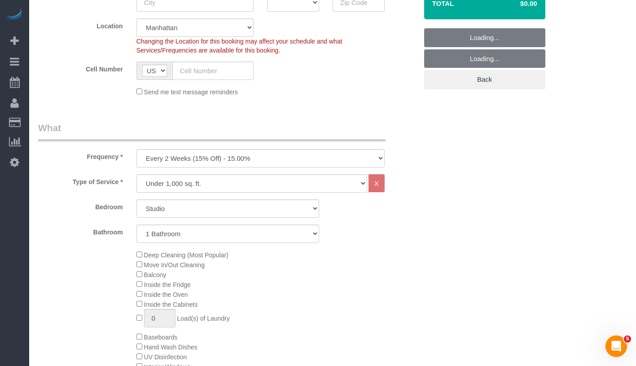
scroll to position [207, 0]
click at [273, 155] on select "One Time Weekly (20% Off) - 20.00% Every 2 Weeks (15% Off) - 15.00% Every 4 Wee…" at bounding box center [260, 158] width 248 height 18
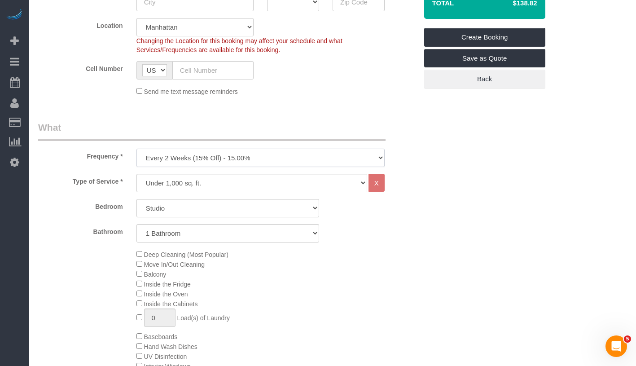
select select "object:1480"
click at [222, 208] on select "Studio 1 Bedroom 2 Bedrooms 3 Bedrooms" at bounding box center [227, 208] width 183 height 18
click at [268, 181] on select "Under 1,000 sq. ft. 1,001 - 1,500 sq. ft. 1,500+ sq. ft. Custom Cleaning Office…" at bounding box center [251, 183] width 231 height 18
select select "213"
select select "1"
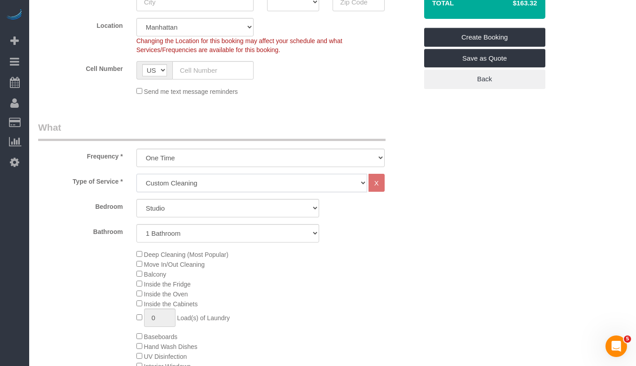
select select "120"
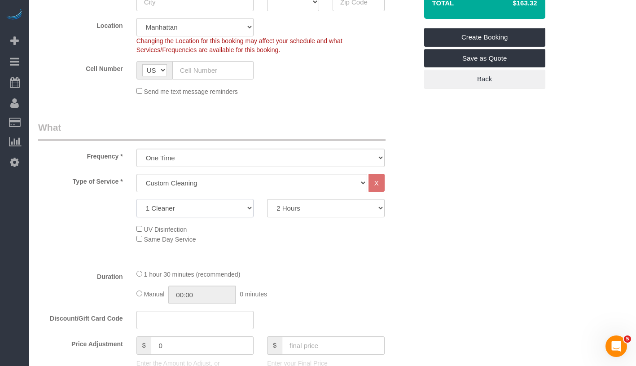
click at [230, 211] on select "1 Cleaner 2 Cleaners 3 Cleaners 4 Cleaners 5 Cleaners" at bounding box center [195, 208] width 118 height 18
select select "2"
click at [308, 210] on select "2 Hours 2.5 Hours 3 Hours 3.5 Hours 4 Hours 4.5 Hours 5 Hours 5.5 Hours 6 Hours…" at bounding box center [326, 208] width 118 height 18
select select "210"
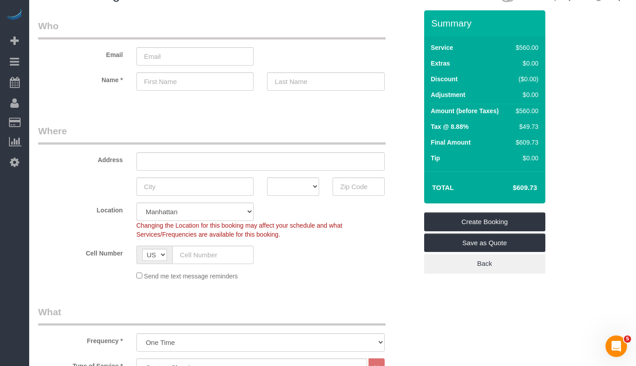
scroll to position [35, 0]
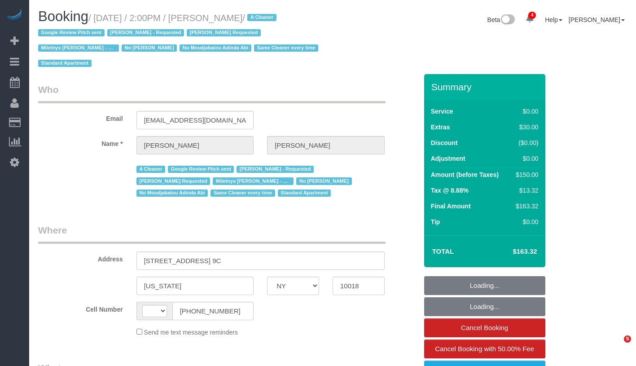
select select "NY"
select select "string:[GEOGRAPHIC_DATA]"
select select "number:56"
select select "number:75"
select select "number:13"
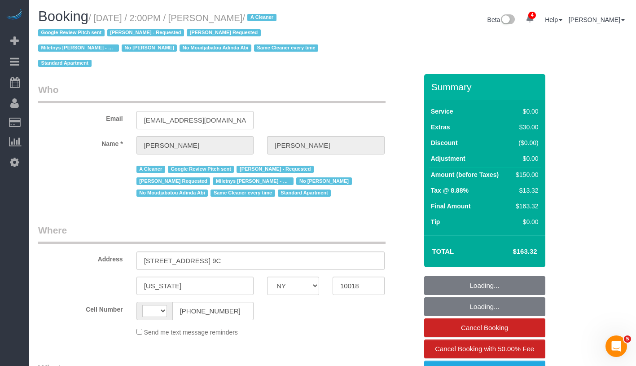
select select "number:5"
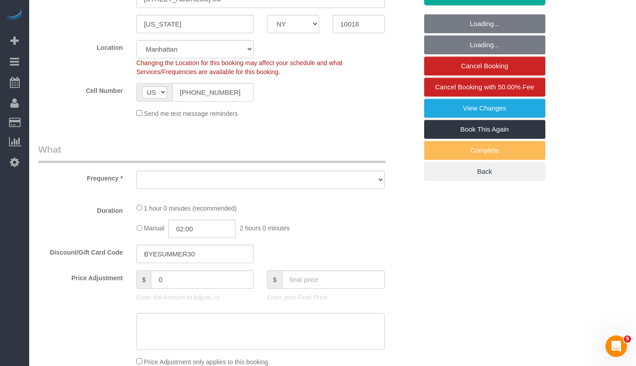
select select "object:942"
select select "string:stripe-pm_1Qwq4X4VGloSiKo7oXPvKvA0"
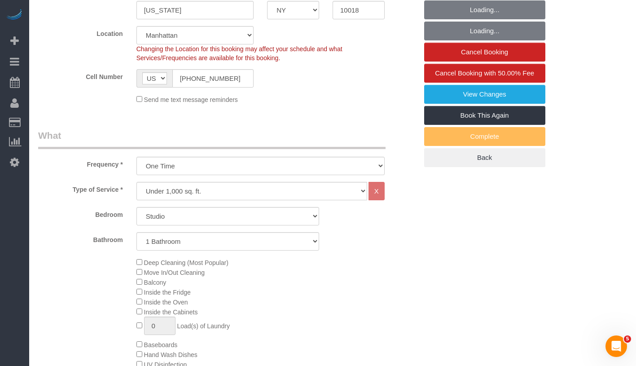
select select "object:1400"
select select "spot1"
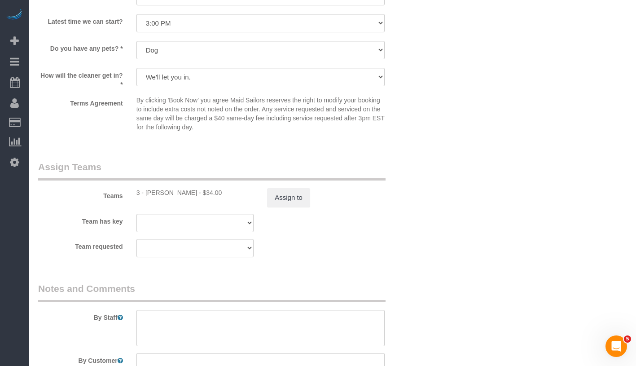
scroll to position [1275, 0]
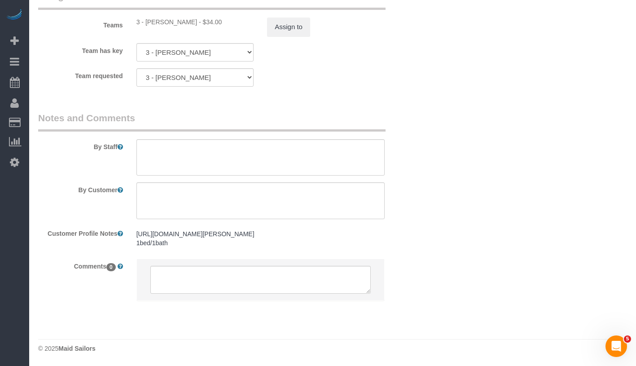
click at [163, 243] on pre "[URL][DOMAIN_NAME][PERSON_NAME] 1bed/1bath" at bounding box center [260, 238] width 248 height 18
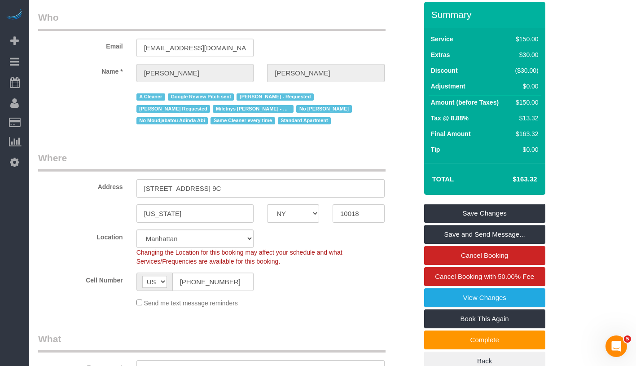
scroll to position [39, 0]
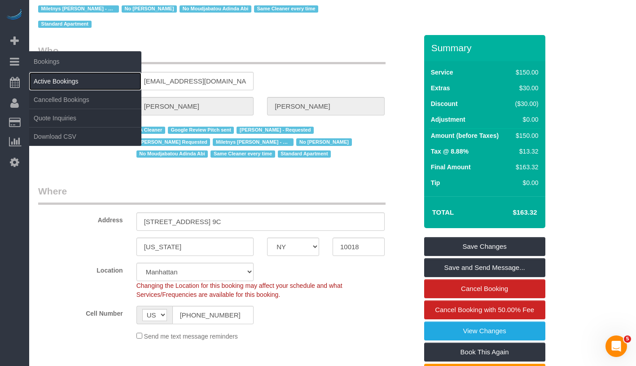
click at [76, 81] on link "Active Bookings" at bounding box center [85, 81] width 112 height 18
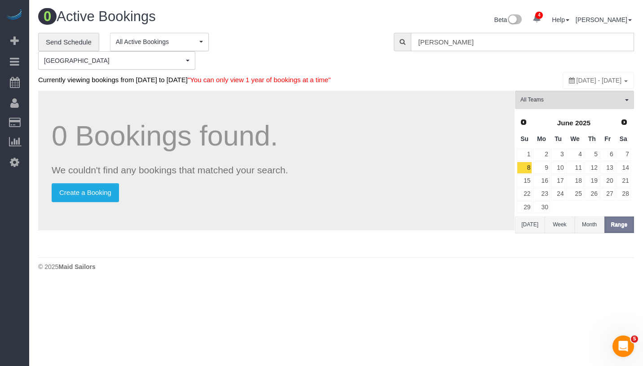
click at [483, 39] on input "Laura Adanalian" at bounding box center [522, 42] width 223 height 18
click at [522, 40] on input "Laura Adanalian" at bounding box center [522, 42] width 223 height 18
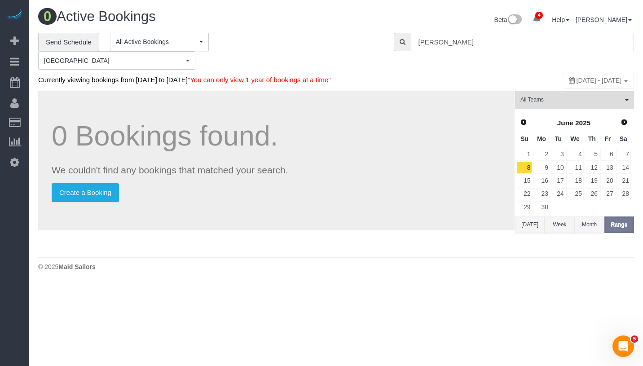
click at [522, 40] on input "Laura Adanalian" at bounding box center [522, 42] width 223 height 18
paste input "[PERSON_NAME]"
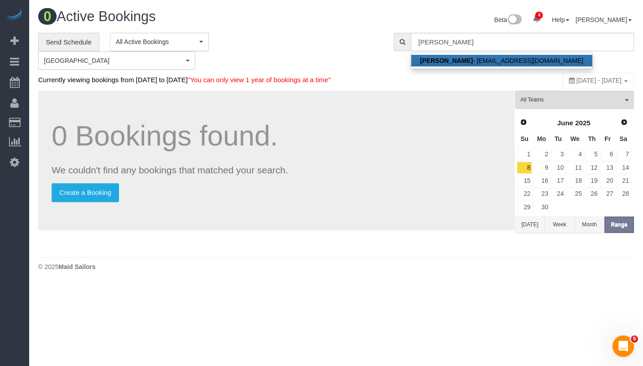
click at [504, 59] on link "Sarah Sharif - sarah0sharif@gmail.com" at bounding box center [501, 61] width 181 height 12
type input "[EMAIL_ADDRESS][DOMAIN_NAME]"
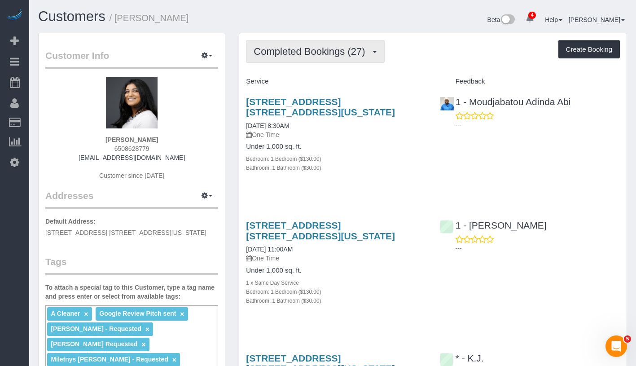
click at [316, 49] on span "Completed Bookings (27)" at bounding box center [312, 51] width 116 height 11
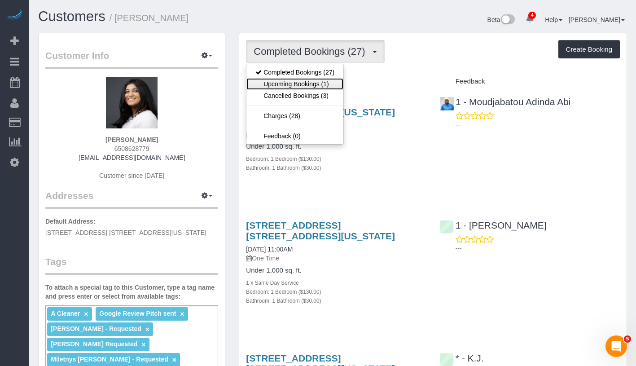
click at [311, 81] on link "Upcoming Bookings (1)" at bounding box center [294, 84] width 97 height 12
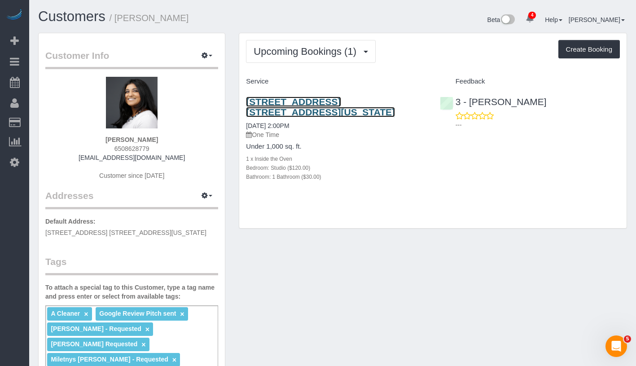
click at [285, 105] on link "[STREET_ADDRESS] [STREET_ADDRESS][US_STATE]" at bounding box center [320, 107] width 149 height 21
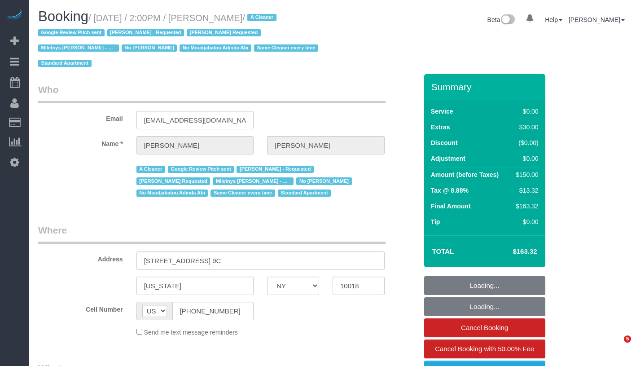
select select "NY"
select select "number:56"
select select "number:75"
select select "number:13"
select select "number:5"
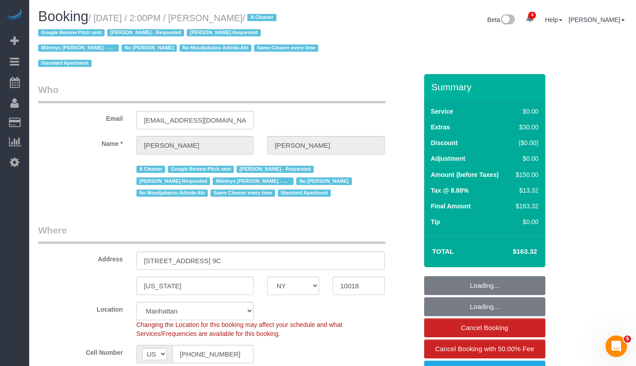
select select "object:839"
select select "string:stripe-pm_1Qwq4X4VGloSiKo7oXPvKvA0"
select select "object:1364"
select select "spot1"
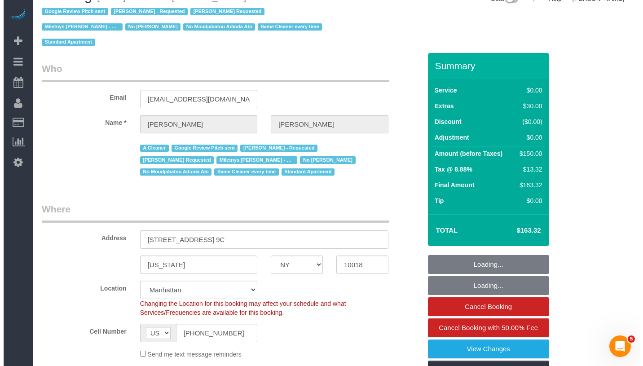
scroll to position [67, 0]
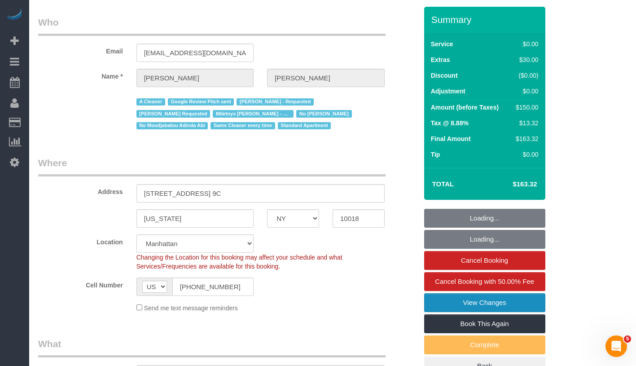
click at [527, 308] on link "View Changes" at bounding box center [484, 302] width 121 height 19
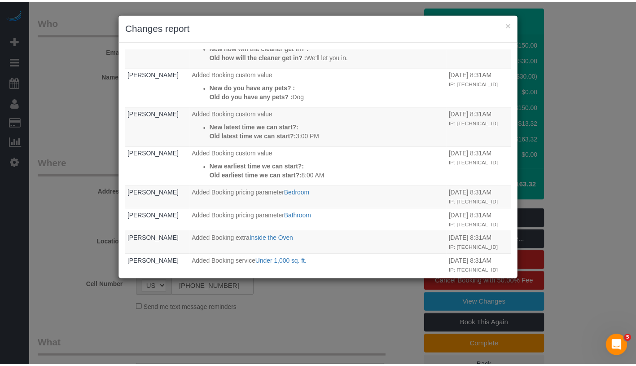
scroll to position [0, 0]
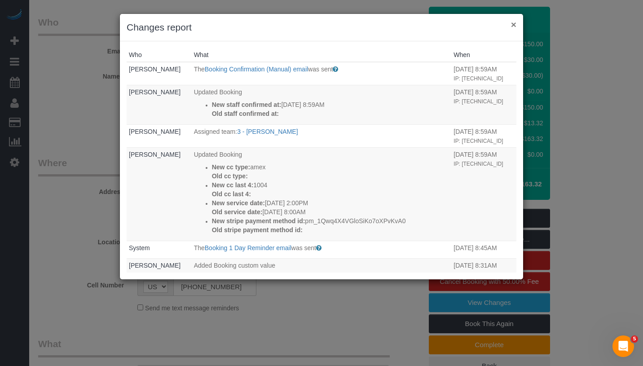
click at [514, 25] on button "×" at bounding box center [513, 24] width 5 height 9
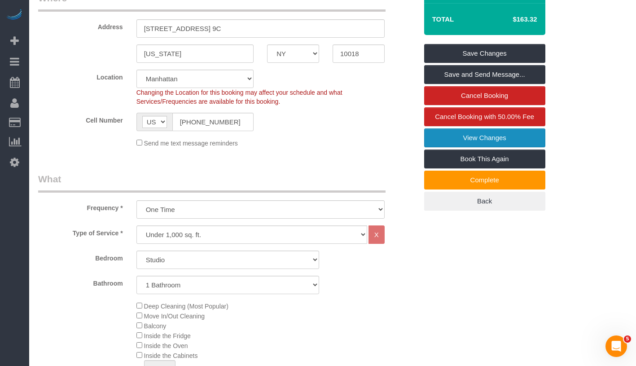
scroll to position [415, 0]
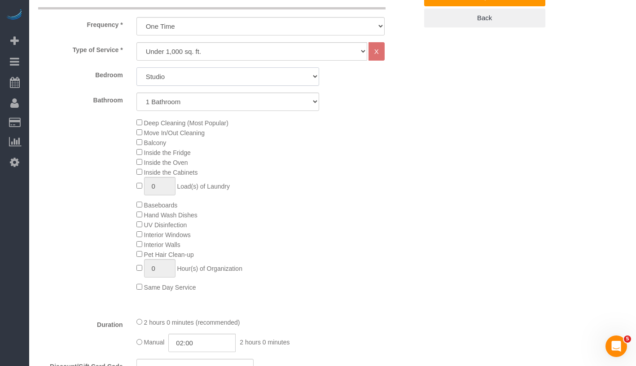
click at [189, 70] on select "Studio 1 Bedroom 2 Bedrooms 3 Bedrooms" at bounding box center [227, 76] width 183 height 18
select select "1"
type input "02:30"
select select "spot43"
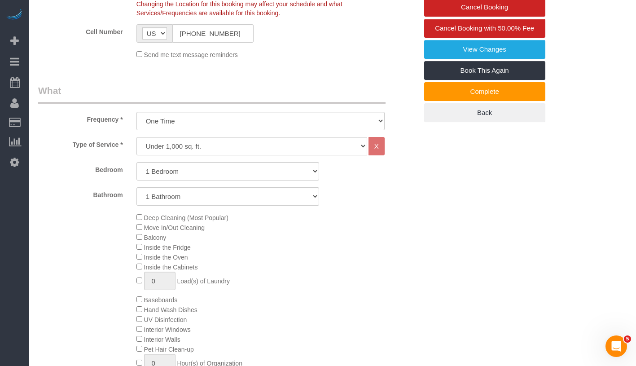
scroll to position [0, 0]
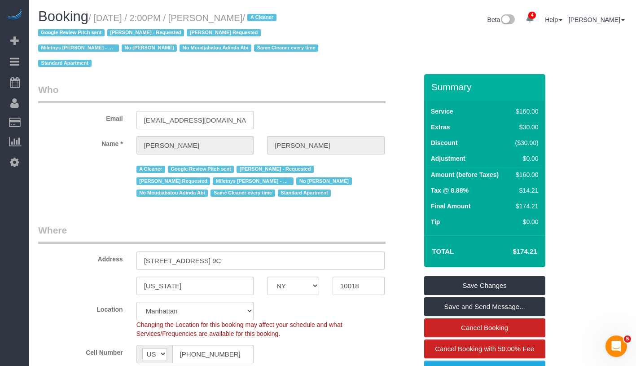
drag, startPoint x: 510, startPoint y: 253, endPoint x: 539, endPoint y: 253, distance: 28.7
click at [539, 253] on td "$174.21" at bounding box center [511, 251] width 58 height 22
copy h4 "$174.21"
click at [536, 286] on link "Save Changes" at bounding box center [484, 285] width 121 height 19
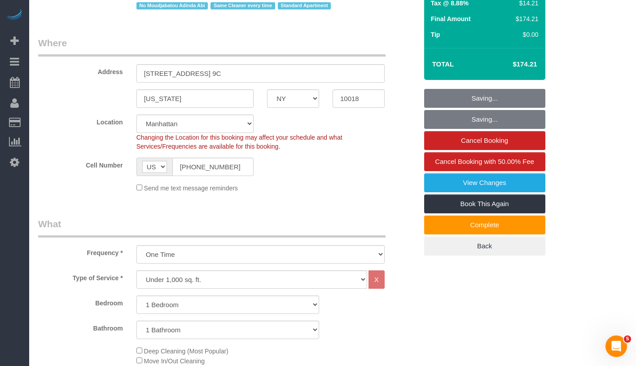
scroll to position [467, 0]
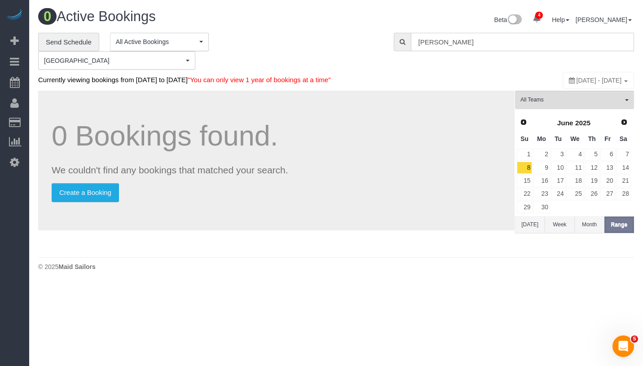
click at [484, 42] on input "Sarah Sharif" at bounding box center [522, 42] width 223 height 18
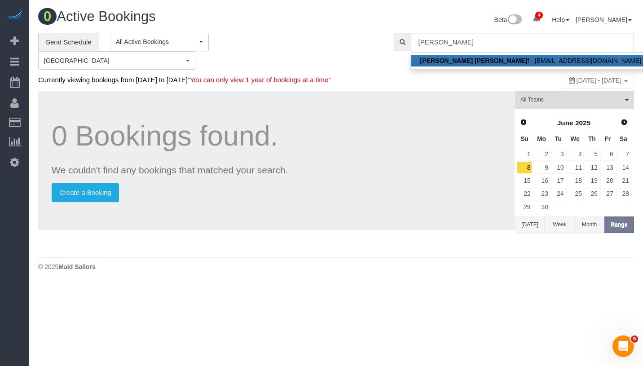
click at [482, 61] on link "Sarah Shari f - sarah0sharif@gmail.com" at bounding box center [530, 61] width 239 height 12
type input "[EMAIL_ADDRESS][DOMAIN_NAME]"
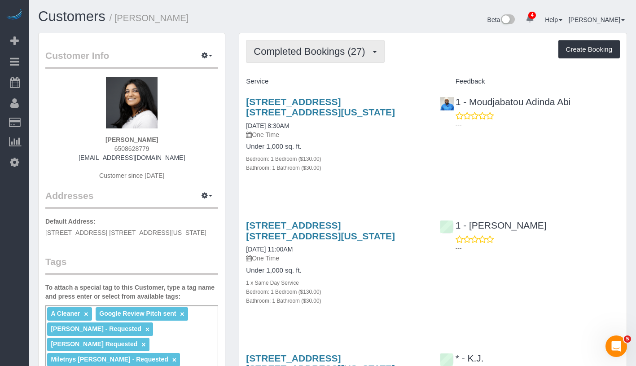
click at [285, 48] on span "Completed Bookings (27)" at bounding box center [312, 51] width 116 height 11
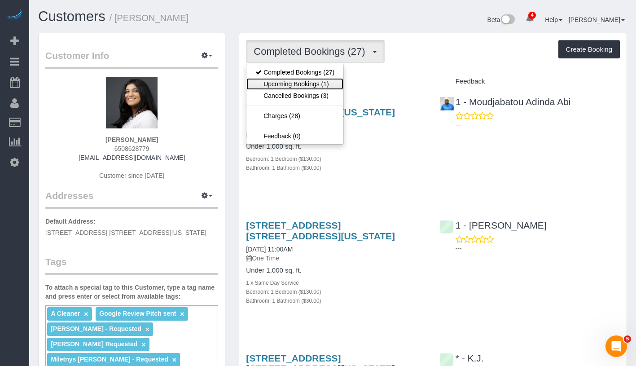
click at [295, 88] on link "Upcoming Bookings (1)" at bounding box center [294, 84] width 97 height 12
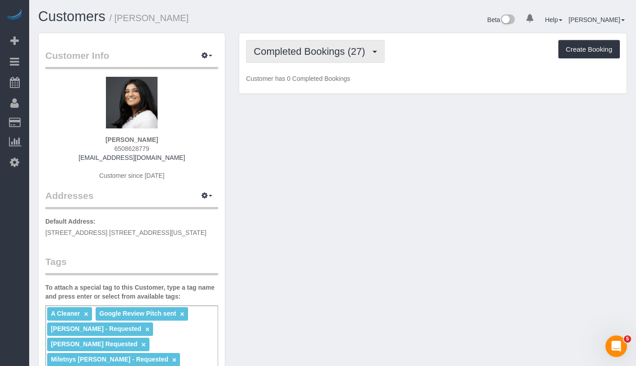
click at [326, 53] on span "Completed Bookings (27)" at bounding box center [312, 51] width 116 height 11
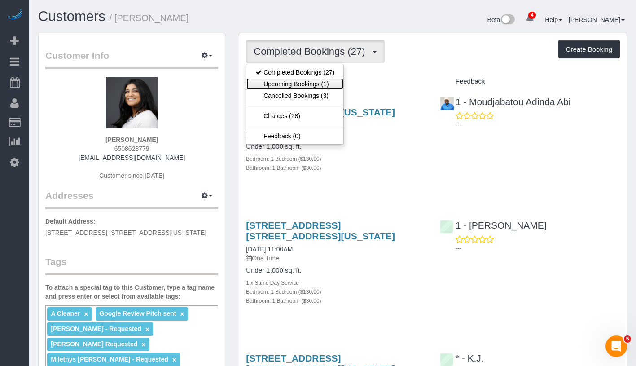
click at [320, 82] on link "Upcoming Bookings (1)" at bounding box center [294, 84] width 97 height 12
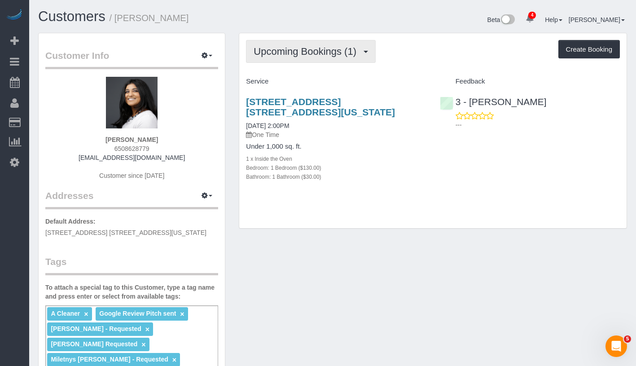
click at [295, 60] on button "Upcoming Bookings (1)" at bounding box center [311, 51] width 130 height 23
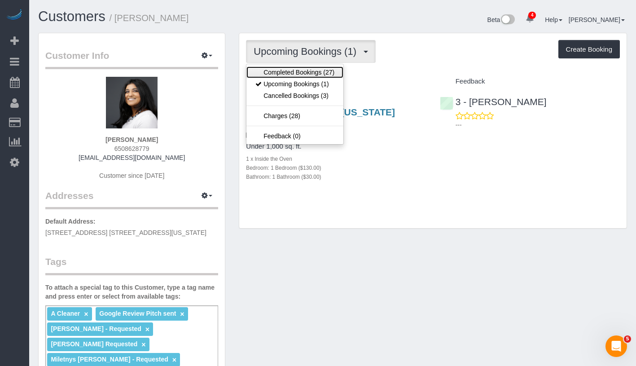
click at [293, 71] on link "Completed Bookings (27)" at bounding box center [294, 72] width 97 height 12
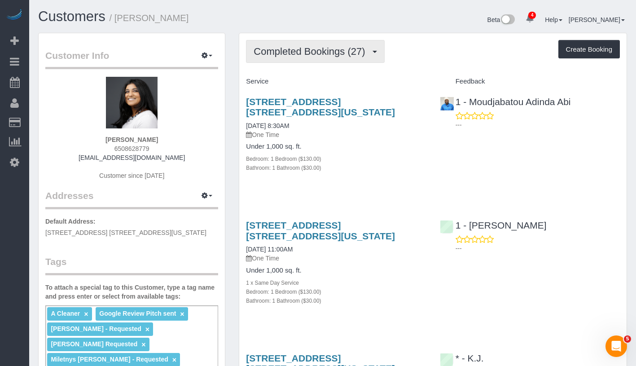
click at [314, 58] on button "Completed Bookings (27)" at bounding box center [315, 51] width 138 height 23
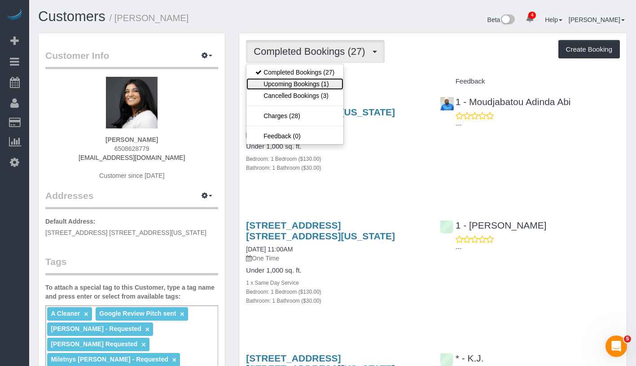
click at [303, 87] on link "Upcoming Bookings (1)" at bounding box center [294, 84] width 97 height 12
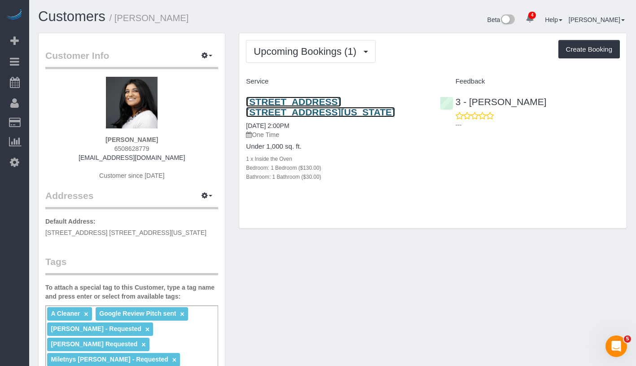
click at [308, 99] on link "[STREET_ADDRESS] [STREET_ADDRESS][US_STATE]" at bounding box center [320, 107] width 149 height 21
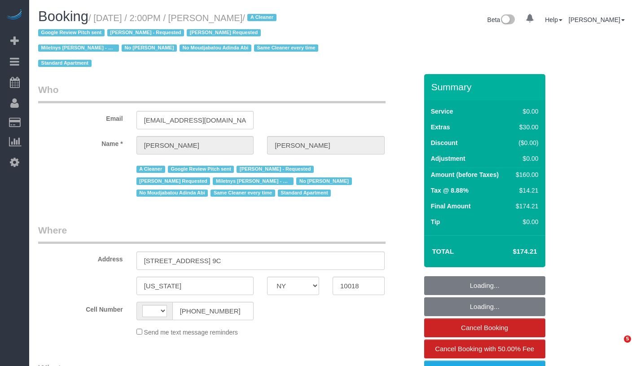
select select "NY"
select select "string:US"
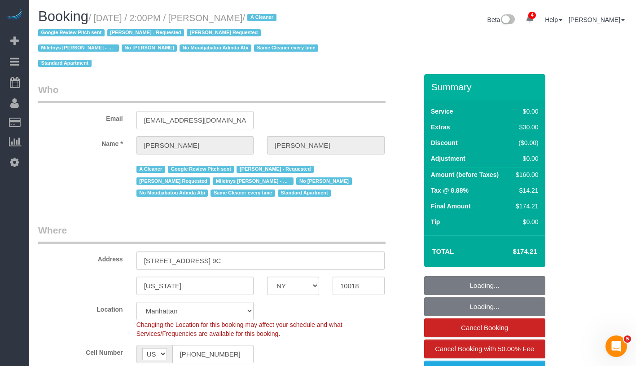
select select "object:694"
select select "string:stripe-pm_1Qwq4X4VGloSiKo7oXPvKvA0"
select select "1"
select select "spot1"
select select "number:56"
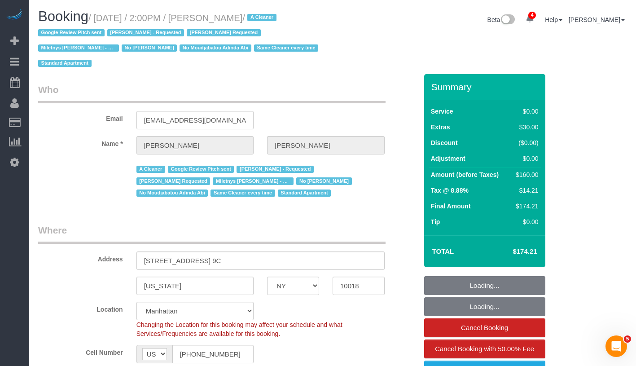
select select "number:75"
select select "number:13"
select select "number:5"
select select "object:1364"
select select "1"
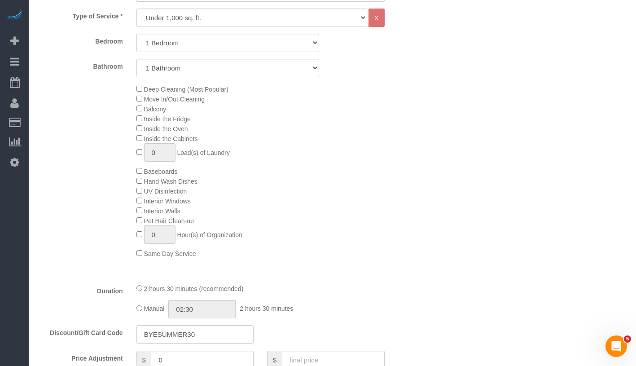
scroll to position [676, 0]
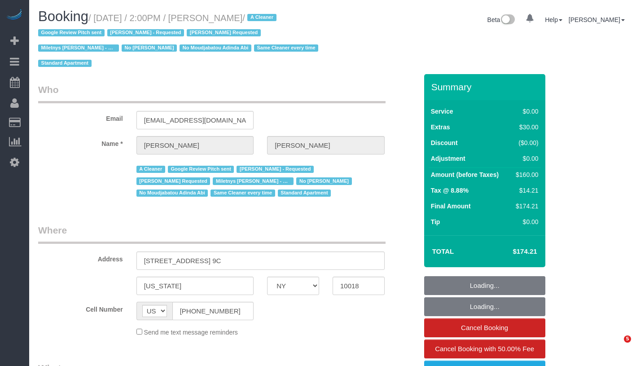
select select "NY"
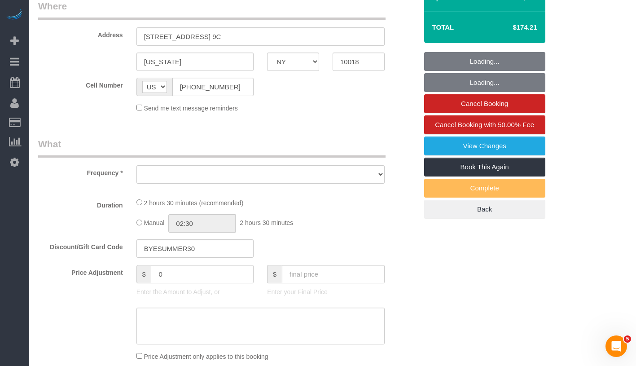
select select "object:692"
select select "number:56"
select select "number:75"
select select "number:13"
select select "number:5"
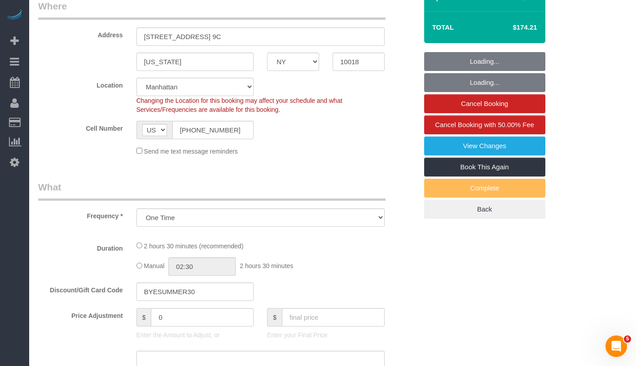
scroll to position [296, 0]
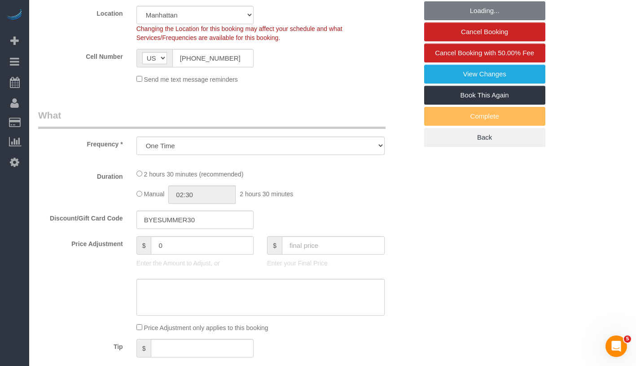
select select "object:843"
select select "string:stripe-pm_1Qwq4X4VGloSiKo7oXPvKvA0"
select select "1"
select select "spot1"
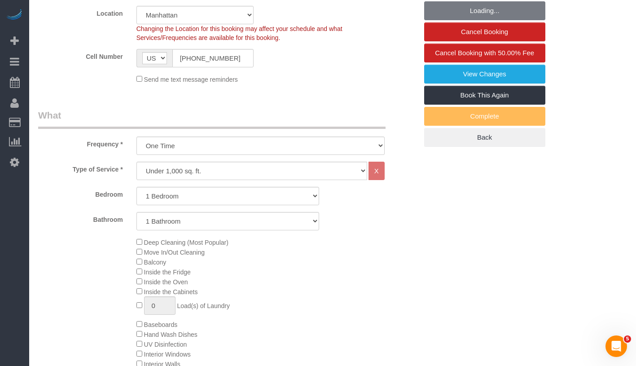
select select "1"
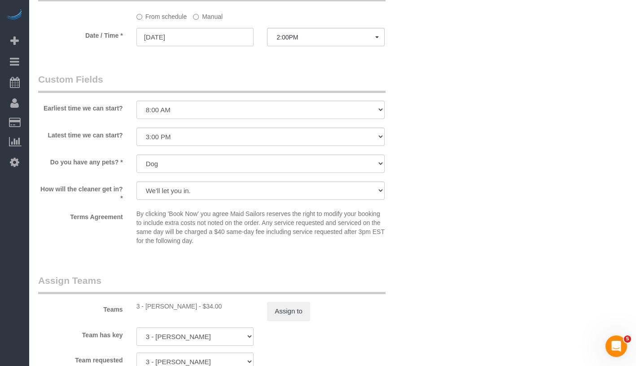
scroll to position [942, 0]
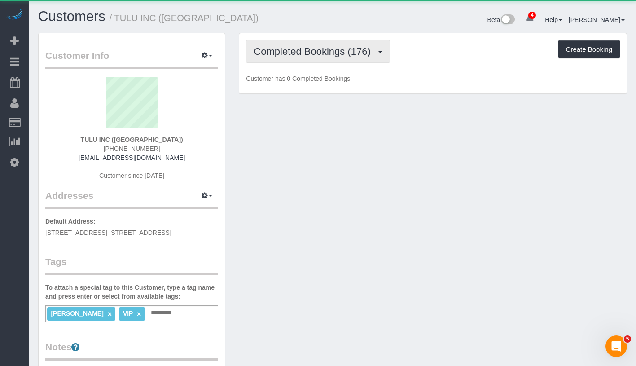
click at [295, 53] on span "Completed Bookings (176)" at bounding box center [314, 51] width 121 height 11
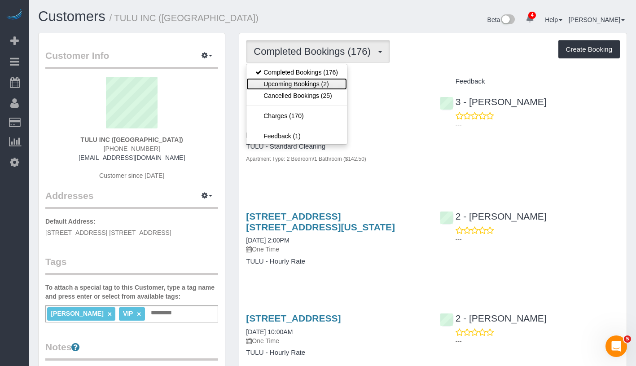
click at [296, 85] on link "Upcoming Bookings (2)" at bounding box center [296, 84] width 101 height 12
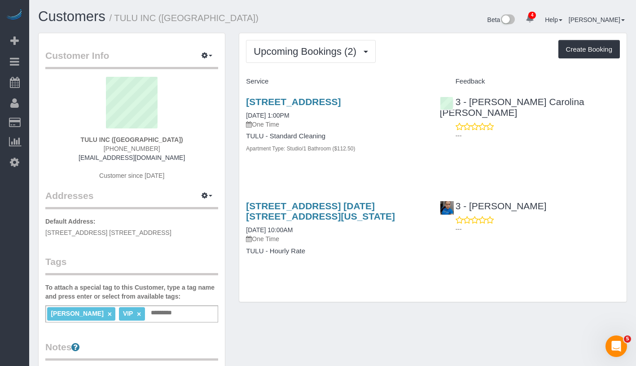
click at [412, 72] on div "Upcoming Bookings (2) Completed Bookings (176) Upcoming Bookings (2) Cancelled …" at bounding box center [432, 167] width 387 height 269
click at [341, 101] on link "43-10 Crescent Street, Apt. 1607, Long Island City, NY 11101" at bounding box center [293, 102] width 95 height 10
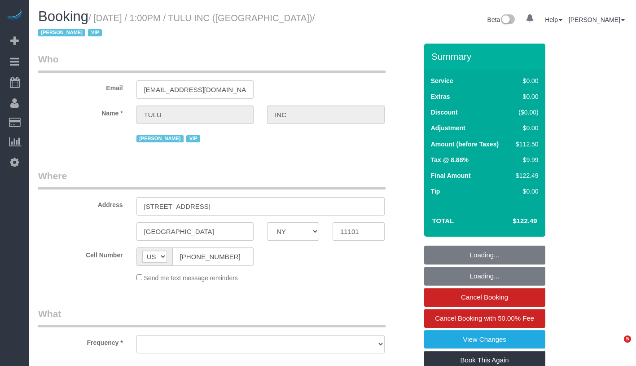
select select "NY"
select select "number:89"
select select "number:90"
select select "number:15"
select select "number:6"
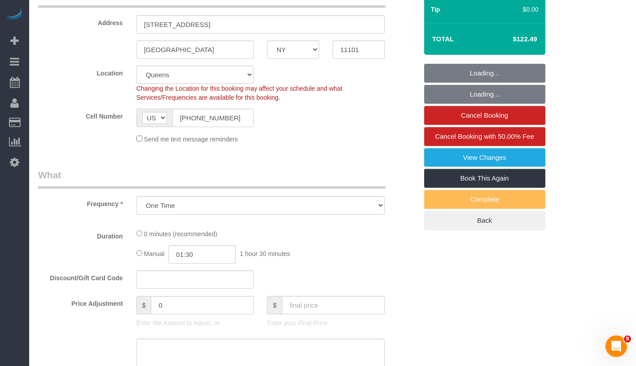
select select "object:1282"
select select "spot1"
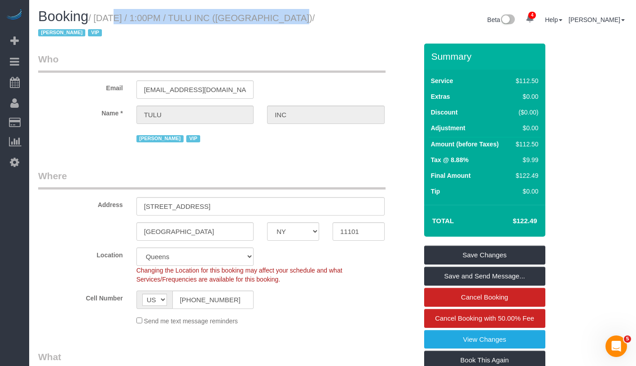
drag, startPoint x: 102, startPoint y: 17, endPoint x: 283, endPoint y: 22, distance: 181.0
click at [283, 22] on small "/ August 27, 2025 / 1:00PM / TULU INC (NYC) / Jacky Xu VIP" at bounding box center [176, 25] width 277 height 25
copy small "August 27, 2025 / 1:00PM / TULU INC (NYC)"
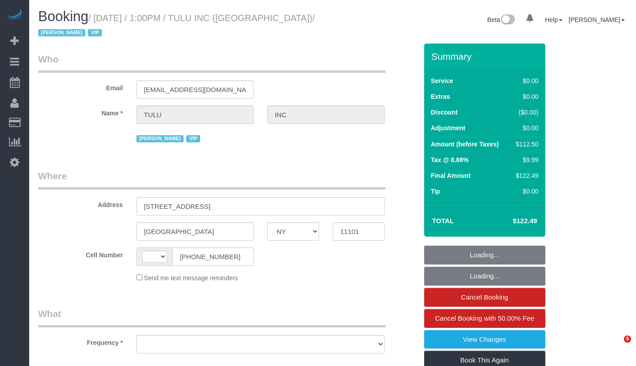
select select "NY"
select select "object:401"
select select "number:89"
select select "number:90"
select select "number:15"
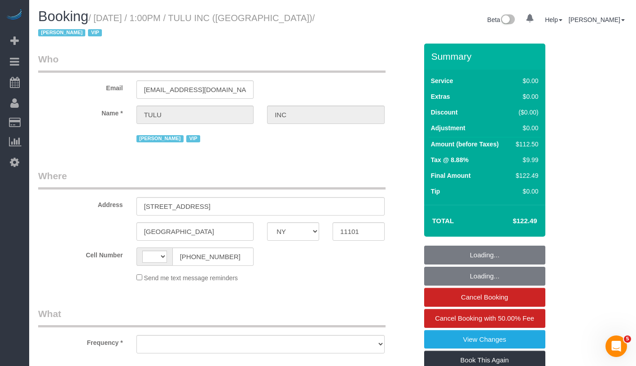
select select "number:6"
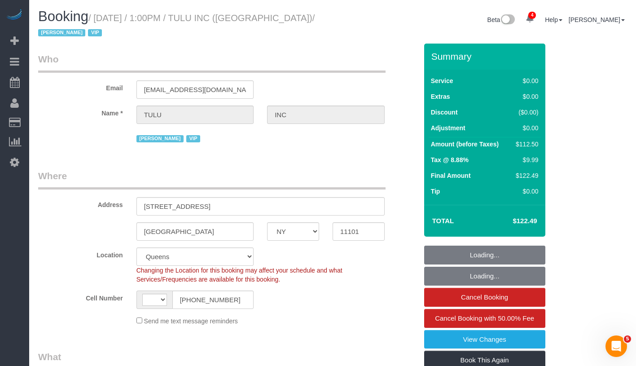
scroll to position [201, 0]
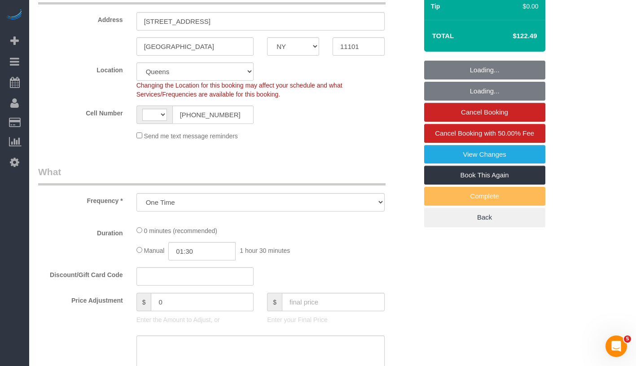
select select "object:552"
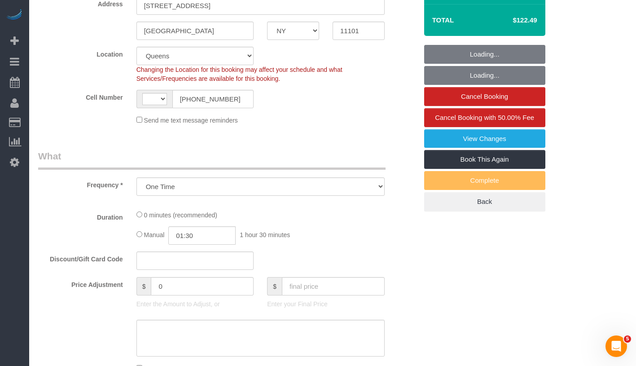
select select "string:[GEOGRAPHIC_DATA]"
select select "spot1"
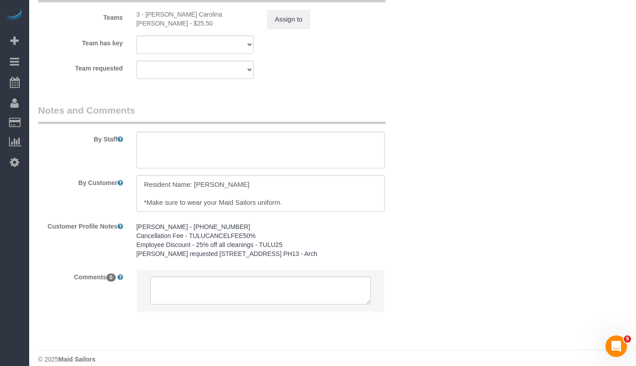
scroll to position [1184, 0]
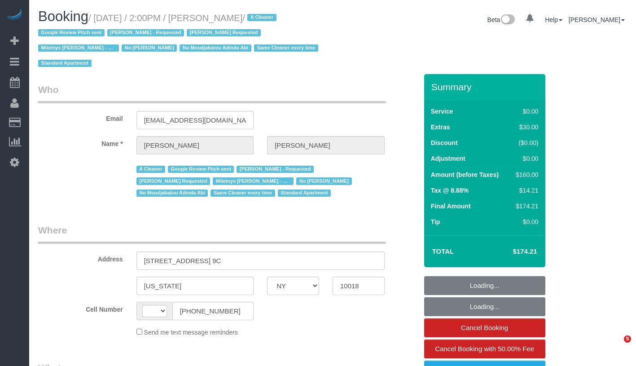
select select "NY"
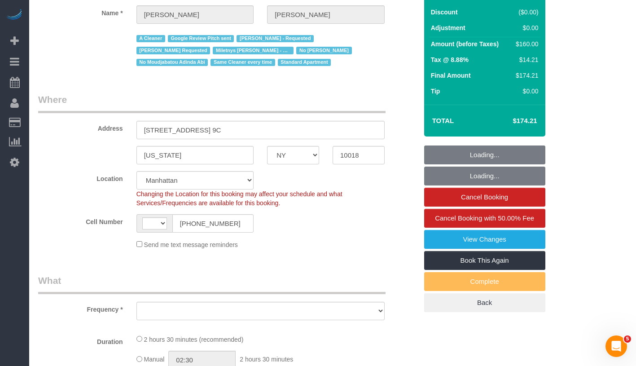
scroll to position [260, 0]
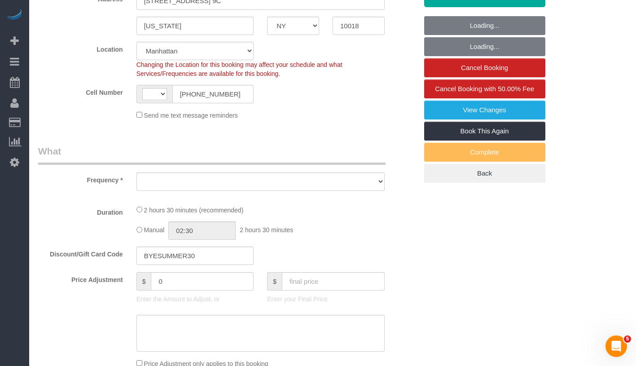
select select "string:[GEOGRAPHIC_DATA]"
select select "string:stripe-pm_1Qwq4X4VGloSiKo7oXPvKvA0"
select select "object:694"
select select "spot1"
select select "number:56"
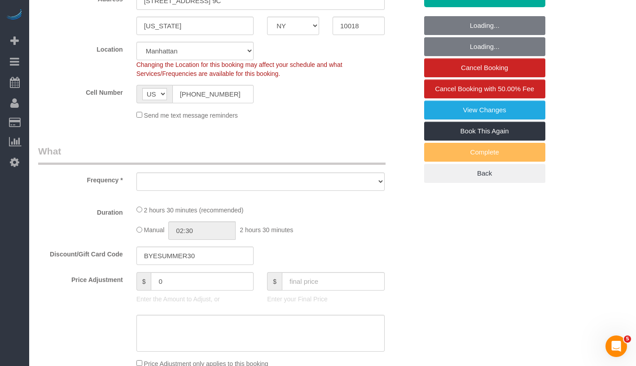
select select "number:75"
select select "number:13"
select select "number:5"
select select "object:1344"
select select "1"
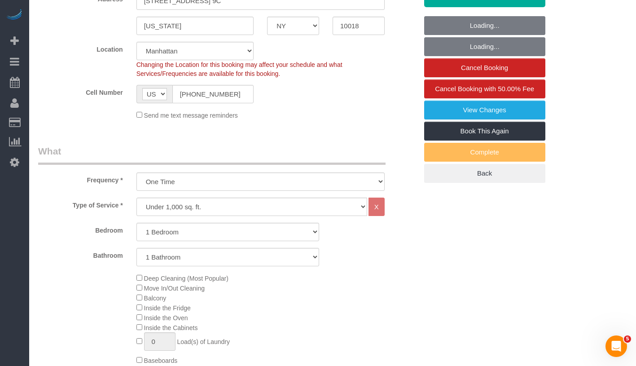
select select "1"
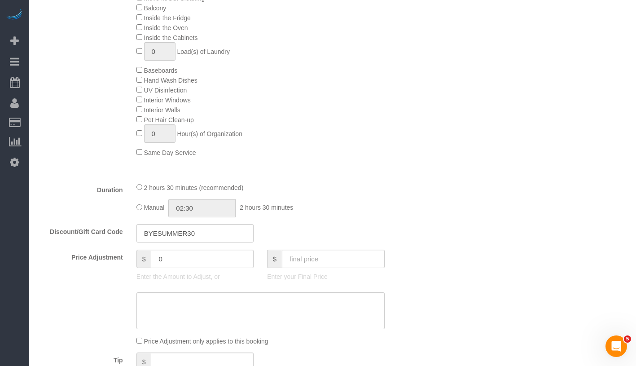
scroll to position [595, 0]
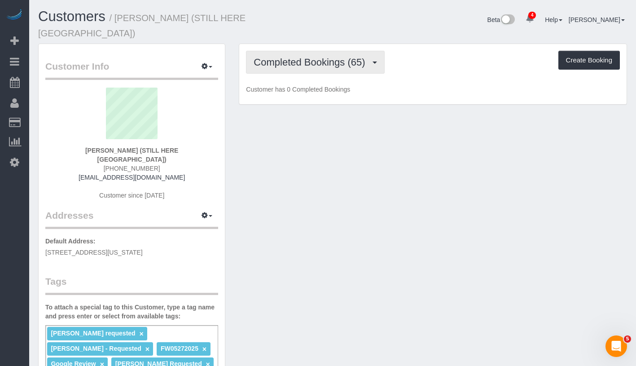
click at [315, 57] on span "Completed Bookings (65)" at bounding box center [312, 62] width 116 height 11
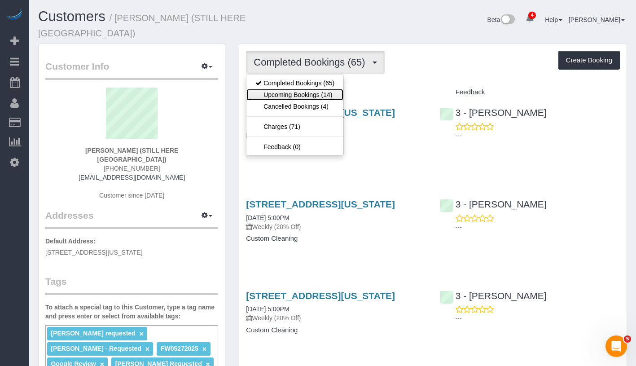
click at [309, 89] on link "Upcoming Bookings (14)" at bounding box center [294, 95] width 97 height 12
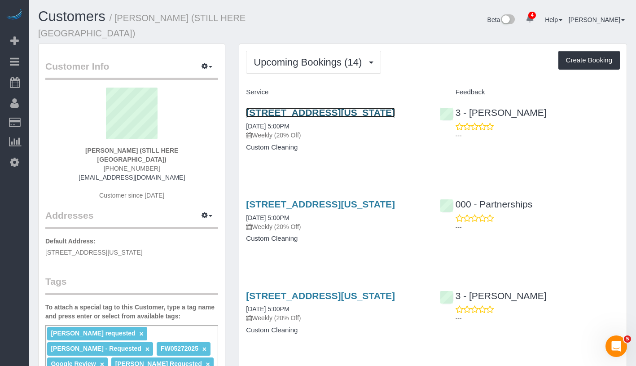
click at [304, 107] on link "167 Canal Street, 3rd Floor, New York, NY 10013" at bounding box center [320, 112] width 149 height 10
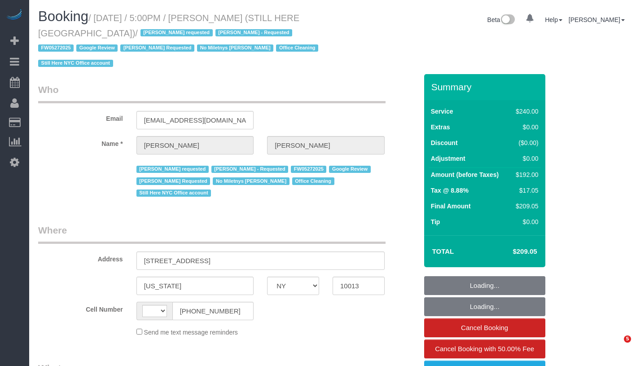
select select "NY"
select select "string:[GEOGRAPHIC_DATA]"
select select "object:688"
select select "string:stripe-pm_1QY8Py4VGloSiKo7kVLuacfg"
select select "180"
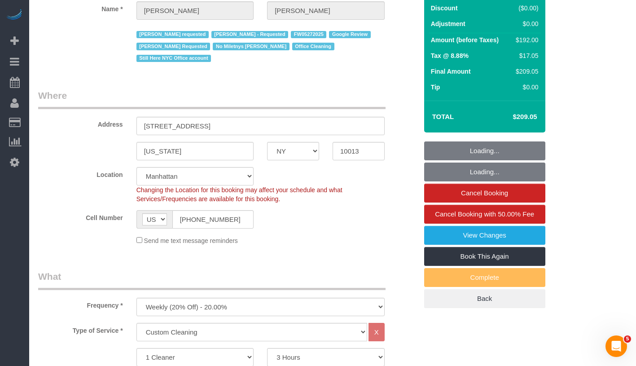
select select "object:1369"
select select "spot1"
select select "number:89"
select select "number:90"
select select "number:15"
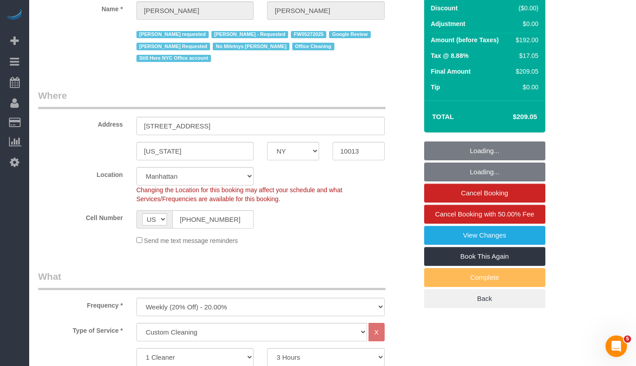
select select "number:5"
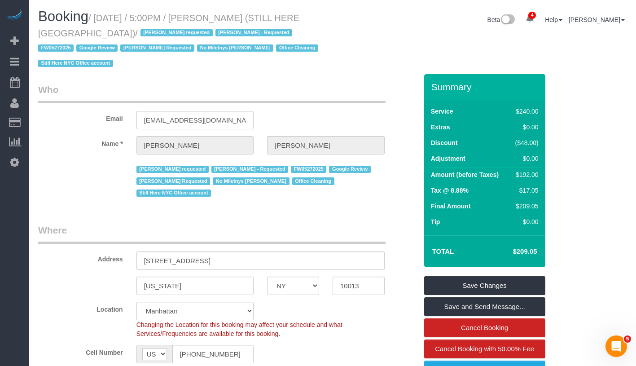
drag, startPoint x: 102, startPoint y: 18, endPoint x: 91, endPoint y: 30, distance: 15.6
click at [91, 30] on small "/ August 27, 2025 / 5:00PM / William Jewkes (STILL HERE NYC) / Ana Araujo reque…" at bounding box center [179, 41] width 283 height 56
copy small "August 27, 2025 / 5:00PM / William Jewkes (STILL HERE NYC) /"
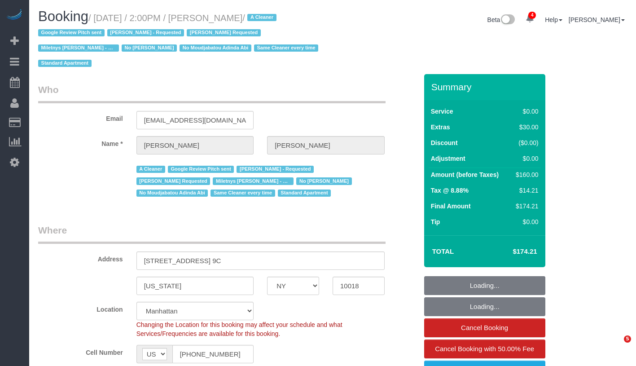
select select "NY"
select select "number:56"
select select "number:75"
select select "number:13"
select select "number:5"
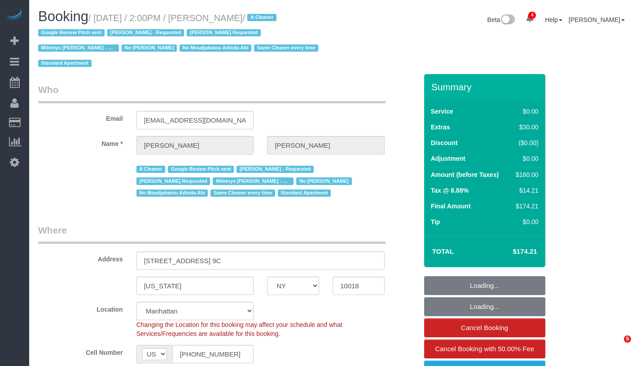
select select "object:843"
select select "string:stripe-pm_1Qwq4X4VGloSiKo7oXPvKvA0"
select select "spot1"
select select "1"
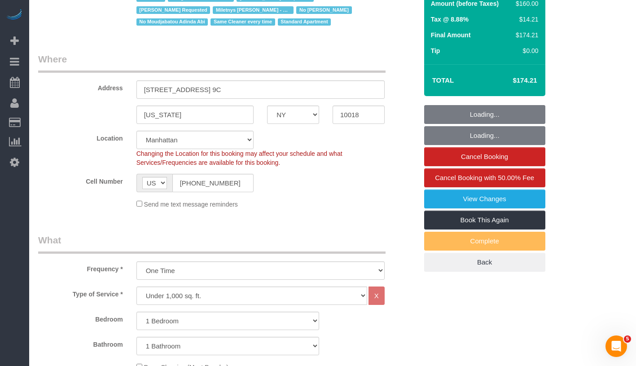
select select "1"
